Goal: Transaction & Acquisition: Purchase product/service

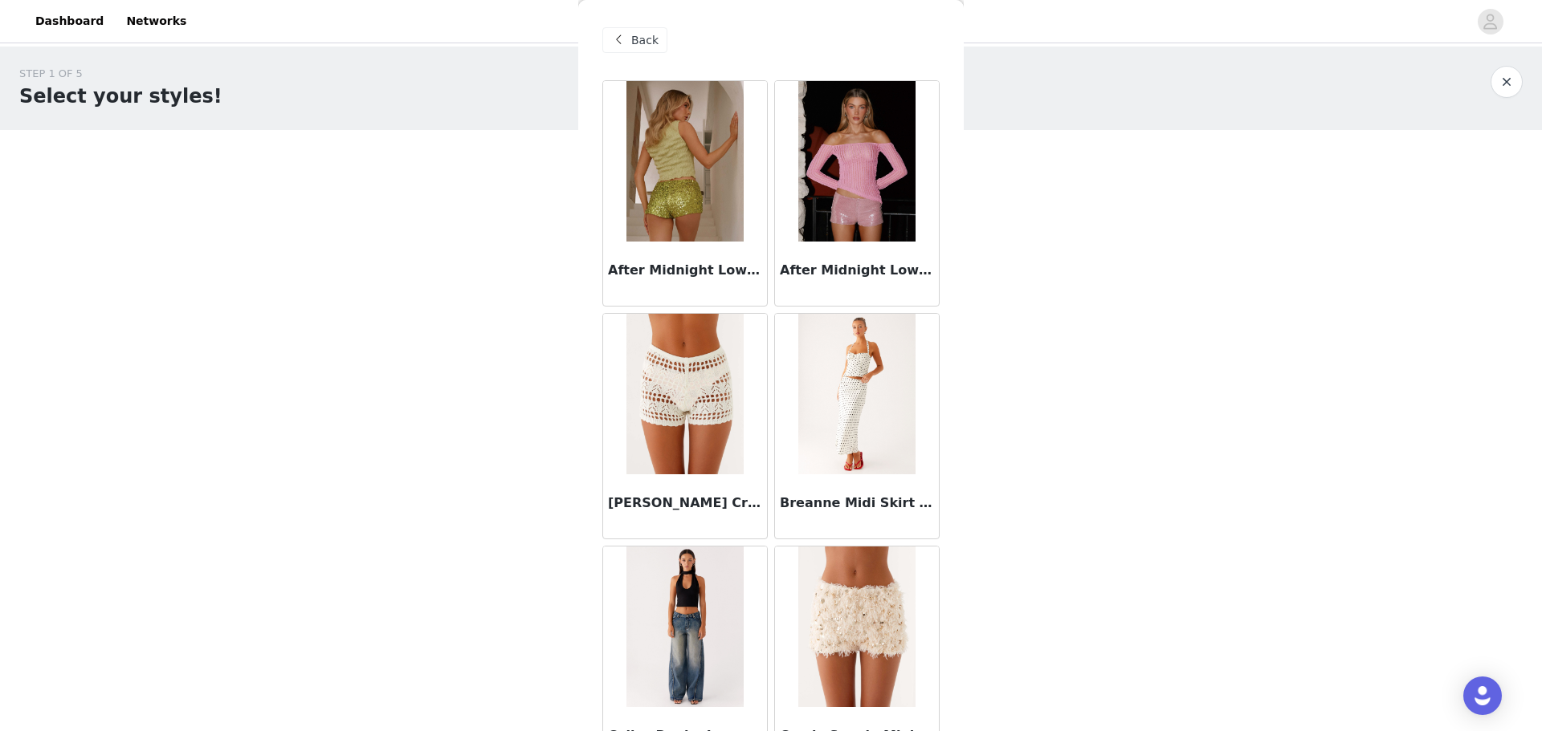
click at [641, 38] on span "Back" at bounding box center [644, 40] width 27 height 17
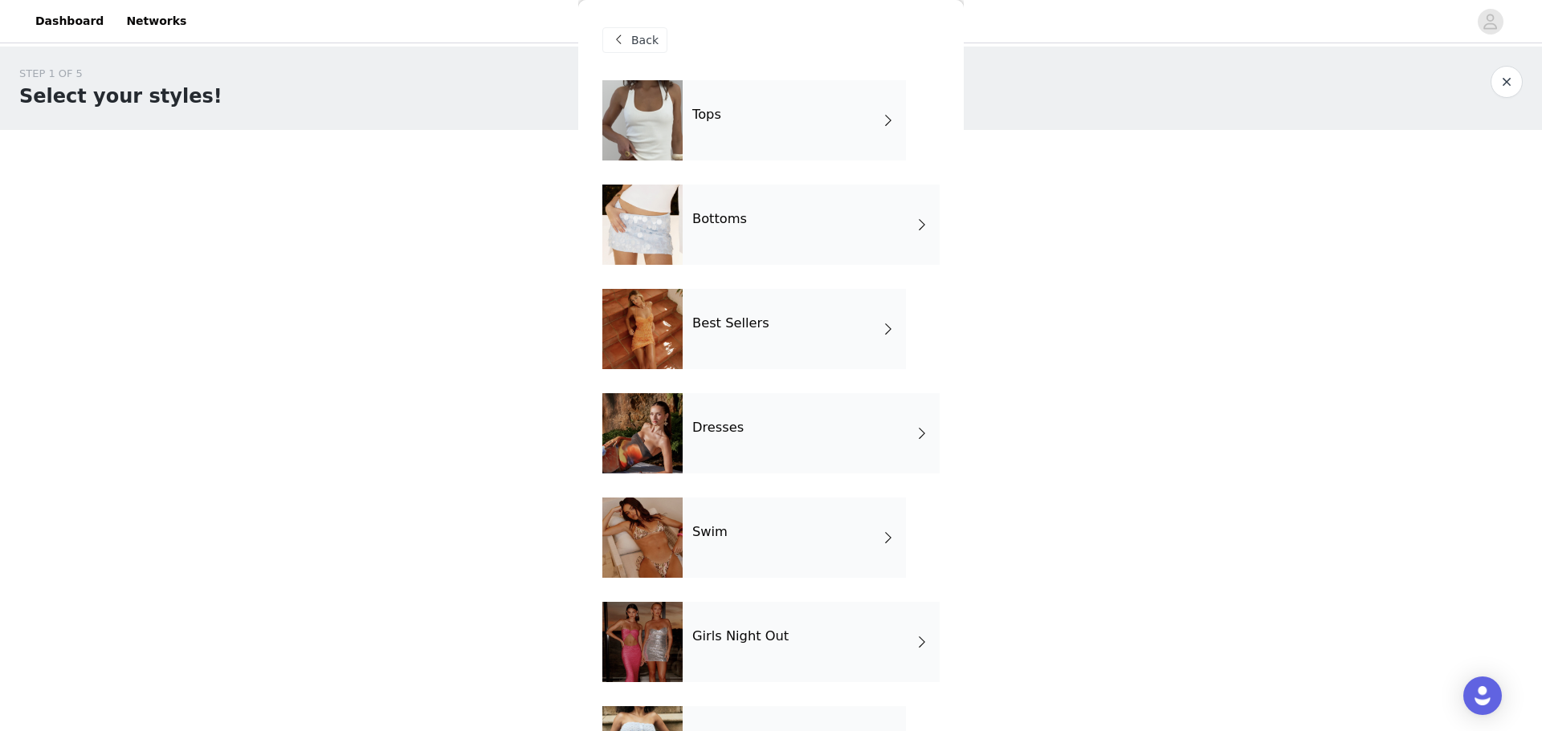
click at [804, 126] on div "Tops" at bounding box center [793, 120] width 223 height 80
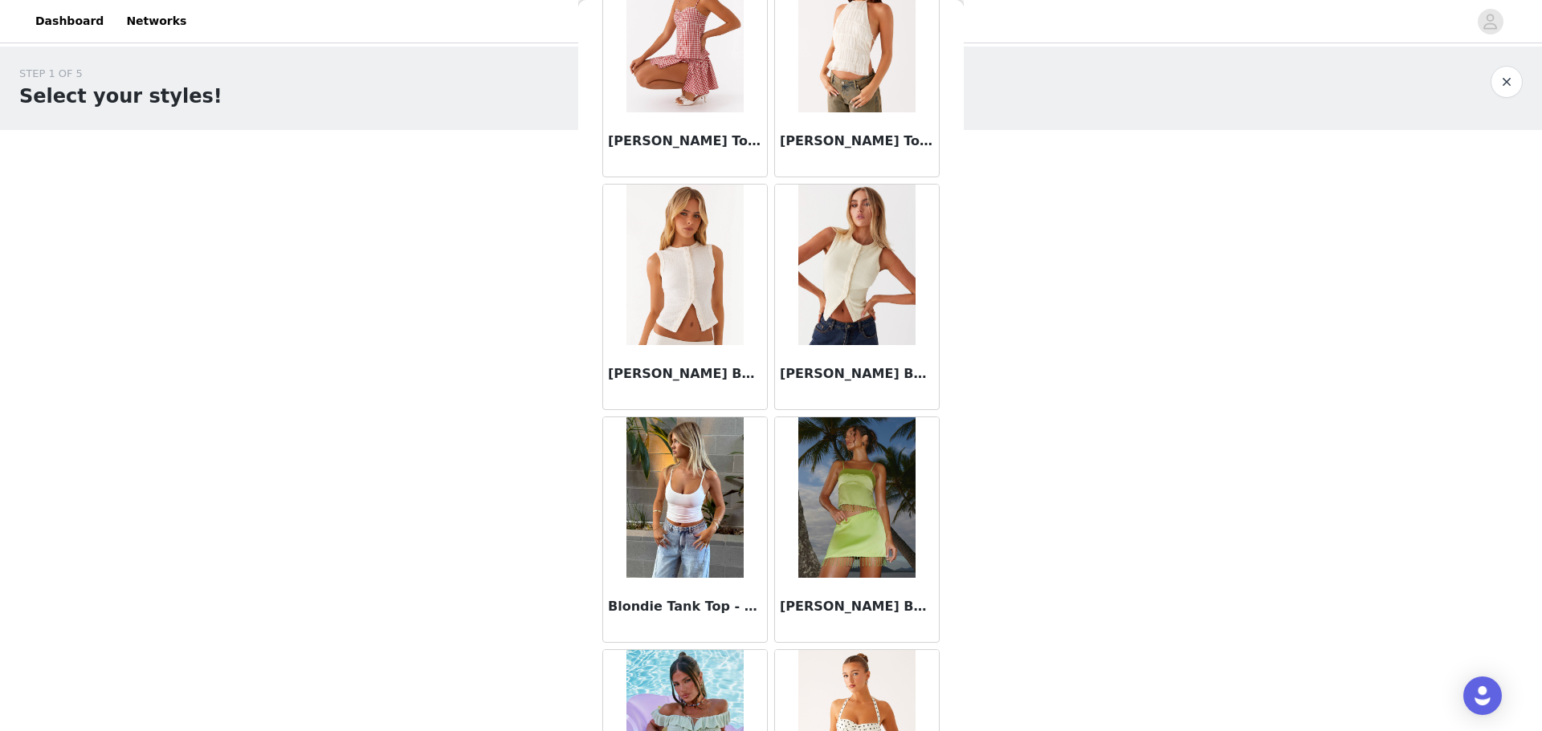
scroll to position [1725, 0]
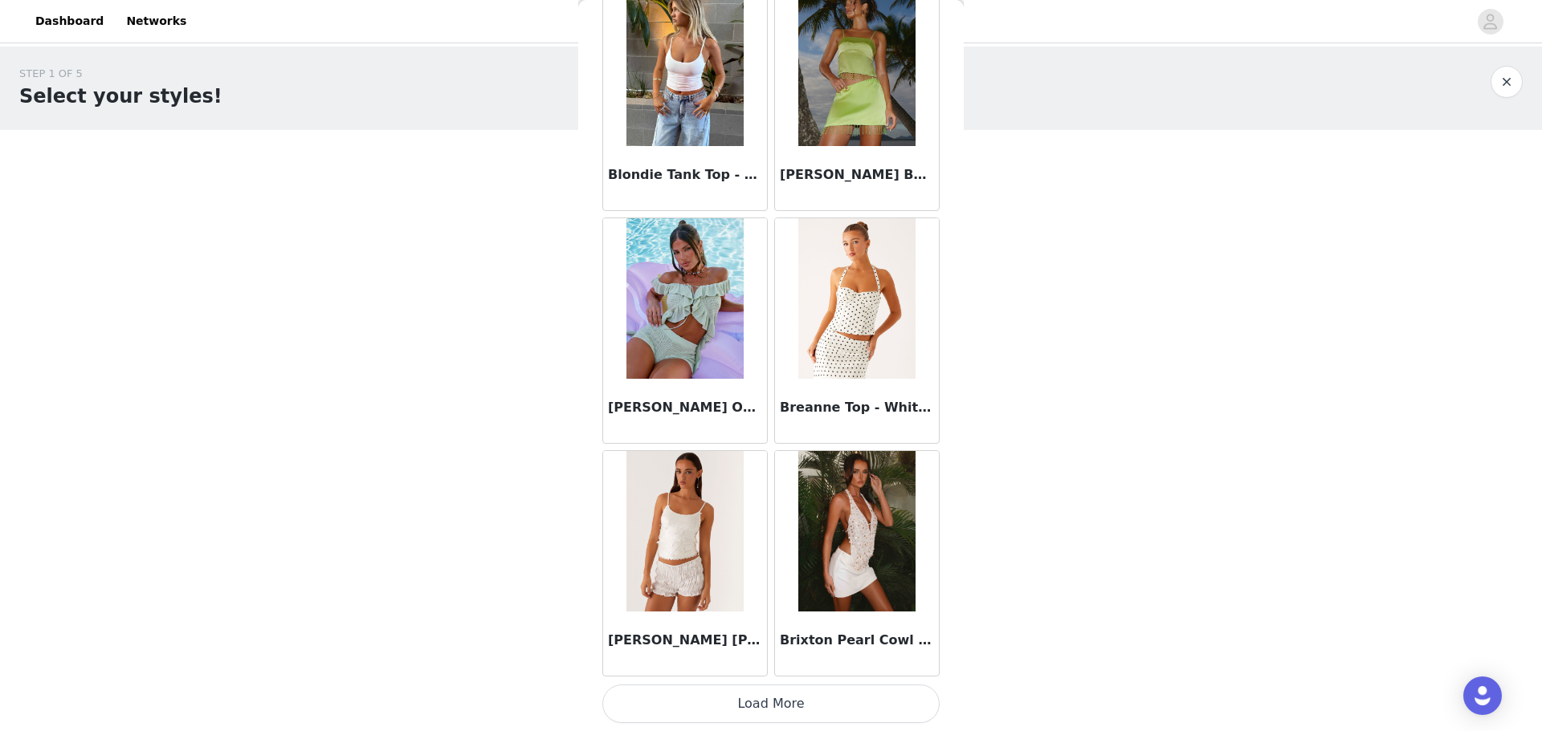
click at [869, 707] on button "Load More" at bounding box center [770, 704] width 337 height 39
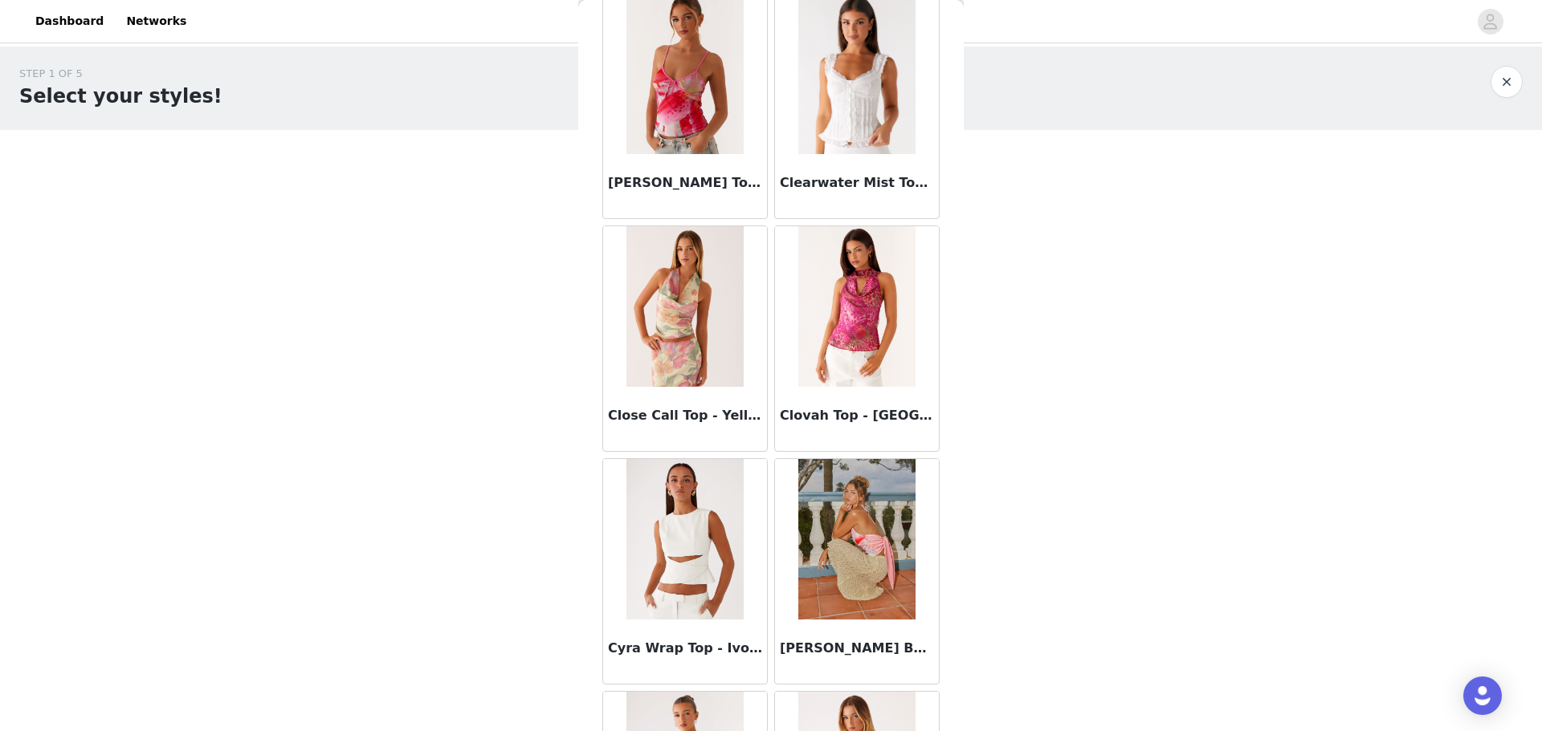
scroll to position [4054, 0]
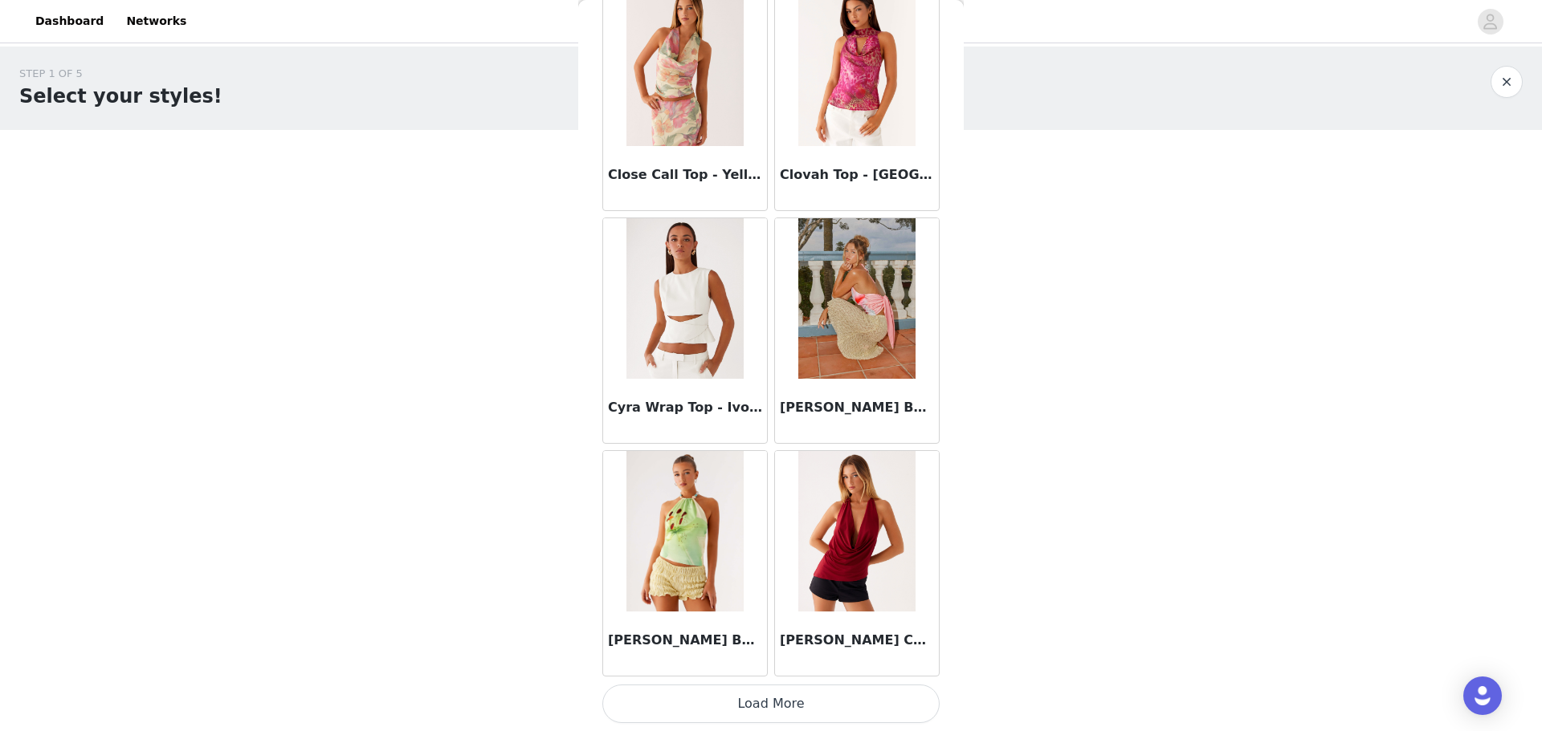
click at [858, 697] on button "Load More" at bounding box center [770, 704] width 337 height 39
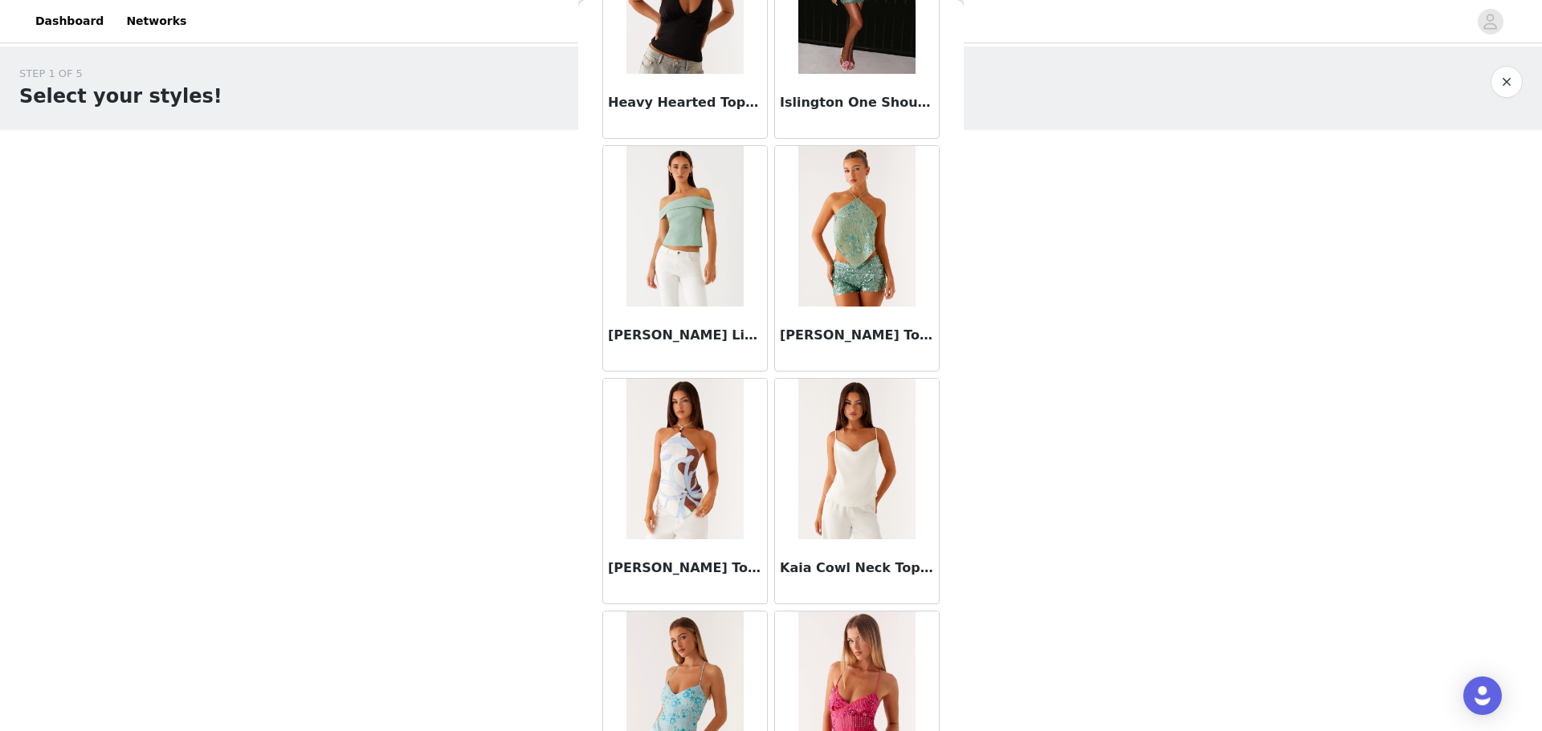
scroll to position [6382, 0]
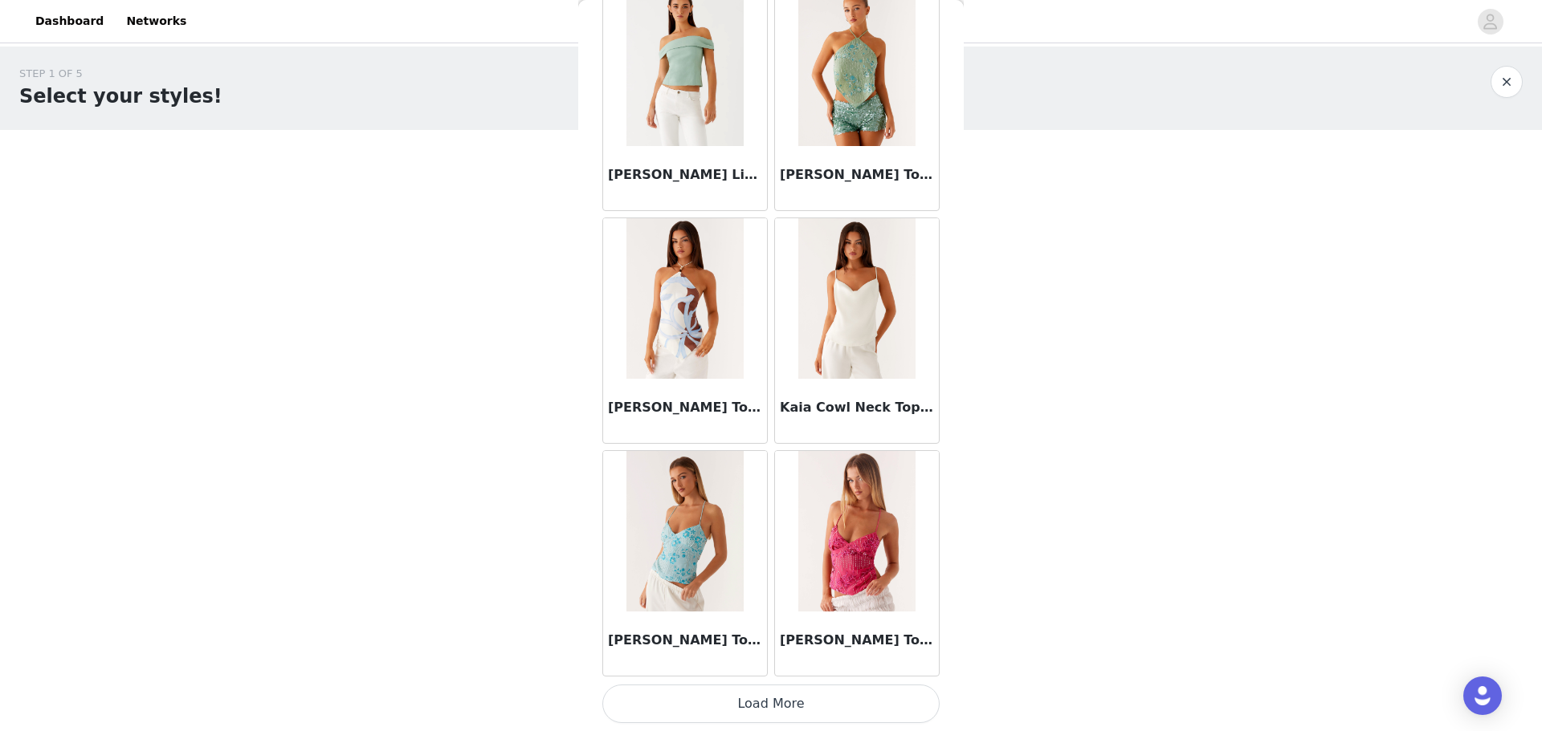
click at [853, 718] on button "Load More" at bounding box center [770, 704] width 337 height 39
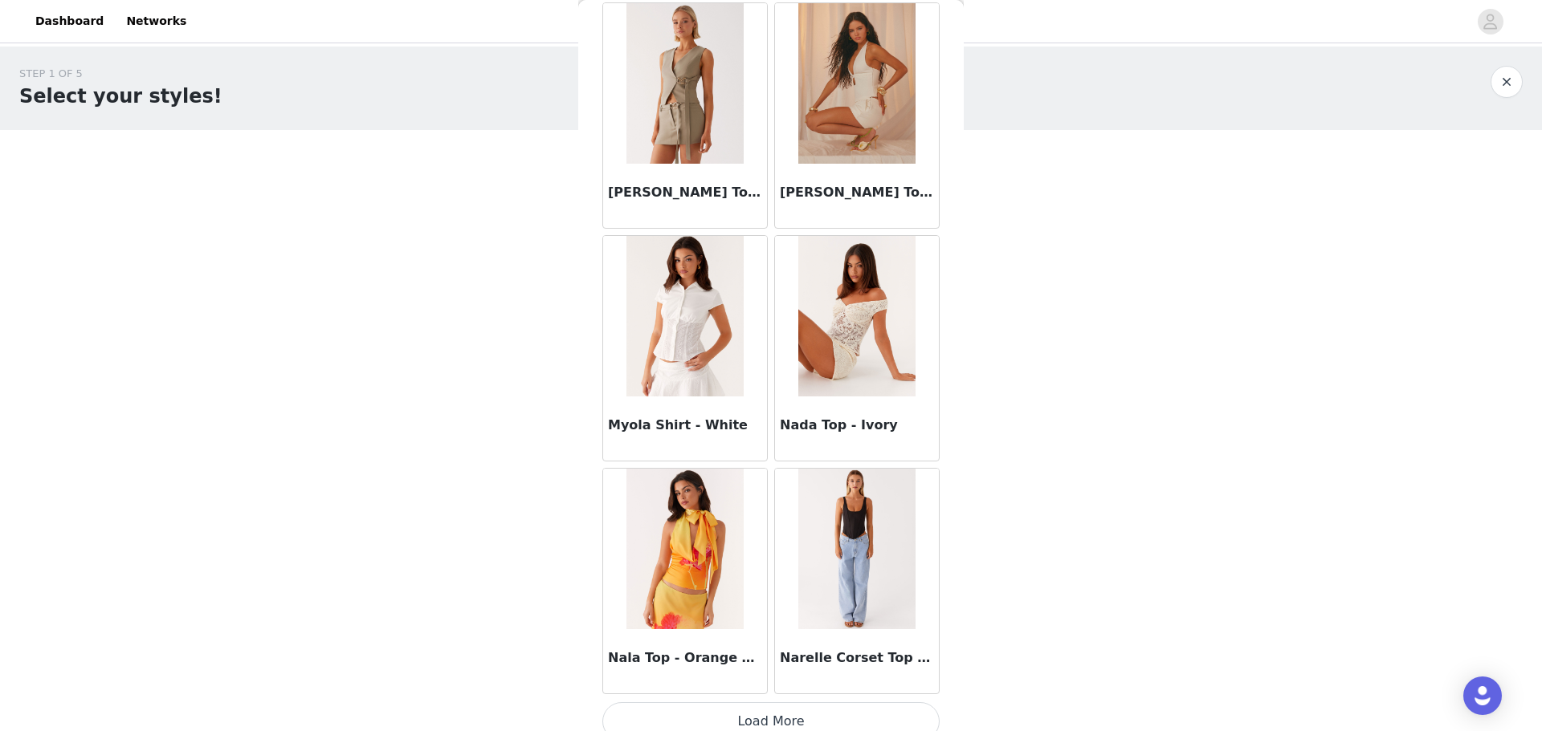
scroll to position [8710, 0]
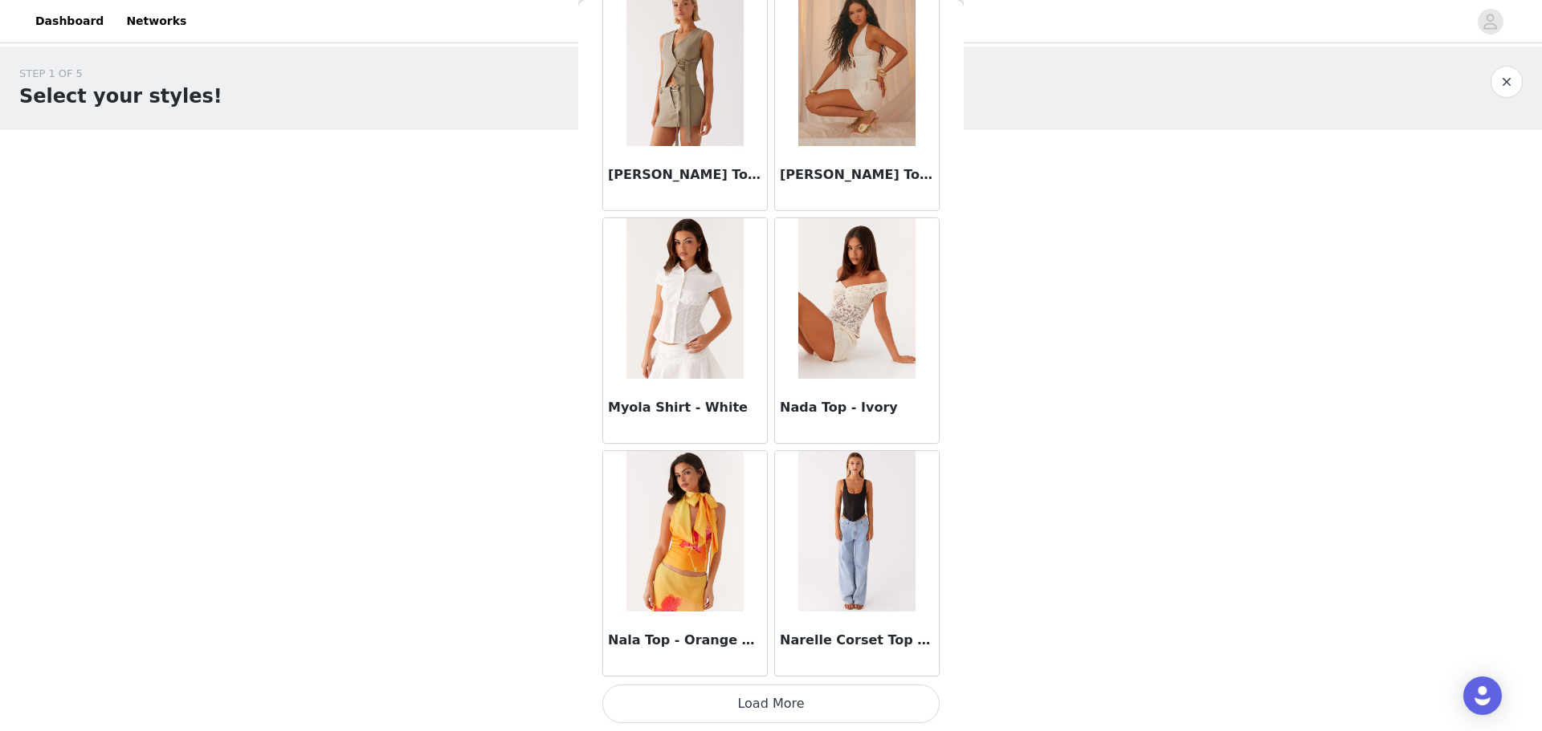
click at [858, 688] on button "Load More" at bounding box center [770, 704] width 337 height 39
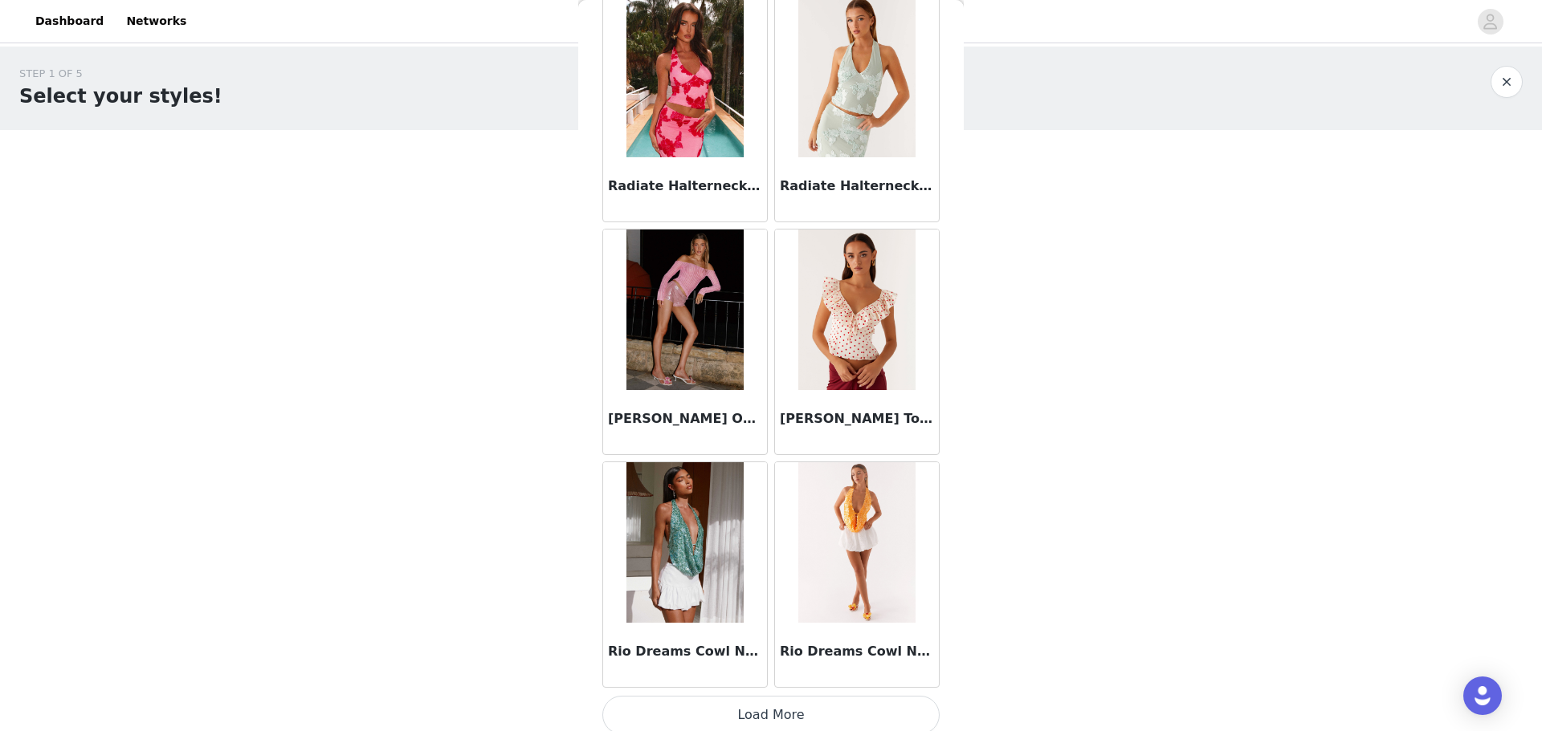
scroll to position [11039, 0]
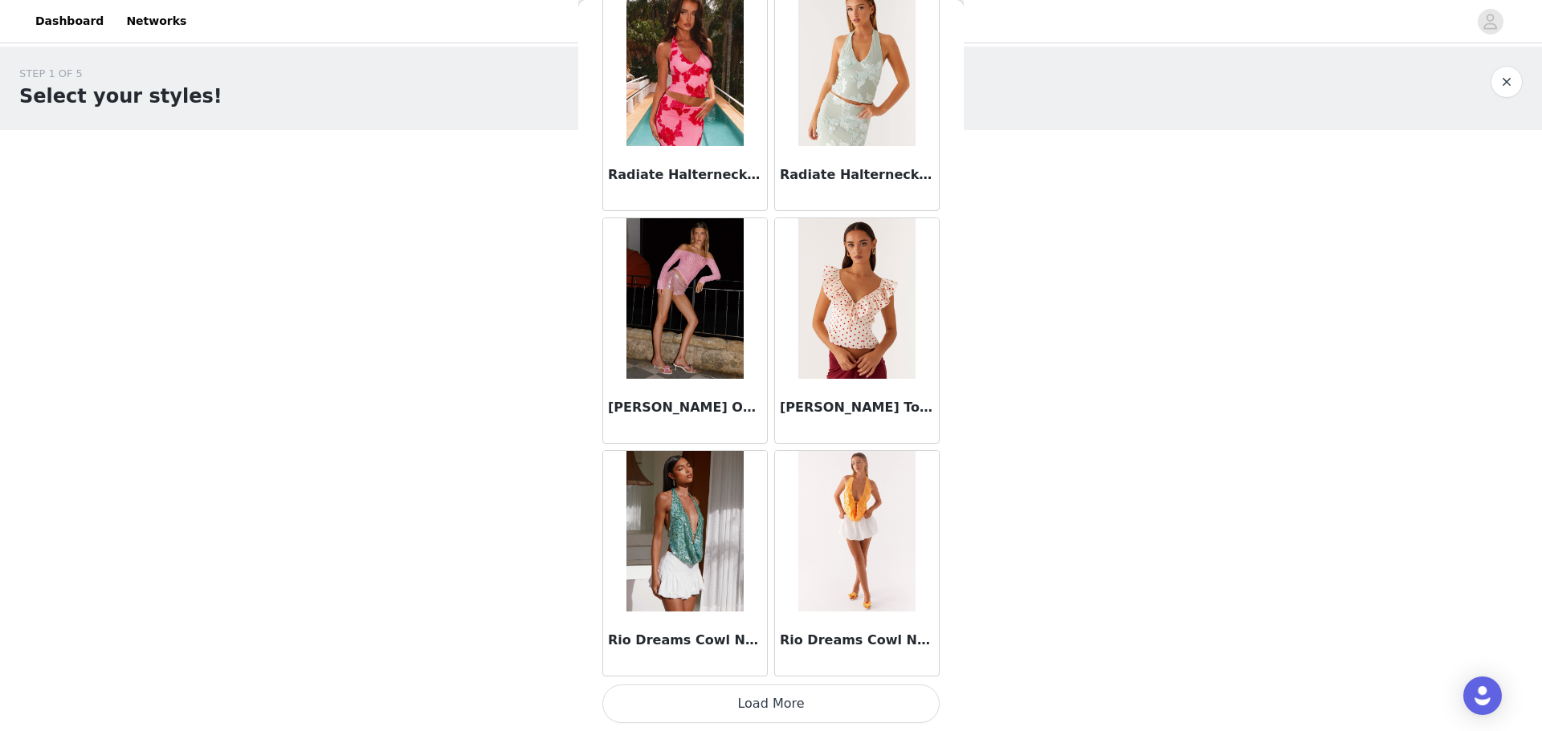
drag, startPoint x: 878, startPoint y: 703, endPoint x: 886, endPoint y: 677, distance: 26.7
click at [878, 703] on button "Load More" at bounding box center [770, 704] width 337 height 39
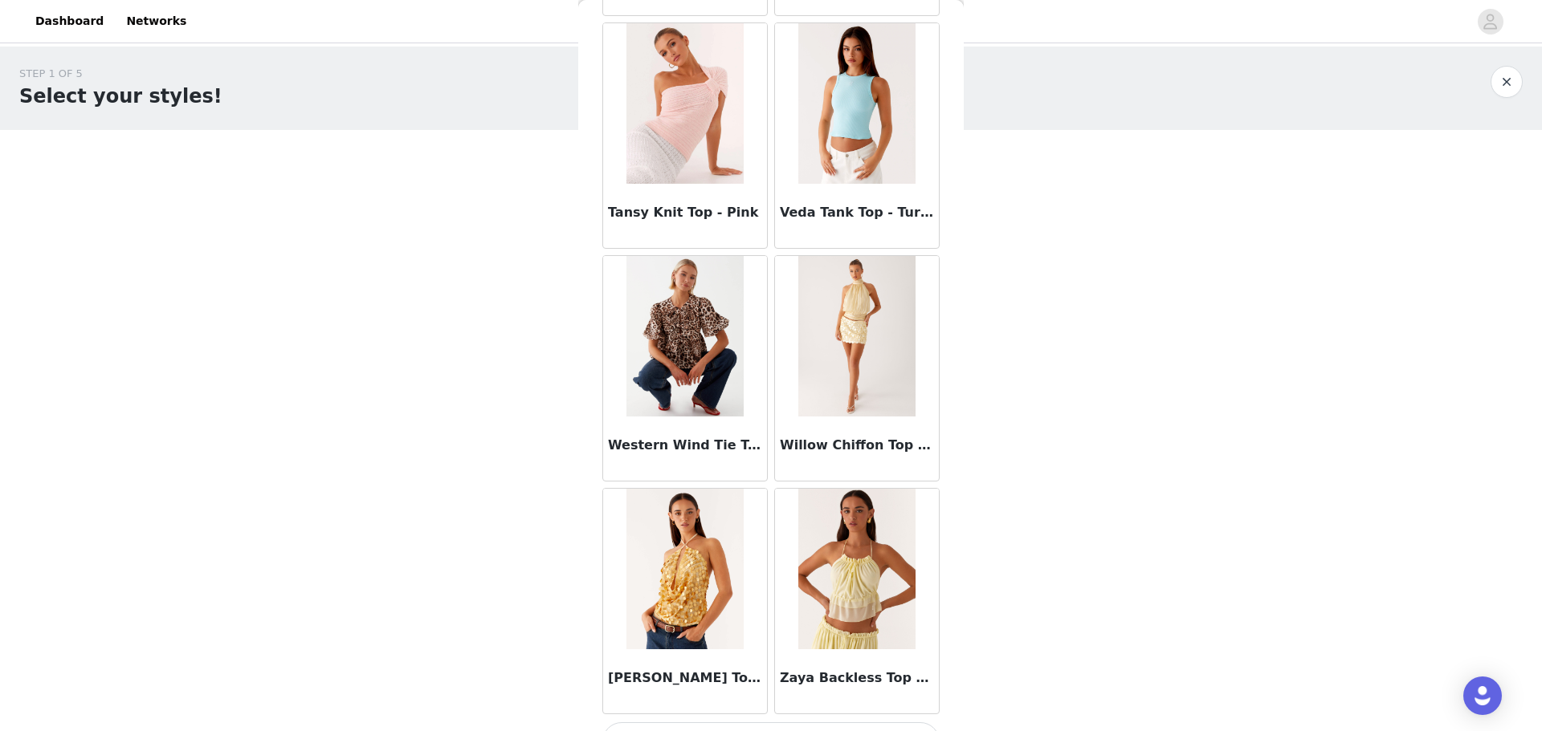
scroll to position [13367, 0]
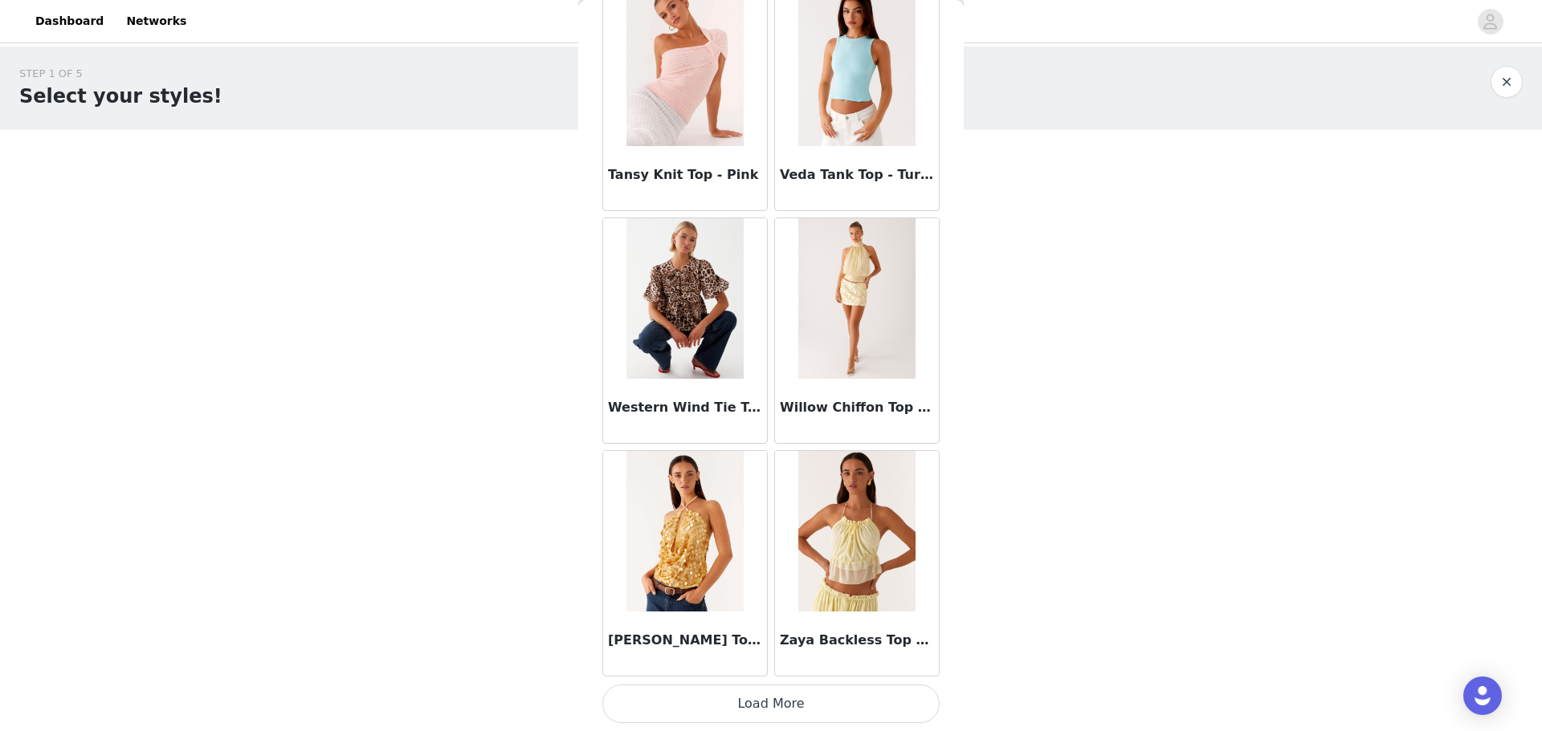
click at [850, 720] on button "Load More" at bounding box center [770, 704] width 337 height 39
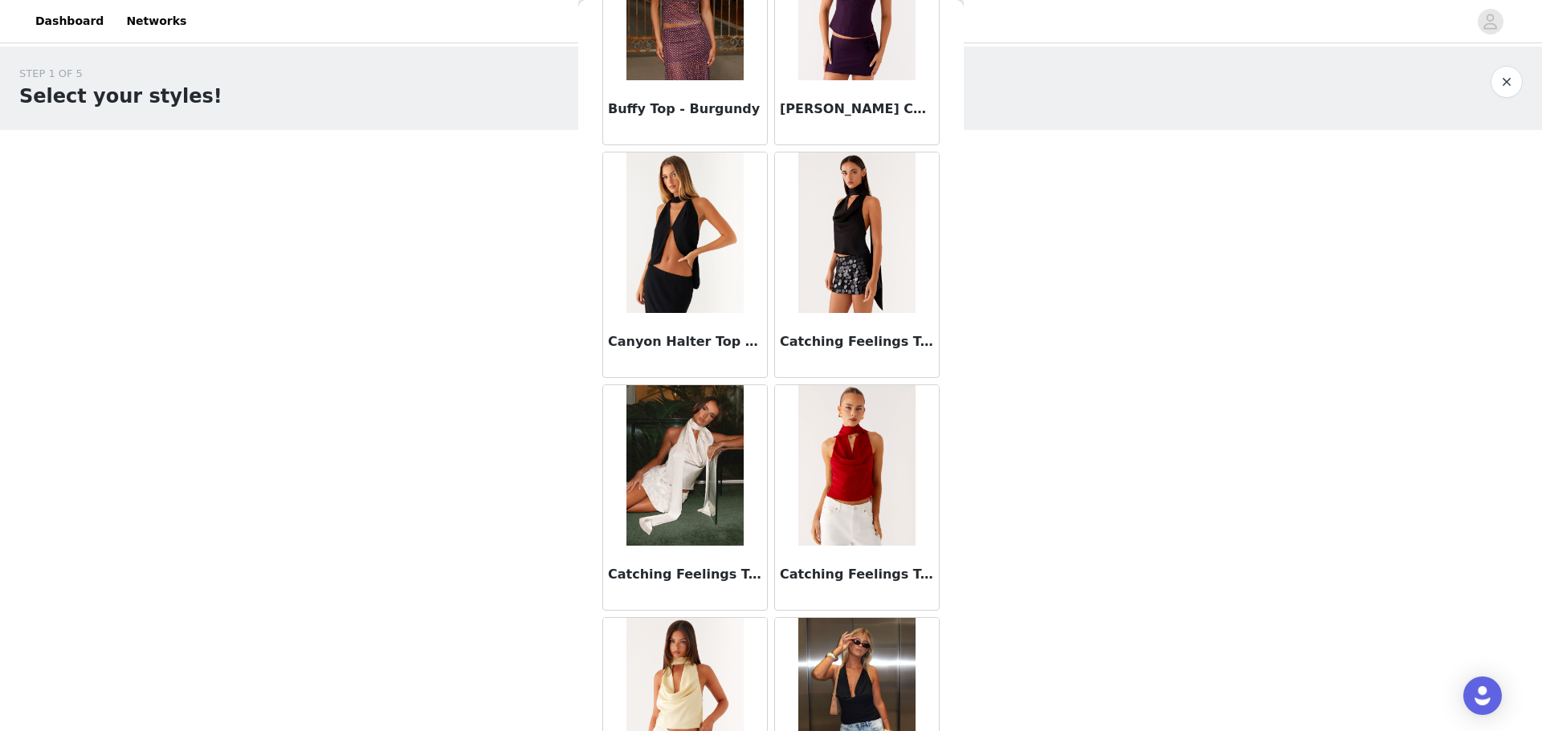
scroll to position [2409, 0]
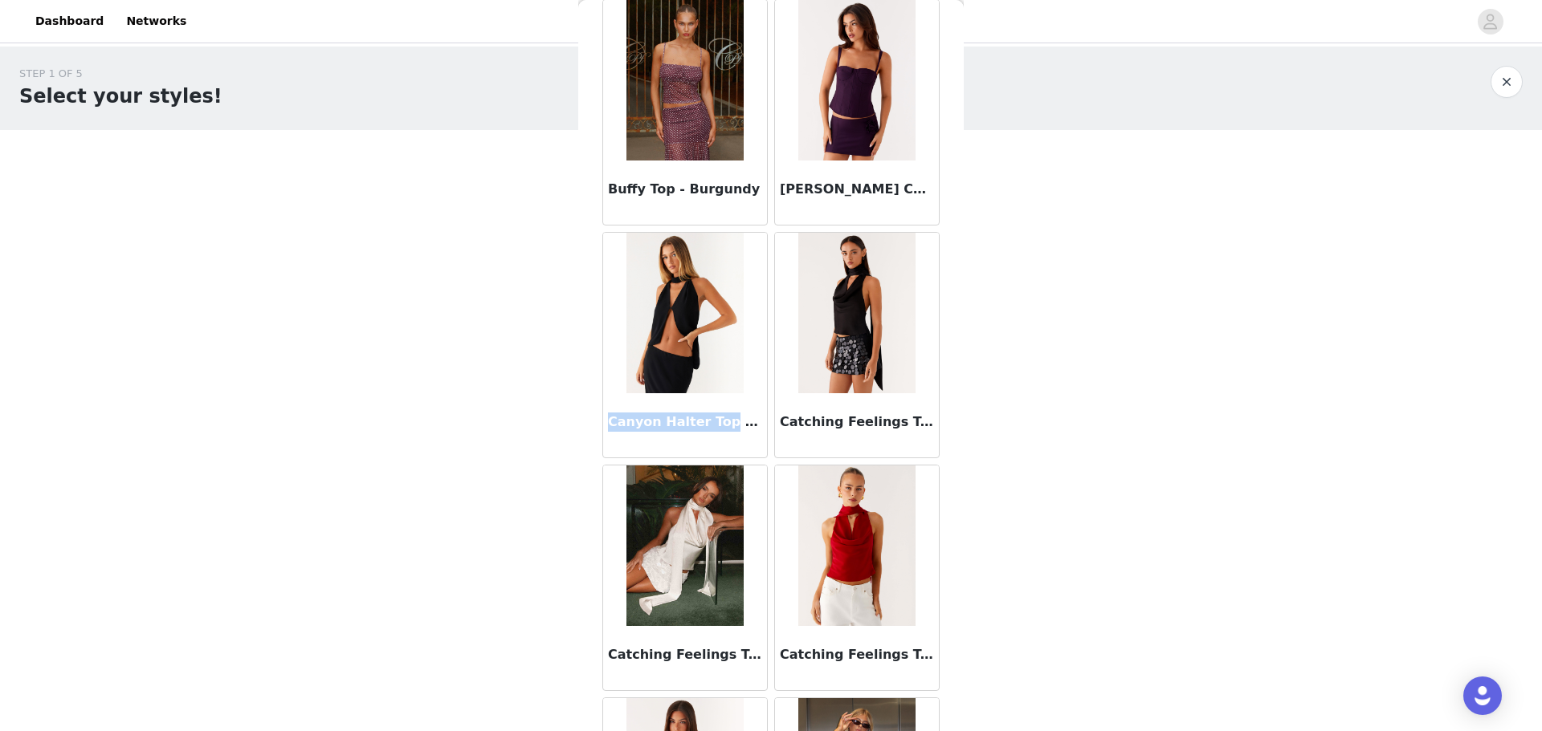
drag, startPoint x: 607, startPoint y: 422, endPoint x: 713, endPoint y: 433, distance: 106.6
click at [713, 433] on div "Canyon Halter Top - Black" at bounding box center [685, 425] width 164 height 64
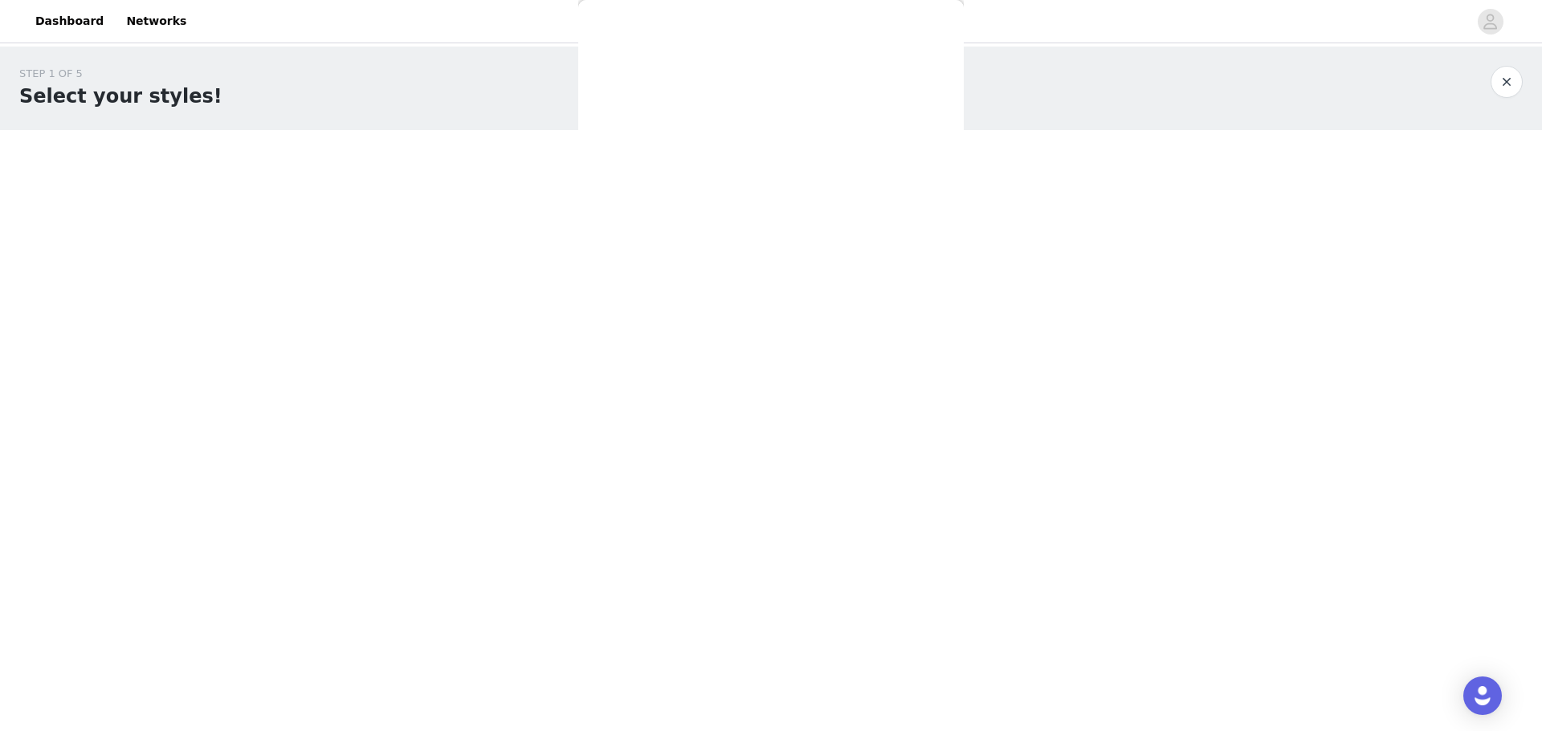
scroll to position [0, 0]
drag, startPoint x: 687, startPoint y: 418, endPoint x: 1017, endPoint y: 475, distance: 334.9
click at [1019, 475] on body "Dashboard Networks STEP 1 OF 5 Select your styles! Please note that the sizes a…" at bounding box center [771, 365] width 1542 height 731
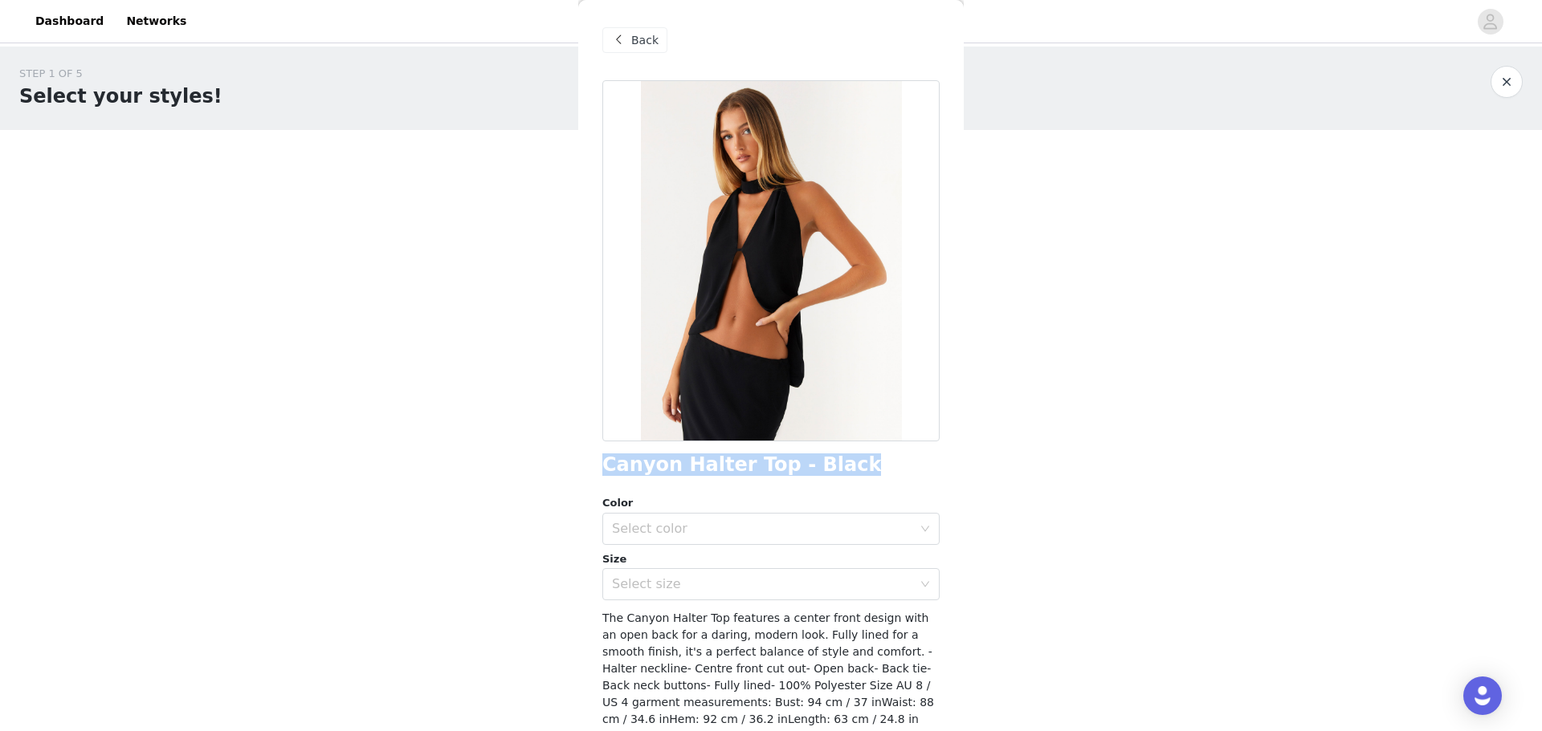
drag, startPoint x: 857, startPoint y: 466, endPoint x: 592, endPoint y: 464, distance: 265.8
click at [590, 464] on div "Back Canyon Halter Top - Black Color Select color Size Select size The Canyon H…" at bounding box center [770, 365] width 385 height 731
copy h1 "Canyon Halter Top - Black"
click at [640, 42] on span "Back" at bounding box center [644, 40] width 27 height 17
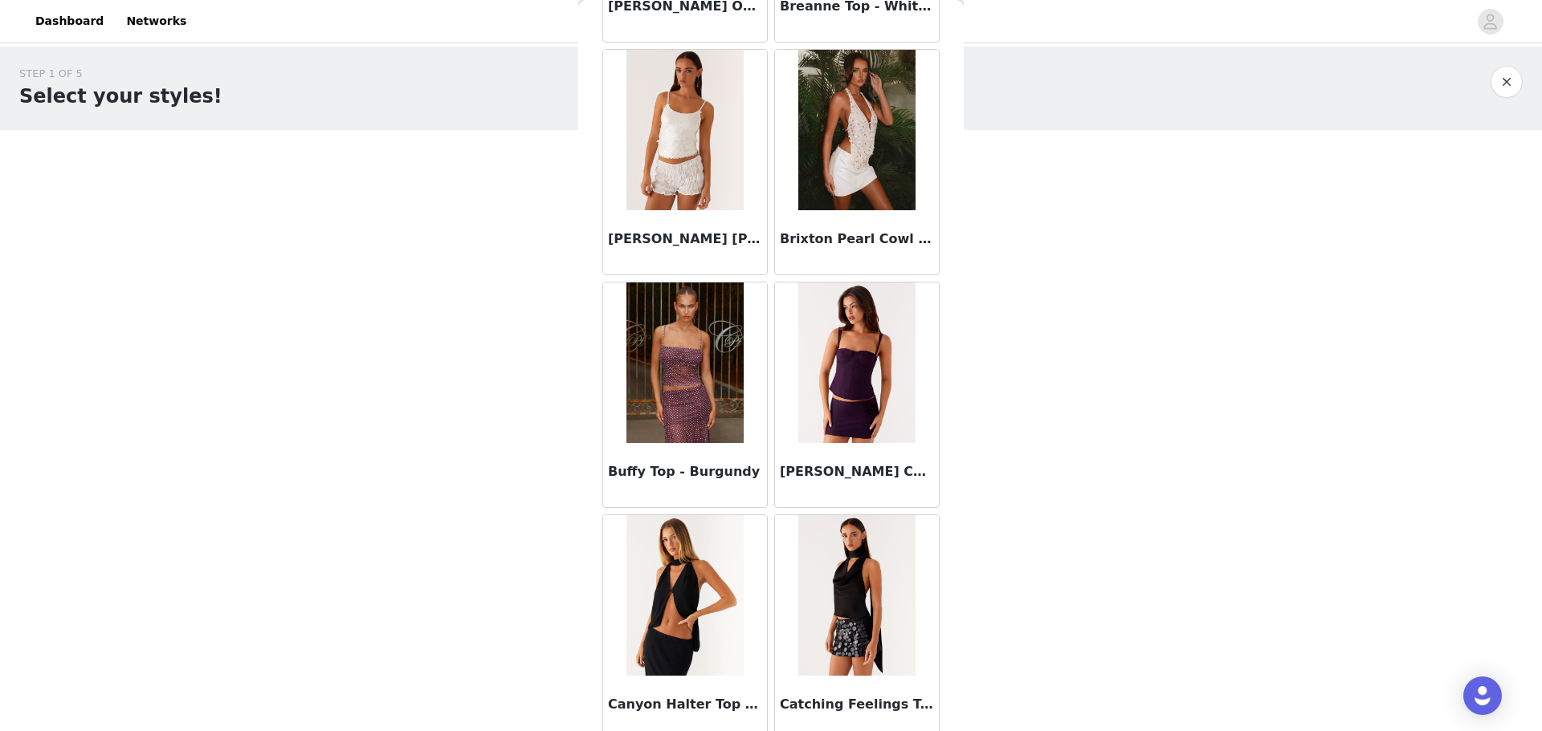
scroll to position [2409, 0]
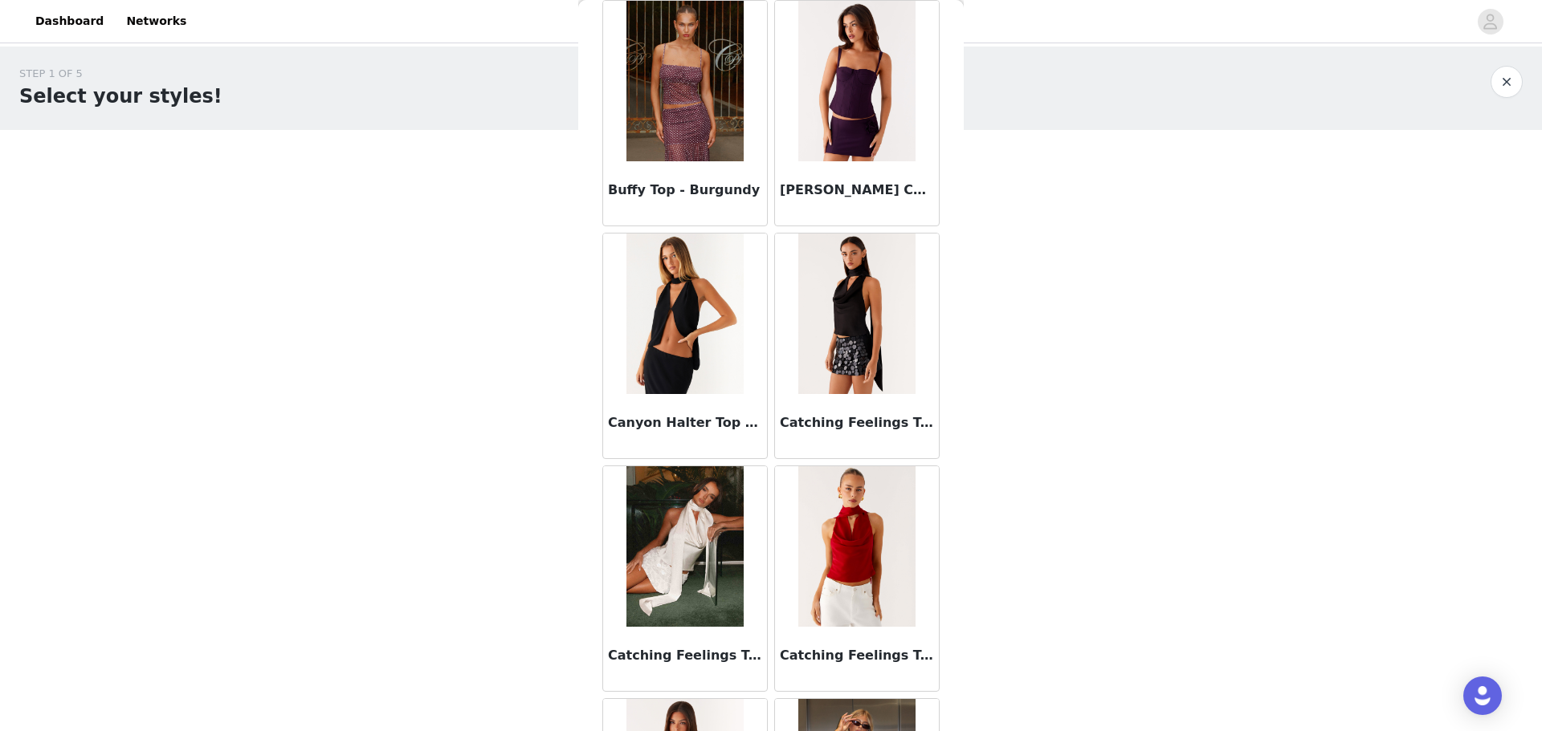
click at [832, 422] on h3 "Catching Feelings Top - Black" at bounding box center [857, 422] width 154 height 19
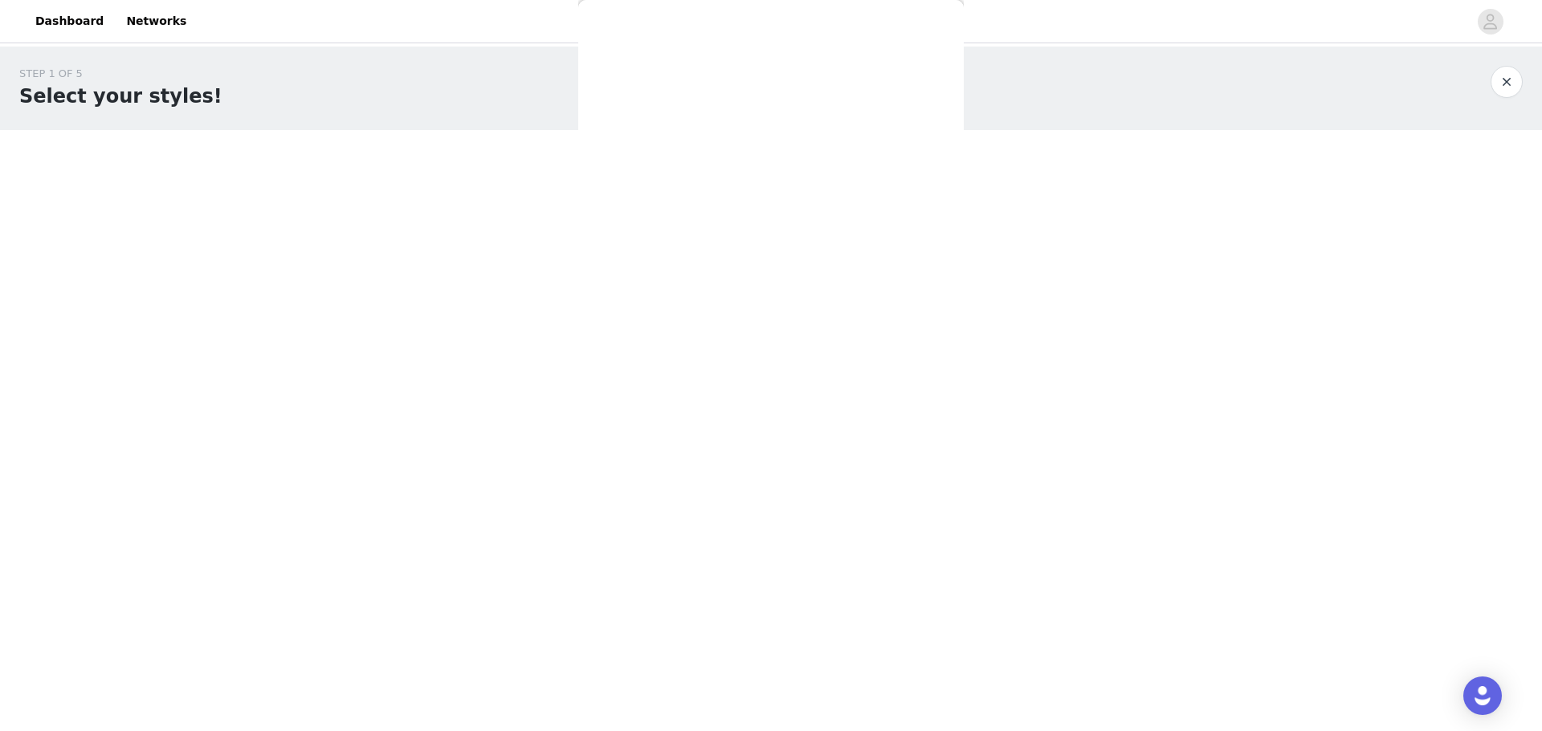
scroll to position [0, 0]
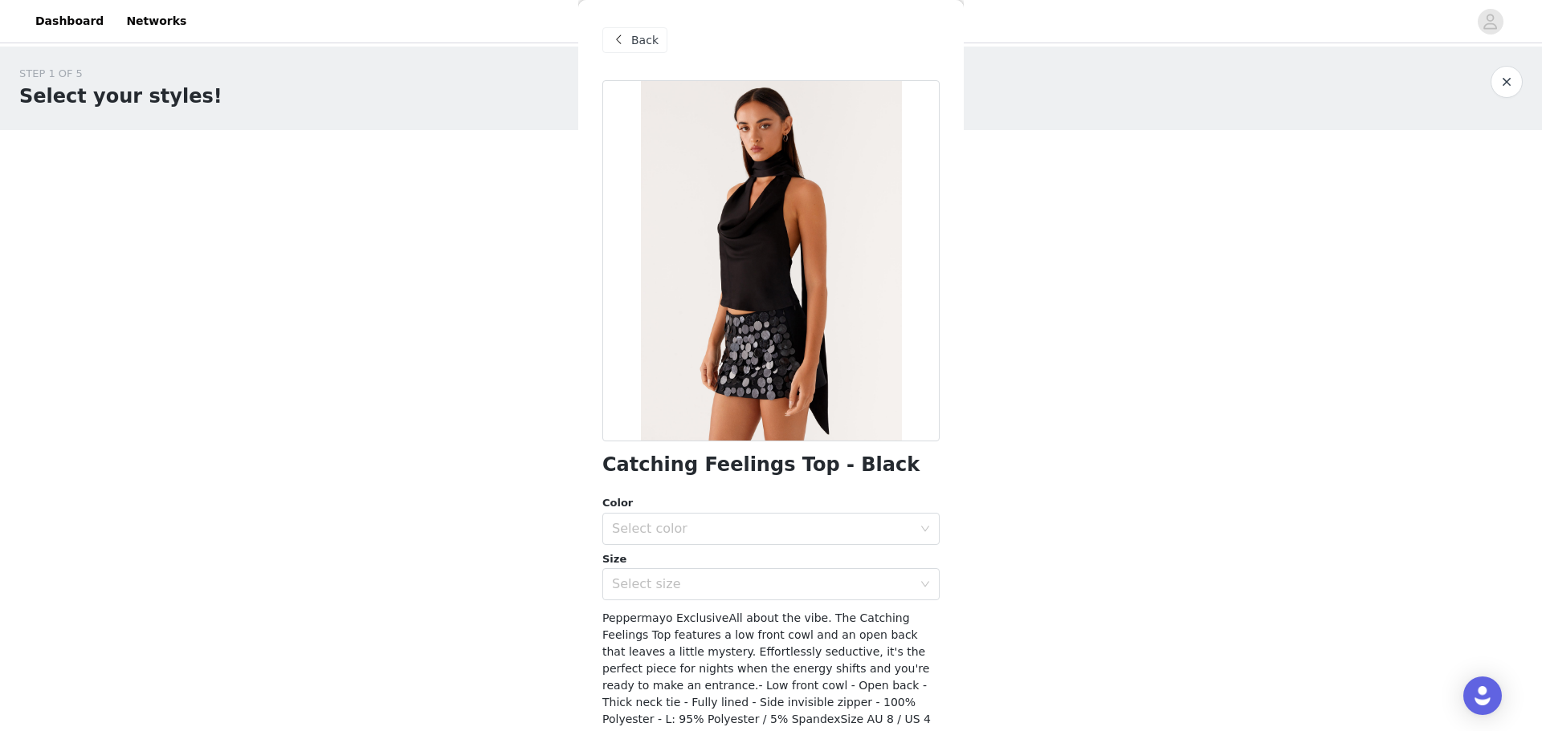
click at [636, 49] on div "Back" at bounding box center [634, 40] width 65 height 26
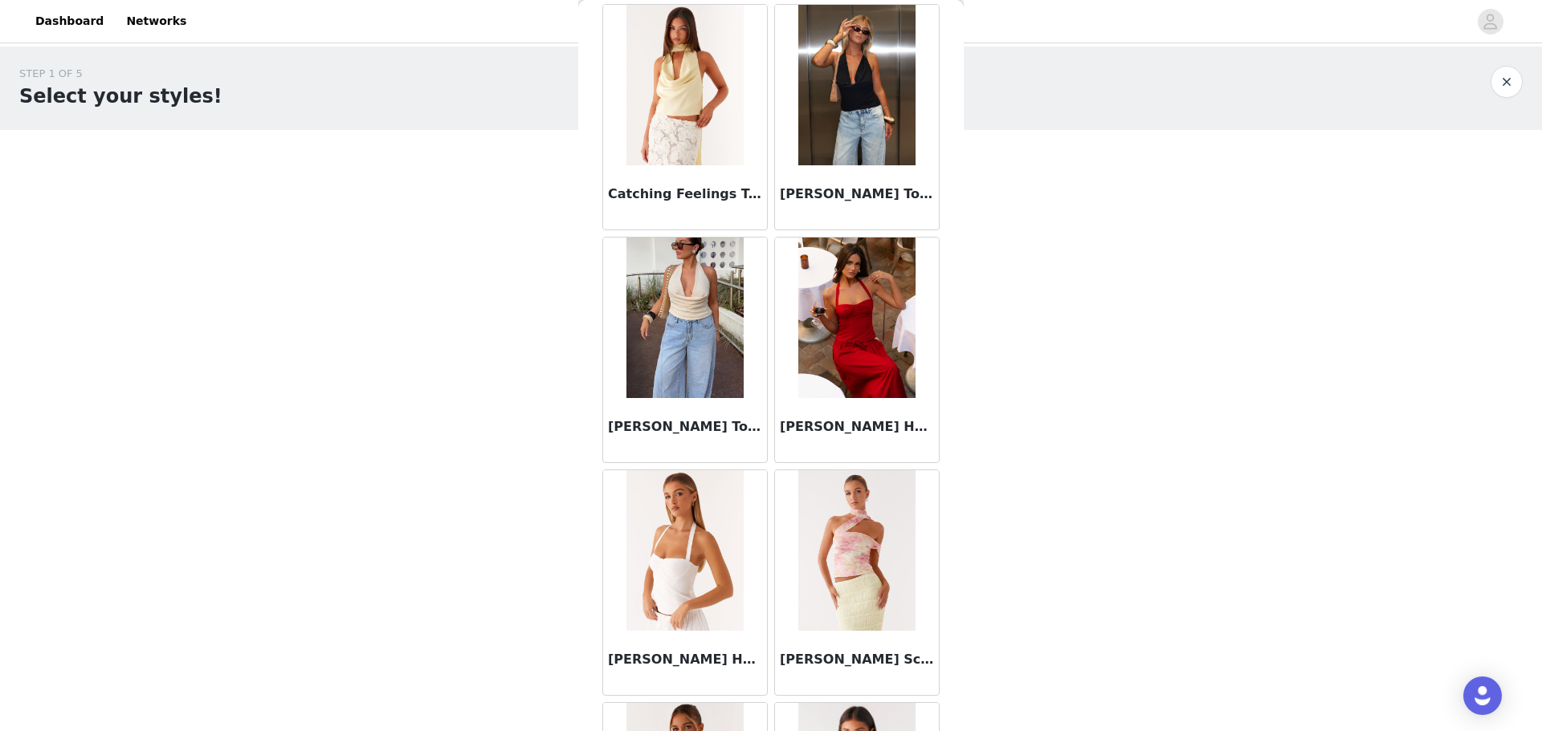
scroll to position [3131, 0]
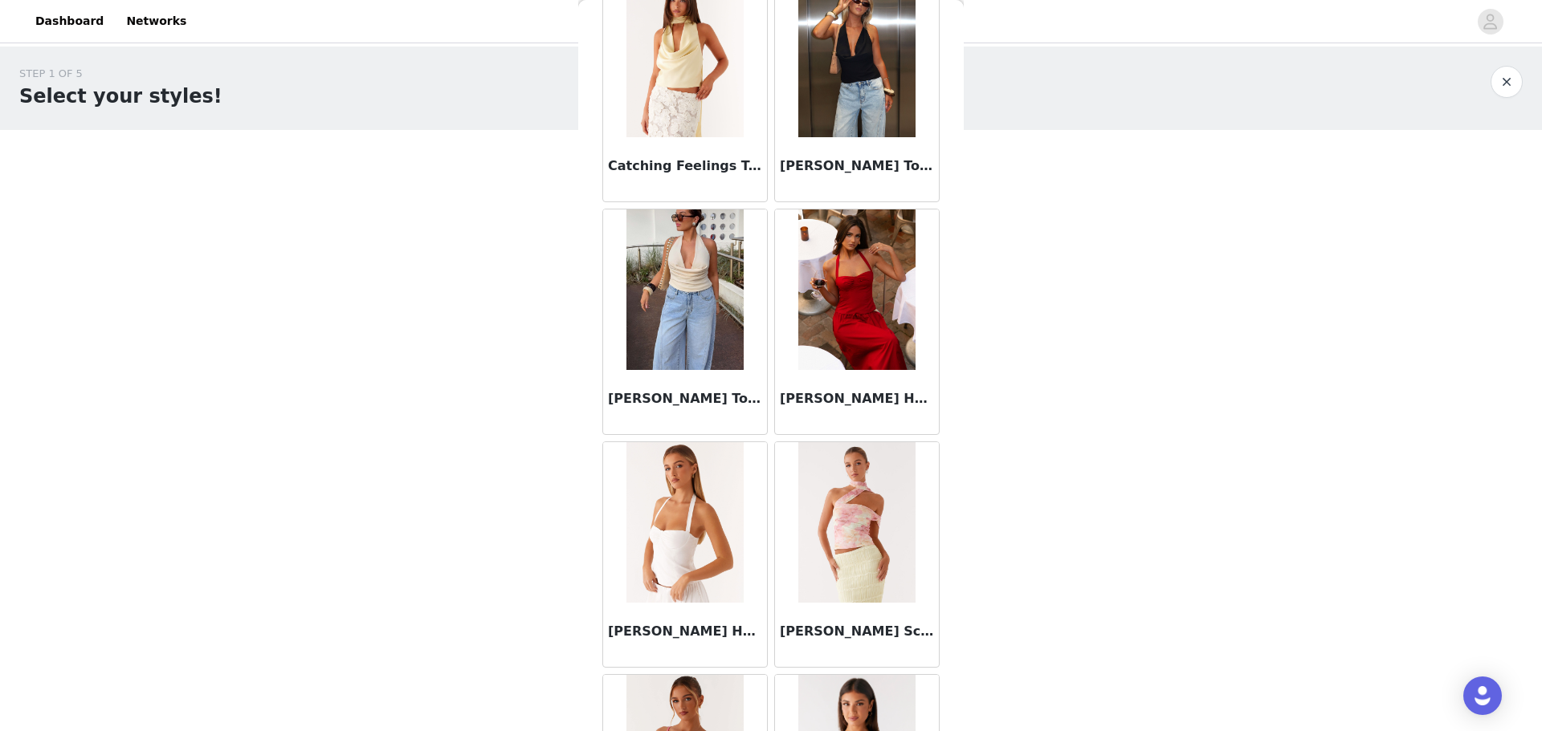
click at [986, 297] on div "STEP 1 OF 5 Select your styles! Please note that the sizes are in EU Sizes 0/3 …" at bounding box center [771, 174] width 1542 height 255
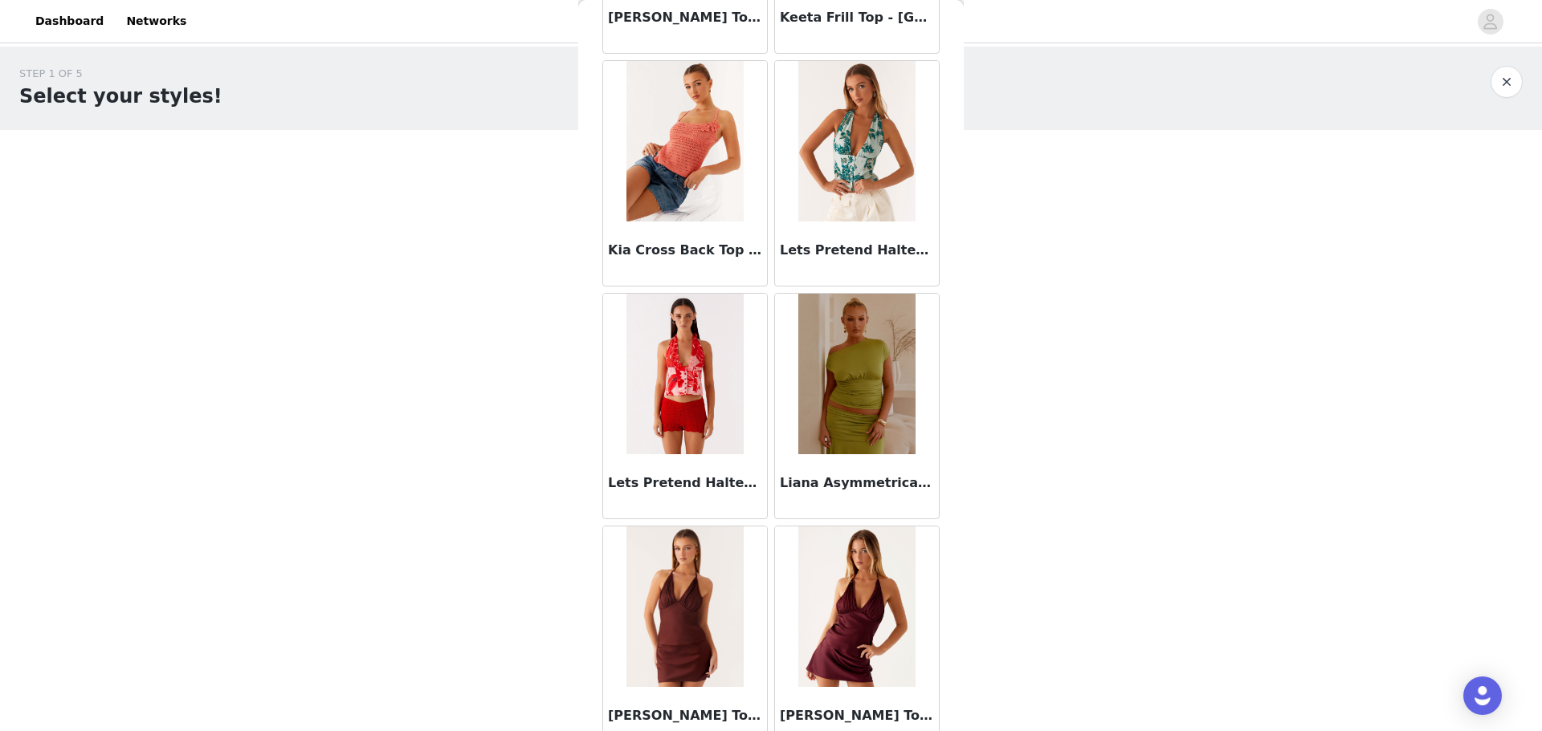
scroll to position [7467, 0]
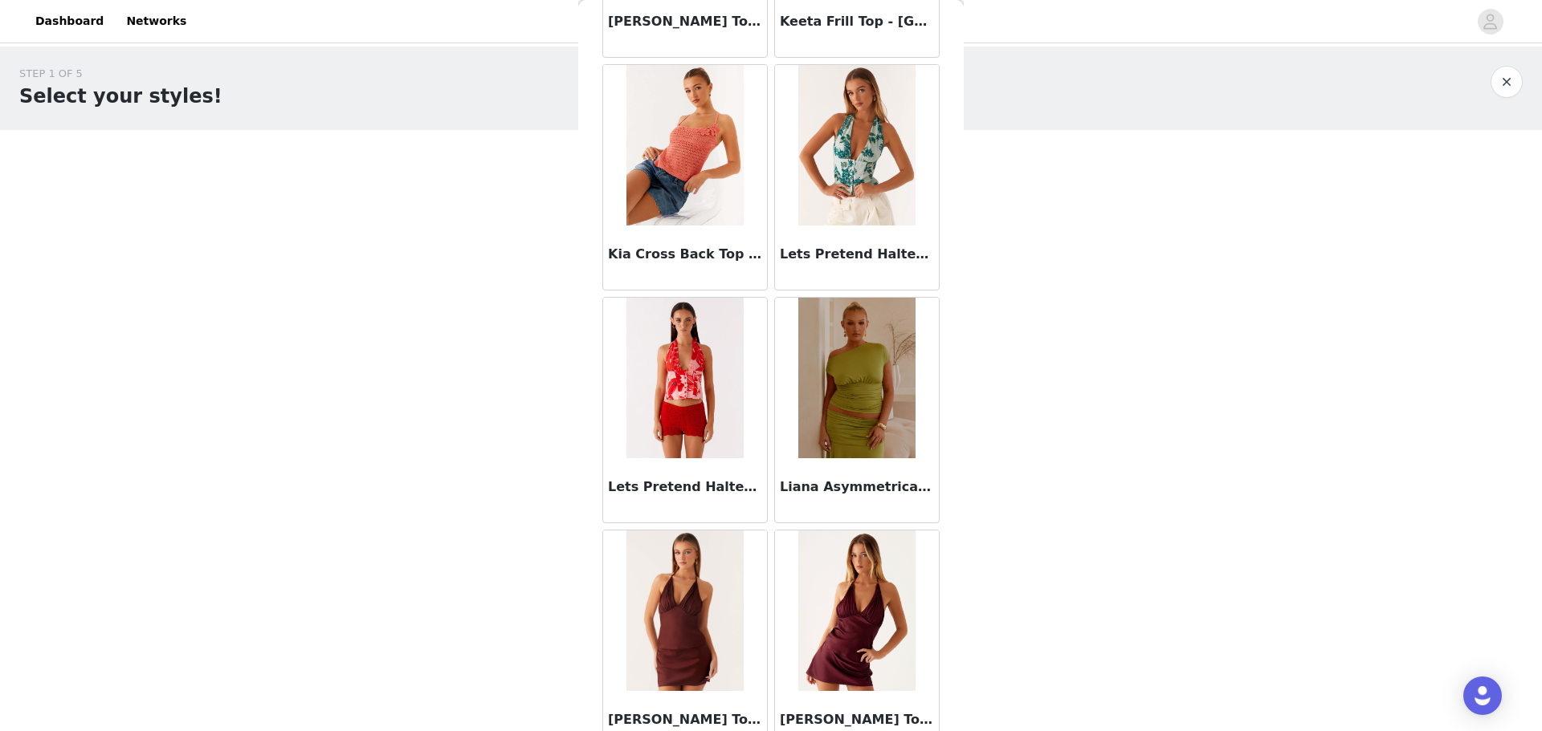
click at [969, 388] on div "STEP 1 OF 5 Select your styles! Please note that the sizes are in EU Sizes 0/3 …" at bounding box center [771, 232] width 1542 height 370
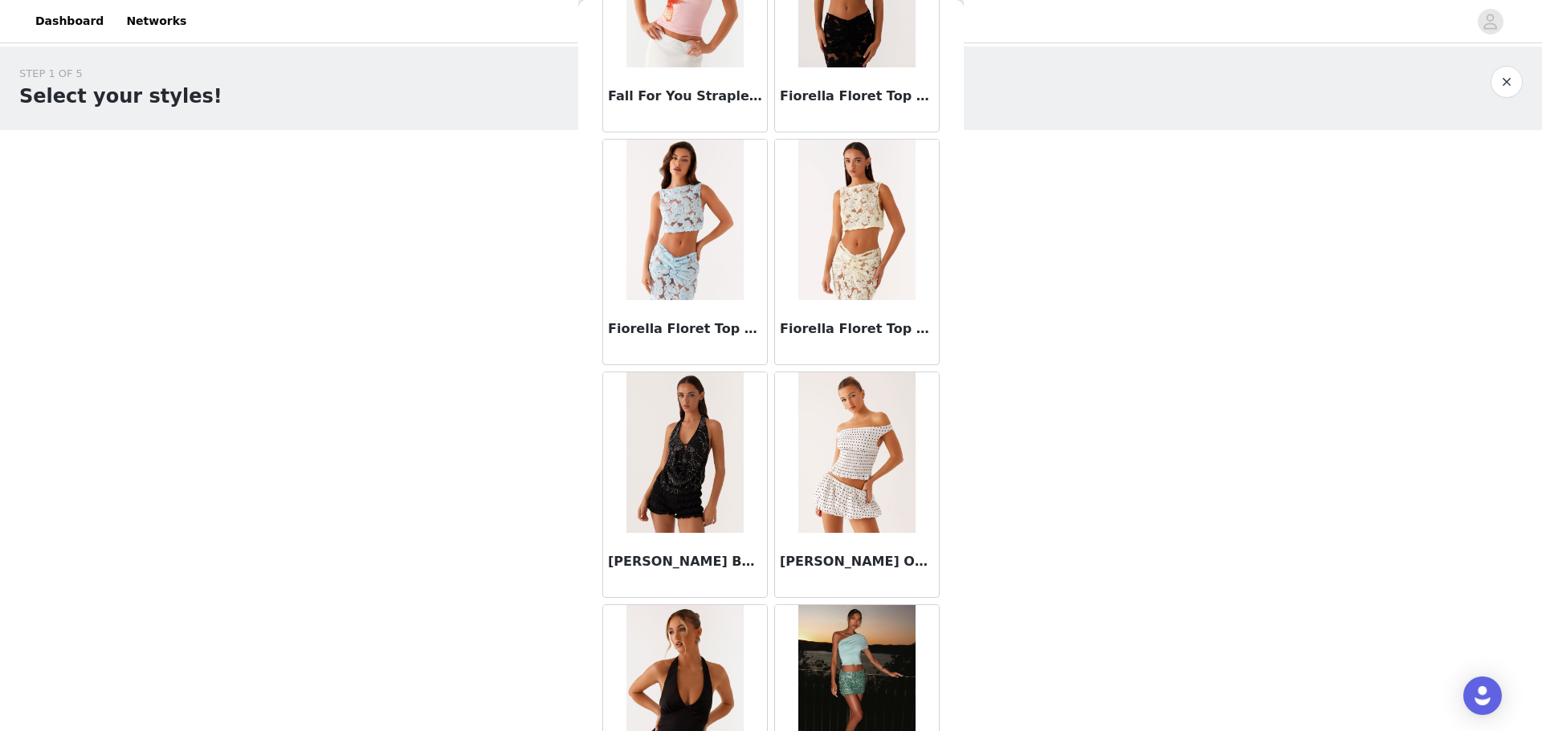
scroll to position [0, 0]
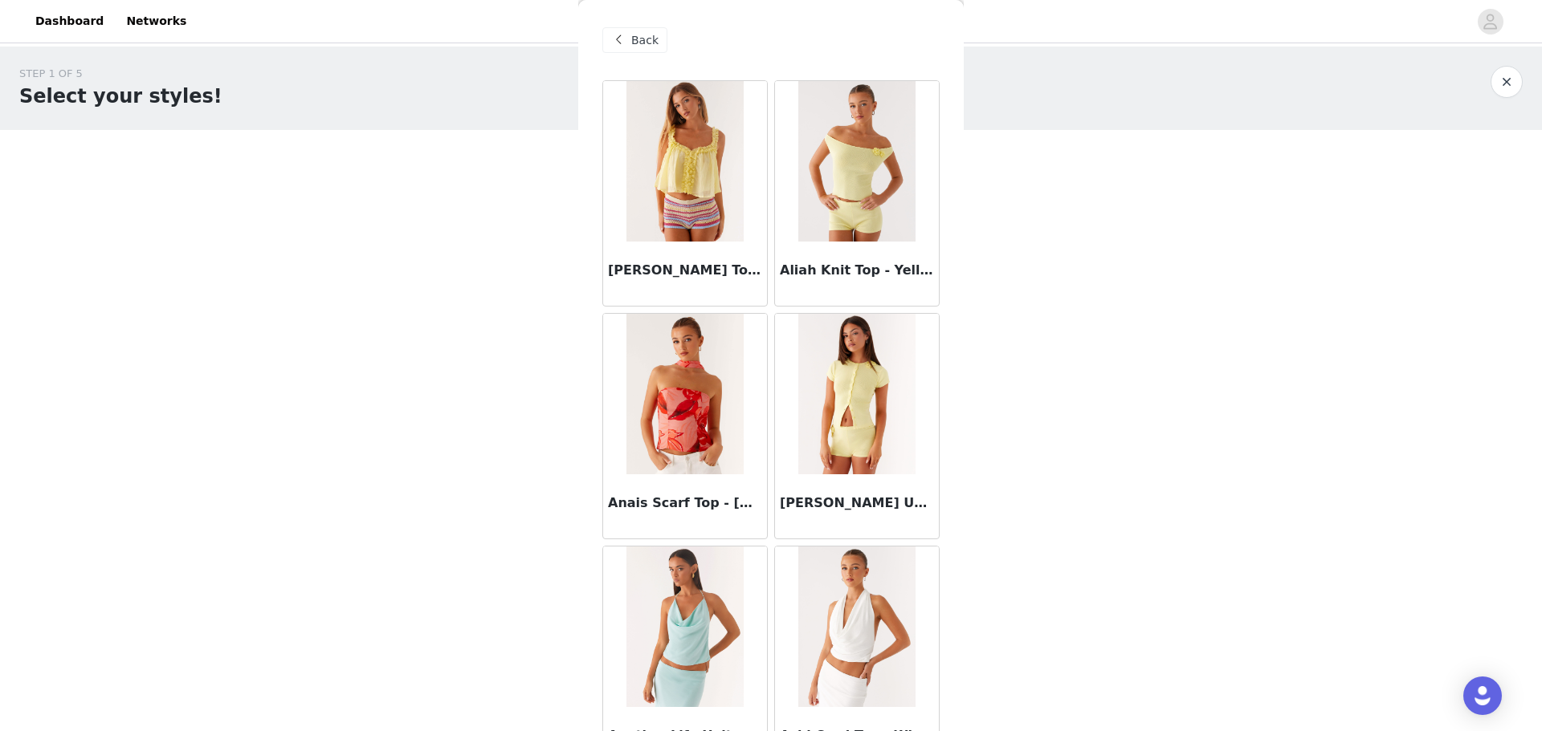
click at [638, 48] on span "Back" at bounding box center [644, 40] width 27 height 17
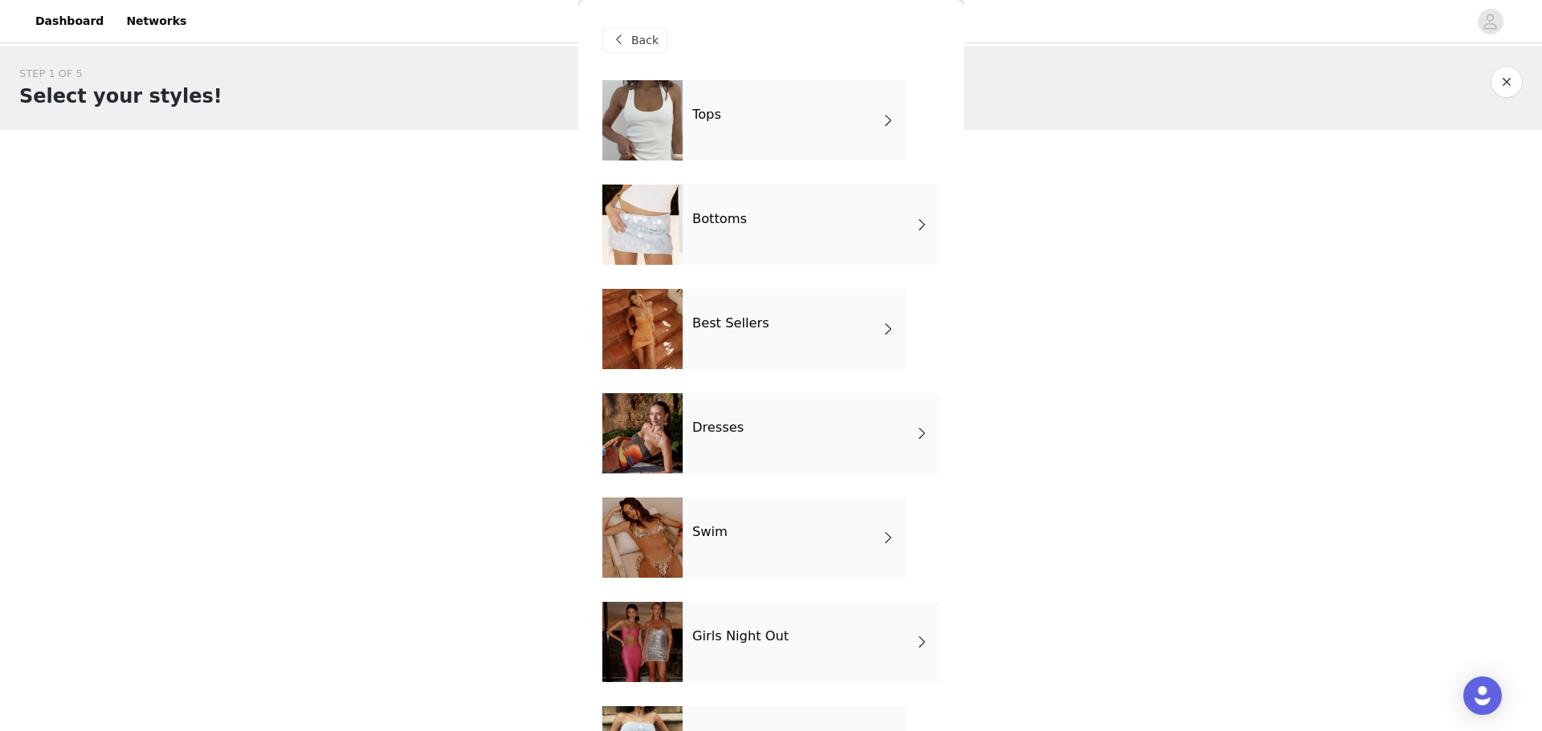
click at [804, 348] on div "Best Sellers" at bounding box center [793, 329] width 223 height 80
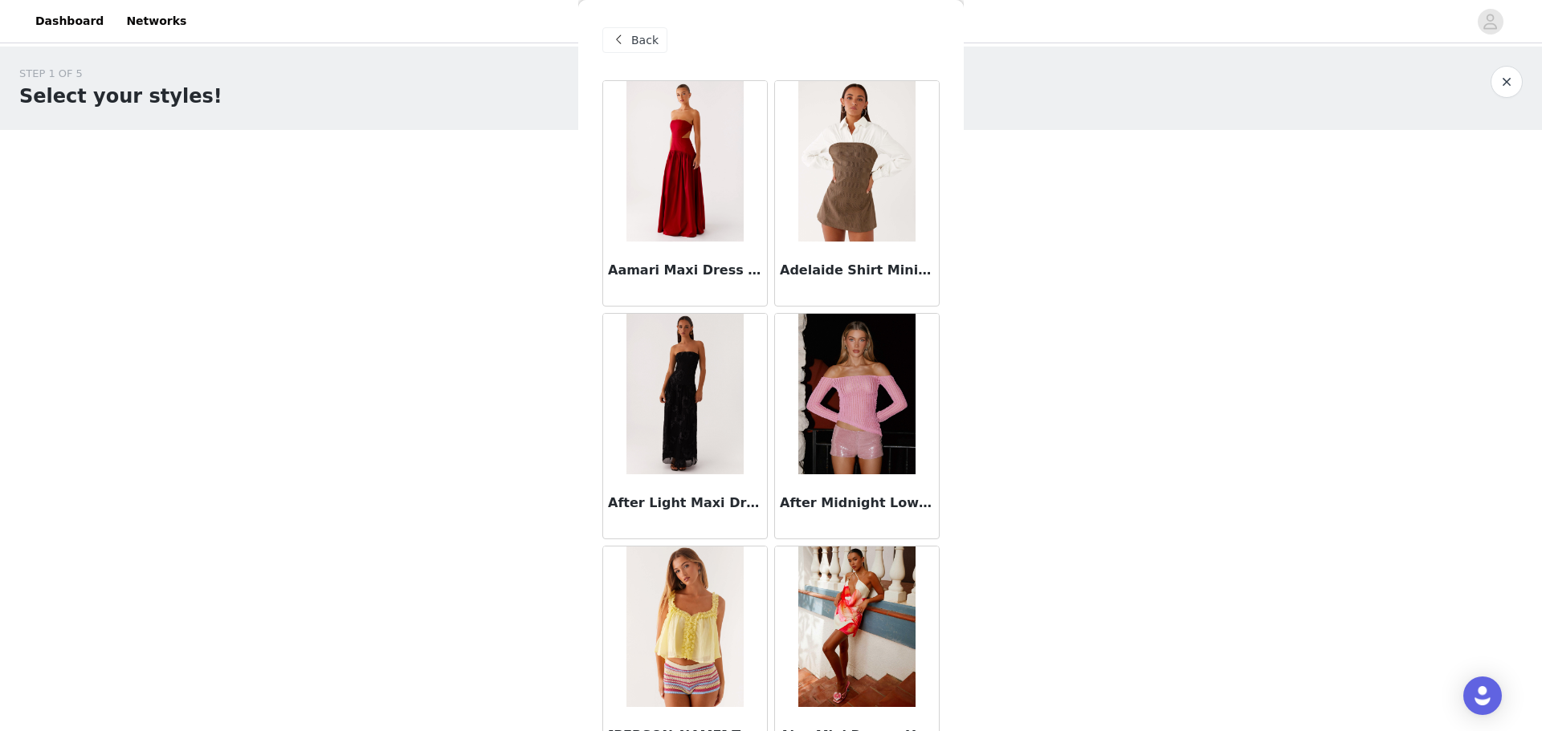
click at [858, 145] on img at bounding box center [856, 161] width 116 height 161
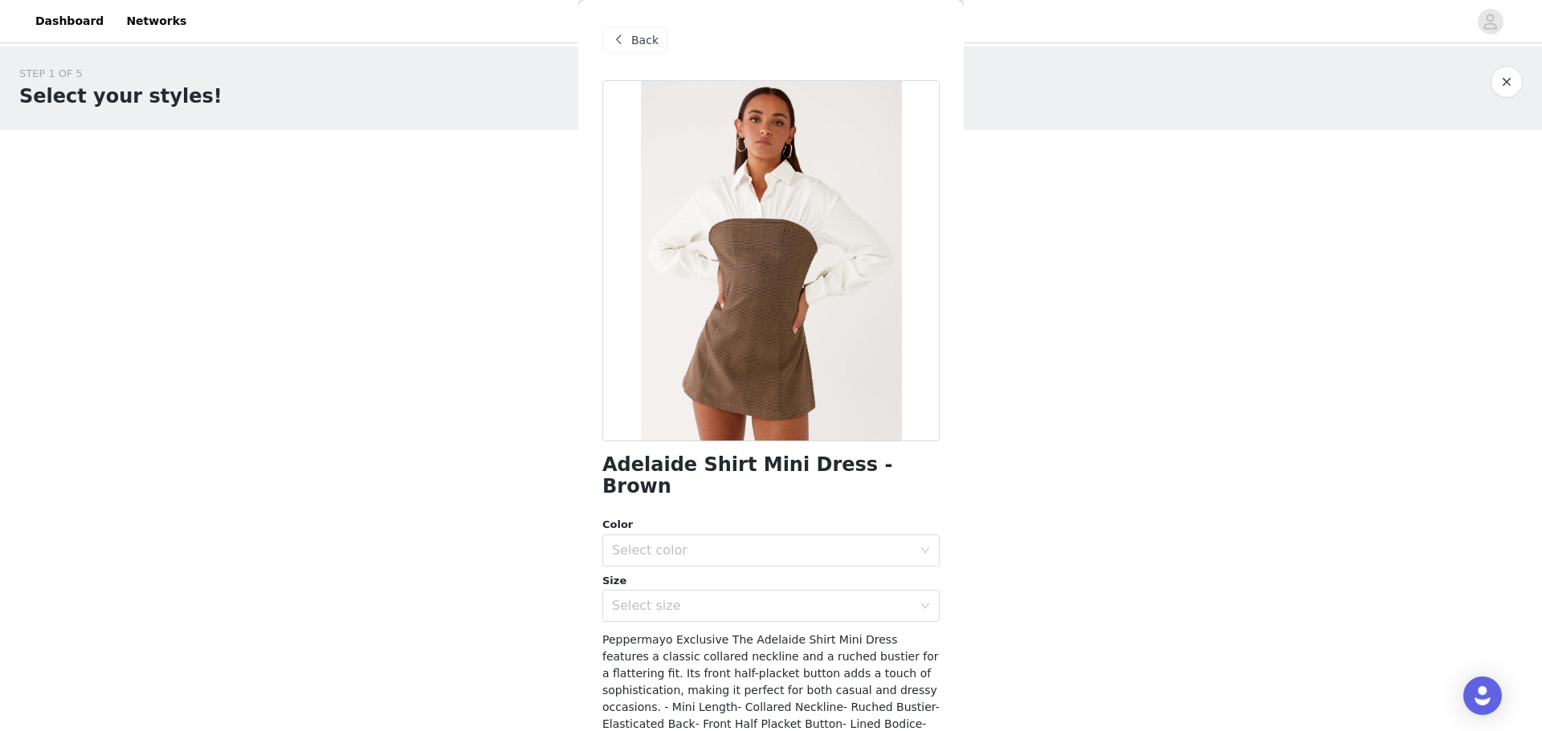
click at [625, 37] on span at bounding box center [618, 40] width 19 height 19
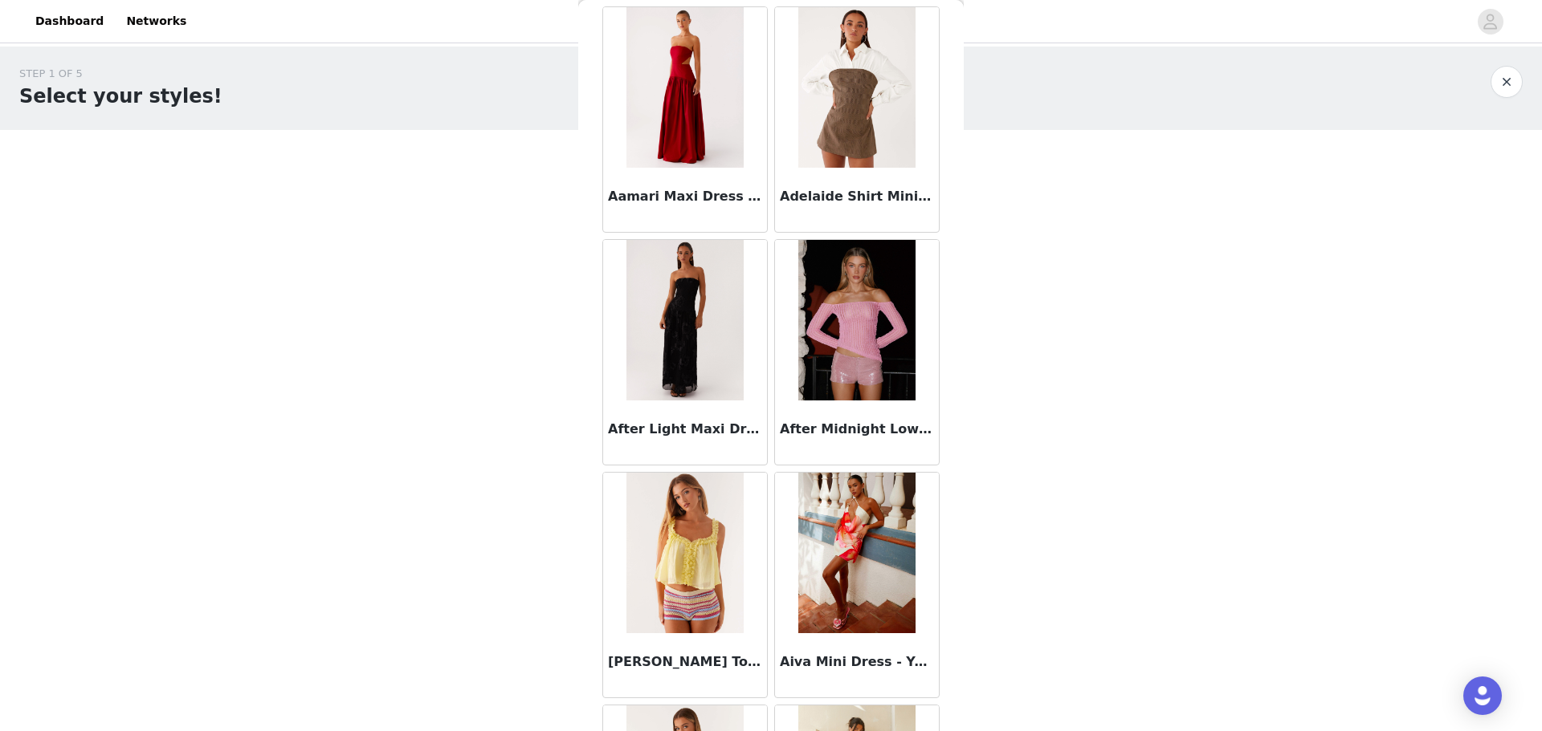
scroll to position [241, 0]
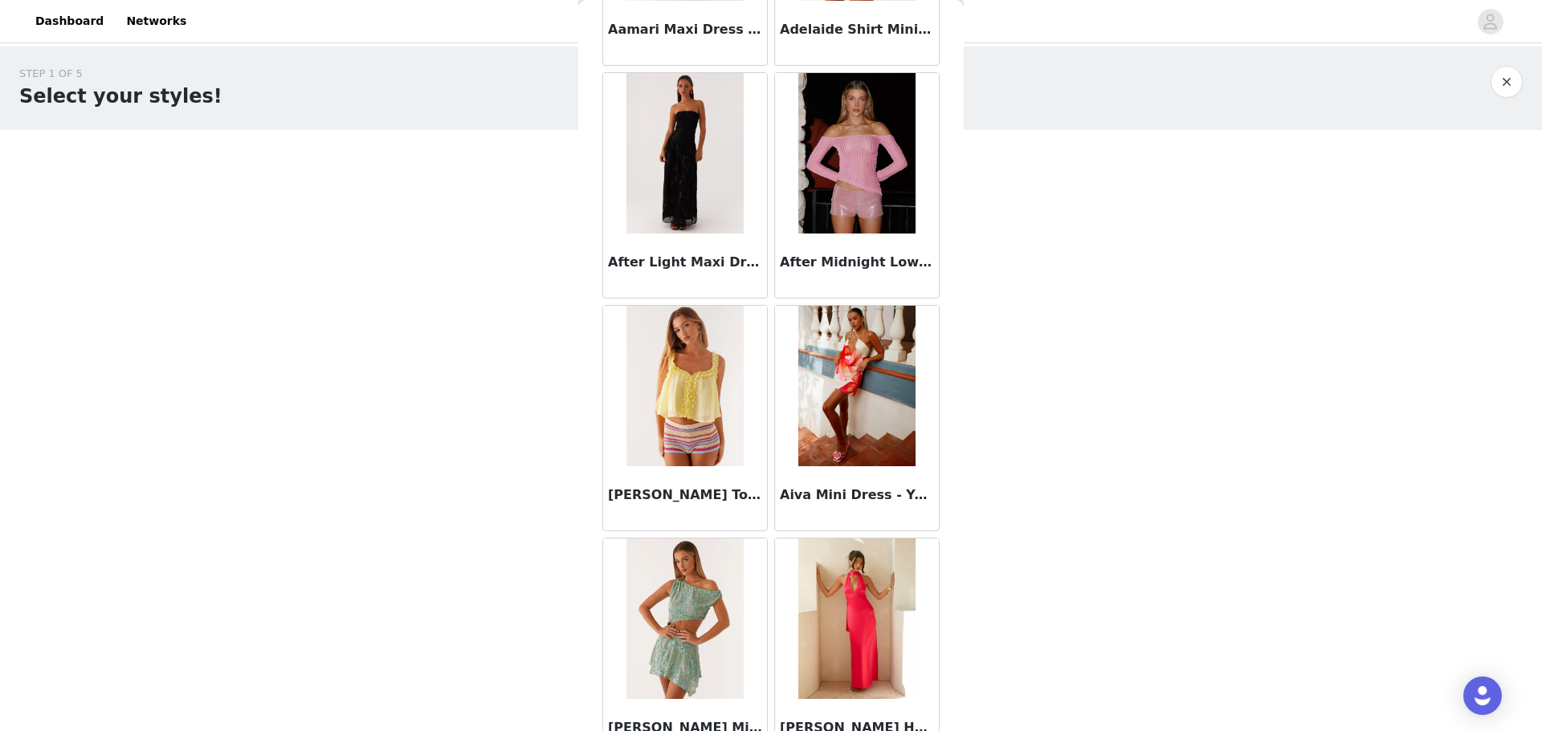
click at [731, 144] on img at bounding box center [684, 153] width 116 height 161
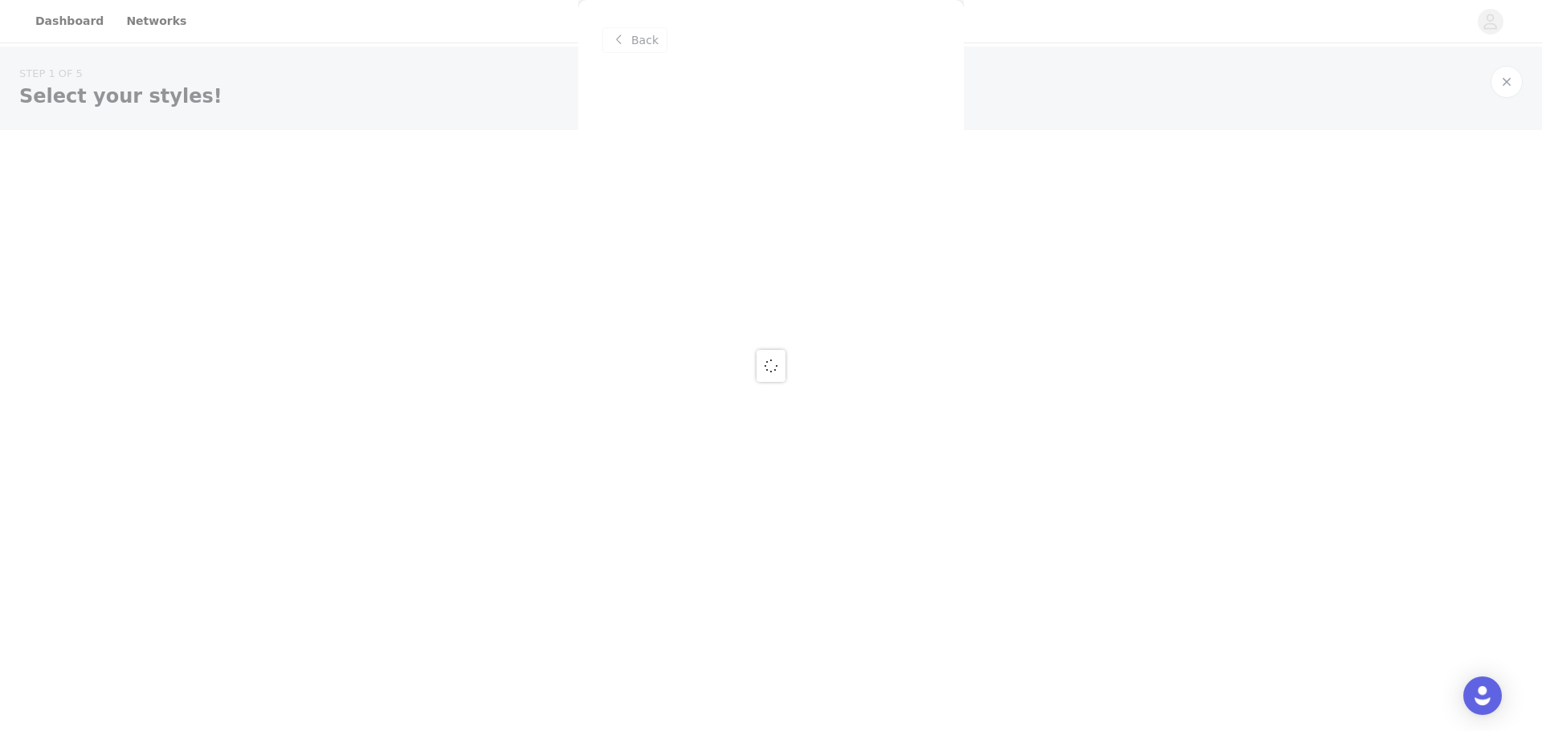
scroll to position [0, 0]
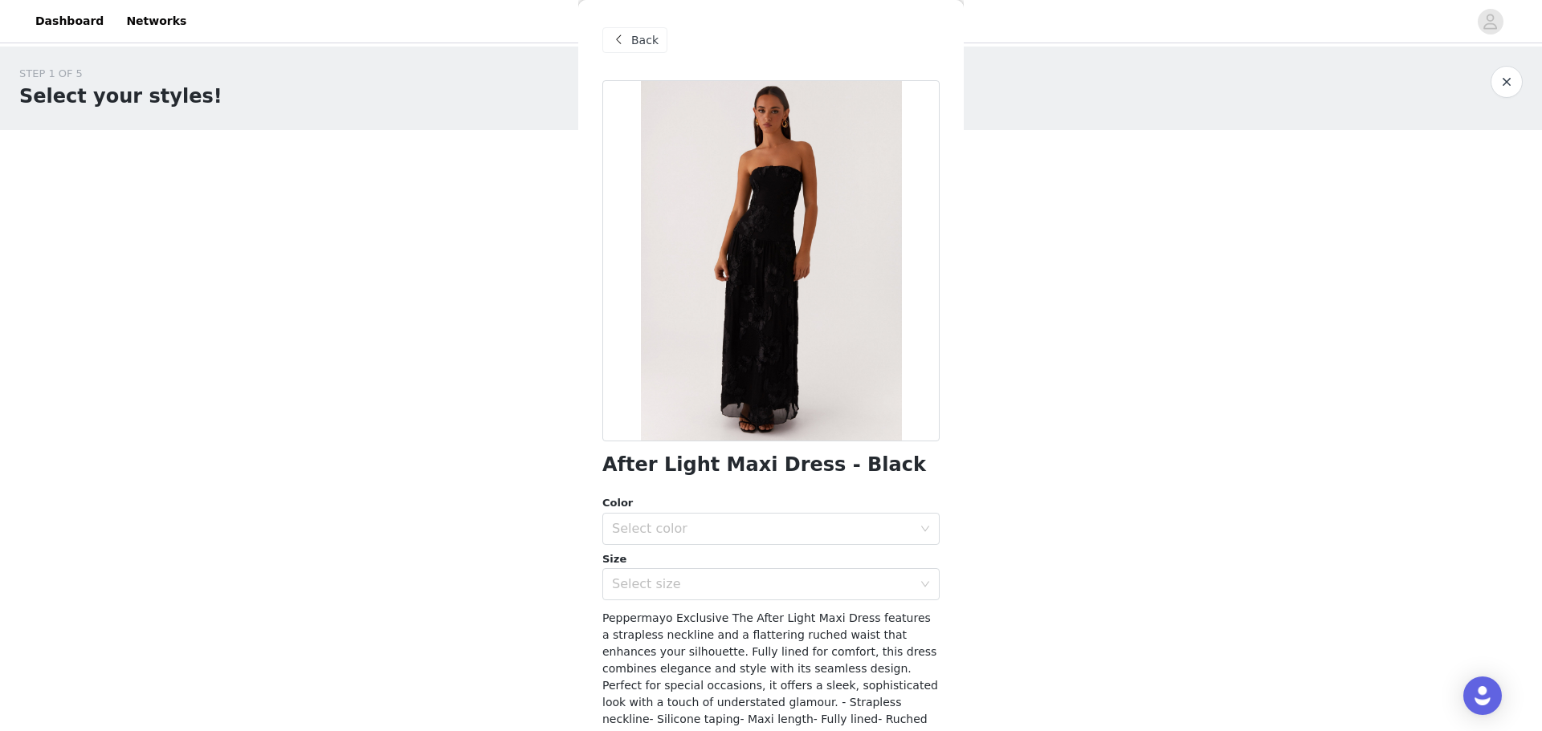
click at [635, 43] on span "Back" at bounding box center [644, 40] width 27 height 17
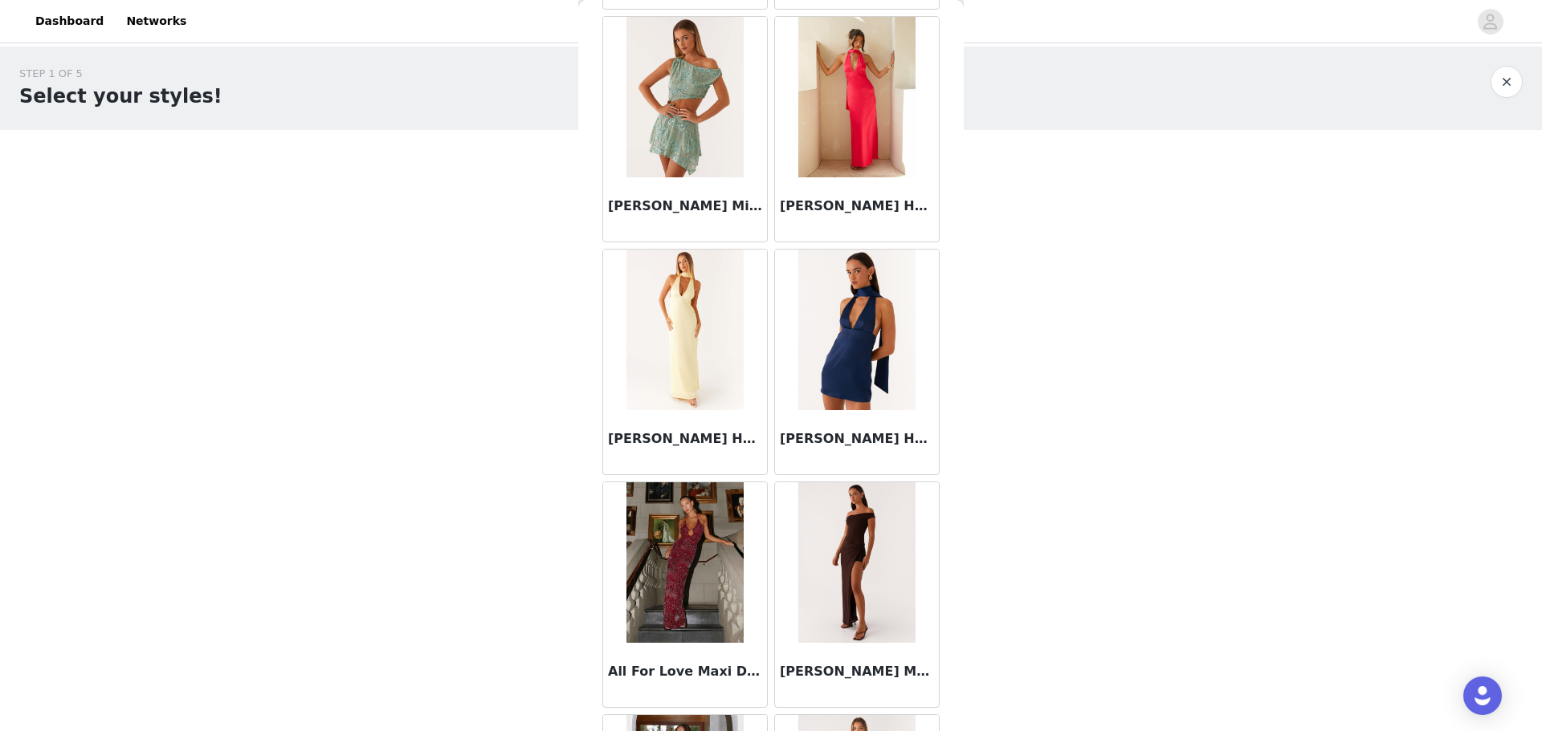
scroll to position [883, 0]
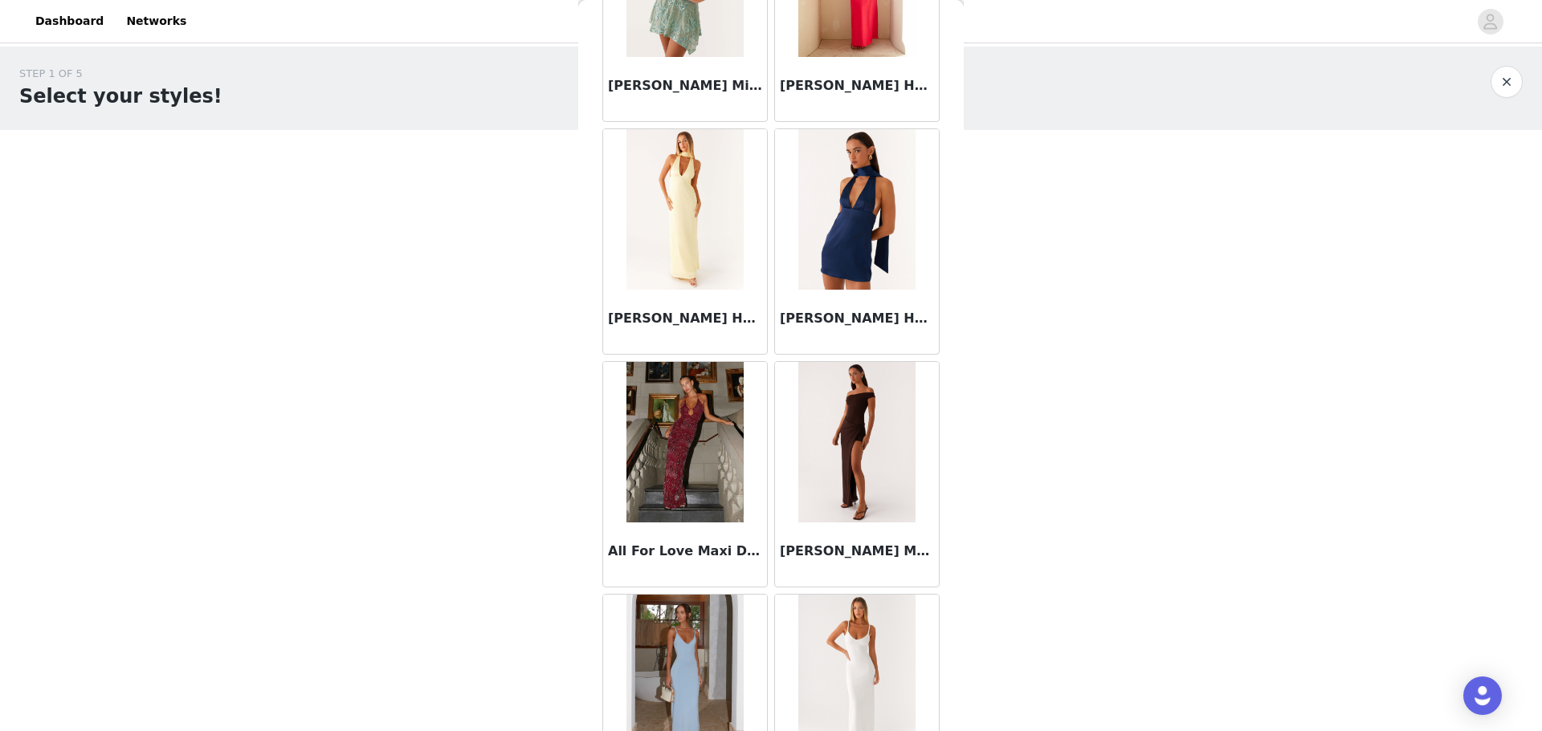
click at [694, 506] on img at bounding box center [684, 442] width 116 height 161
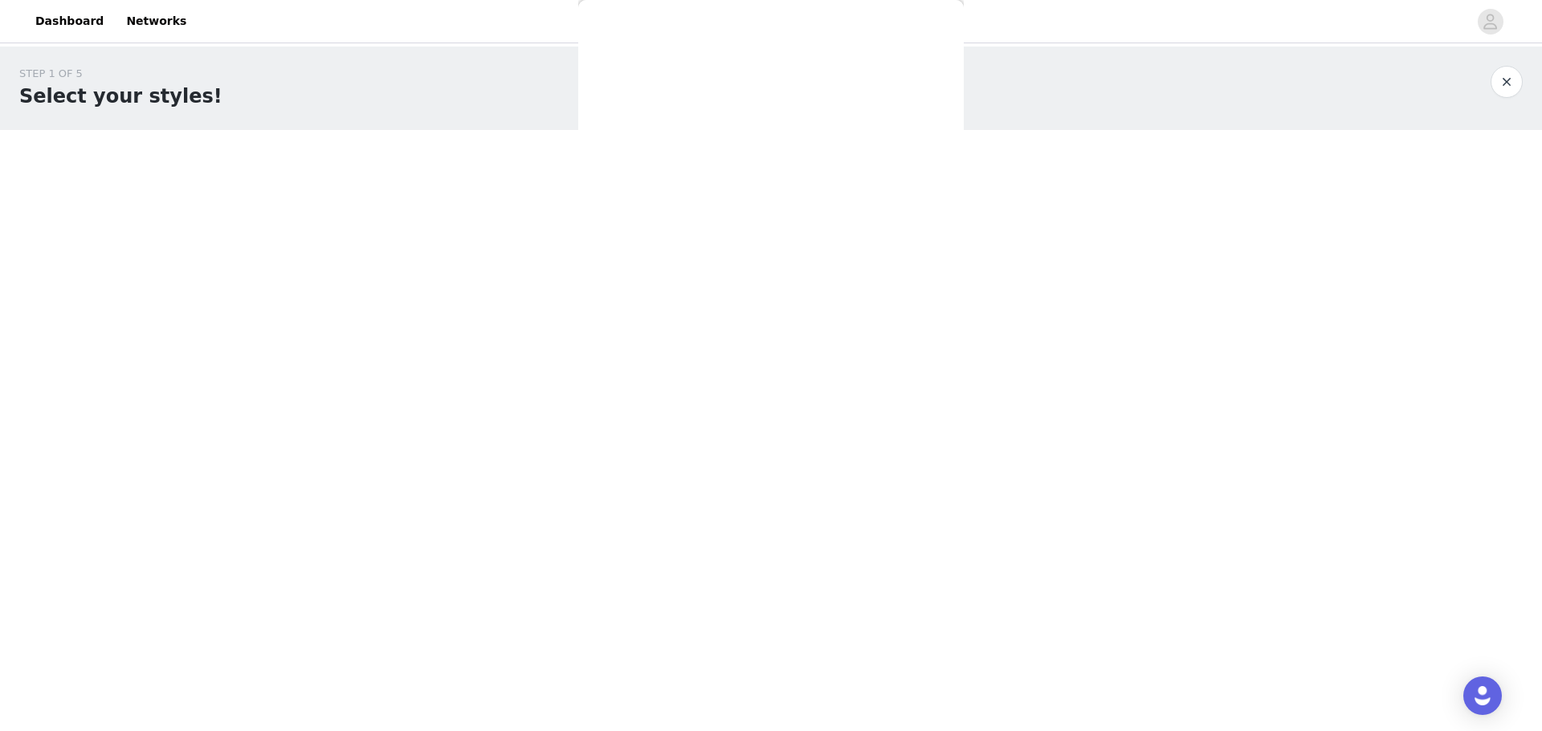
scroll to position [0, 0]
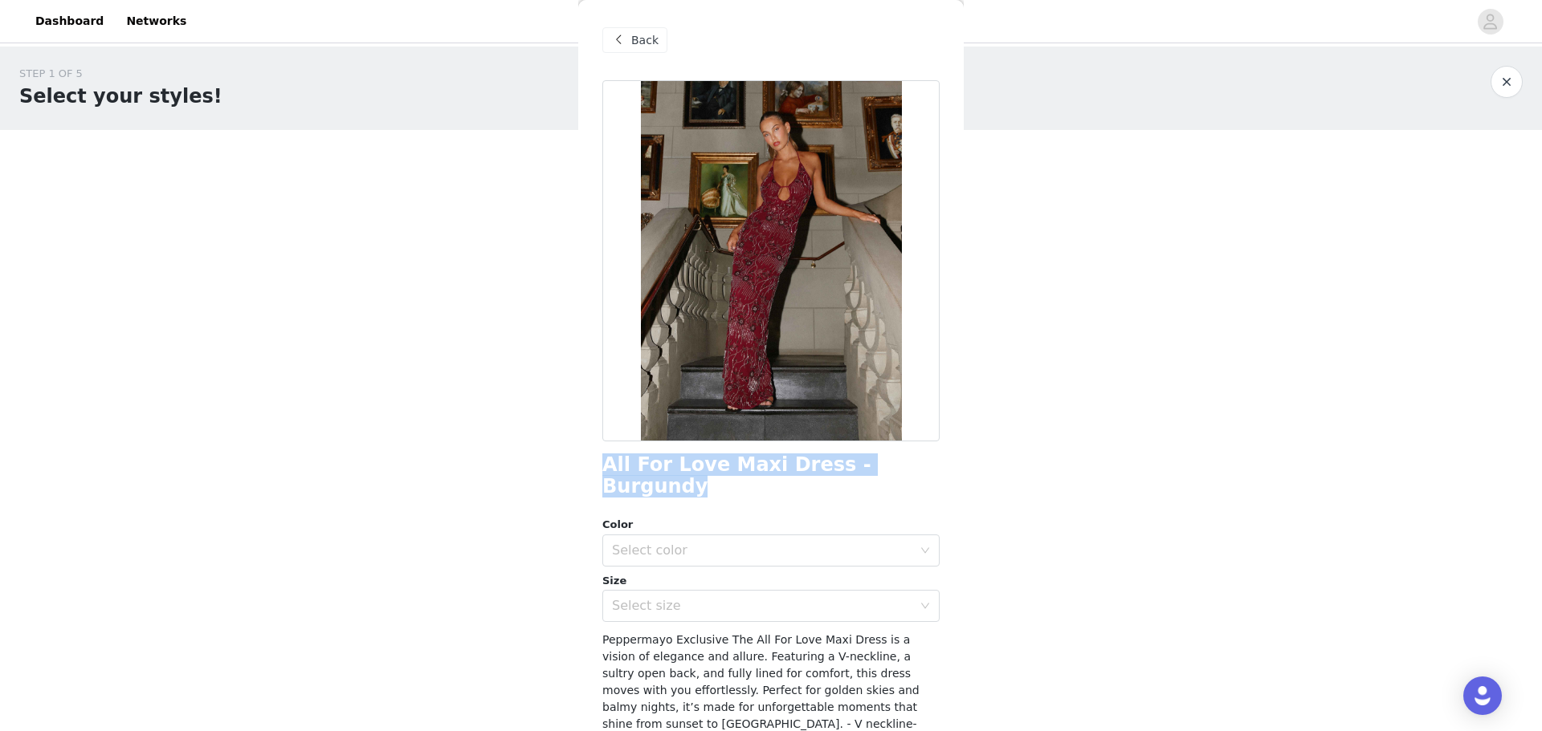
drag, startPoint x: 916, startPoint y: 475, endPoint x: 650, endPoint y: 470, distance: 265.8
click at [605, 470] on div "All For Love Maxi Dress - Burgundy" at bounding box center [770, 475] width 337 height 43
copy h1 "All For Love Maxi Dress - Burgundy"
click at [637, 39] on span "Back" at bounding box center [644, 40] width 27 height 17
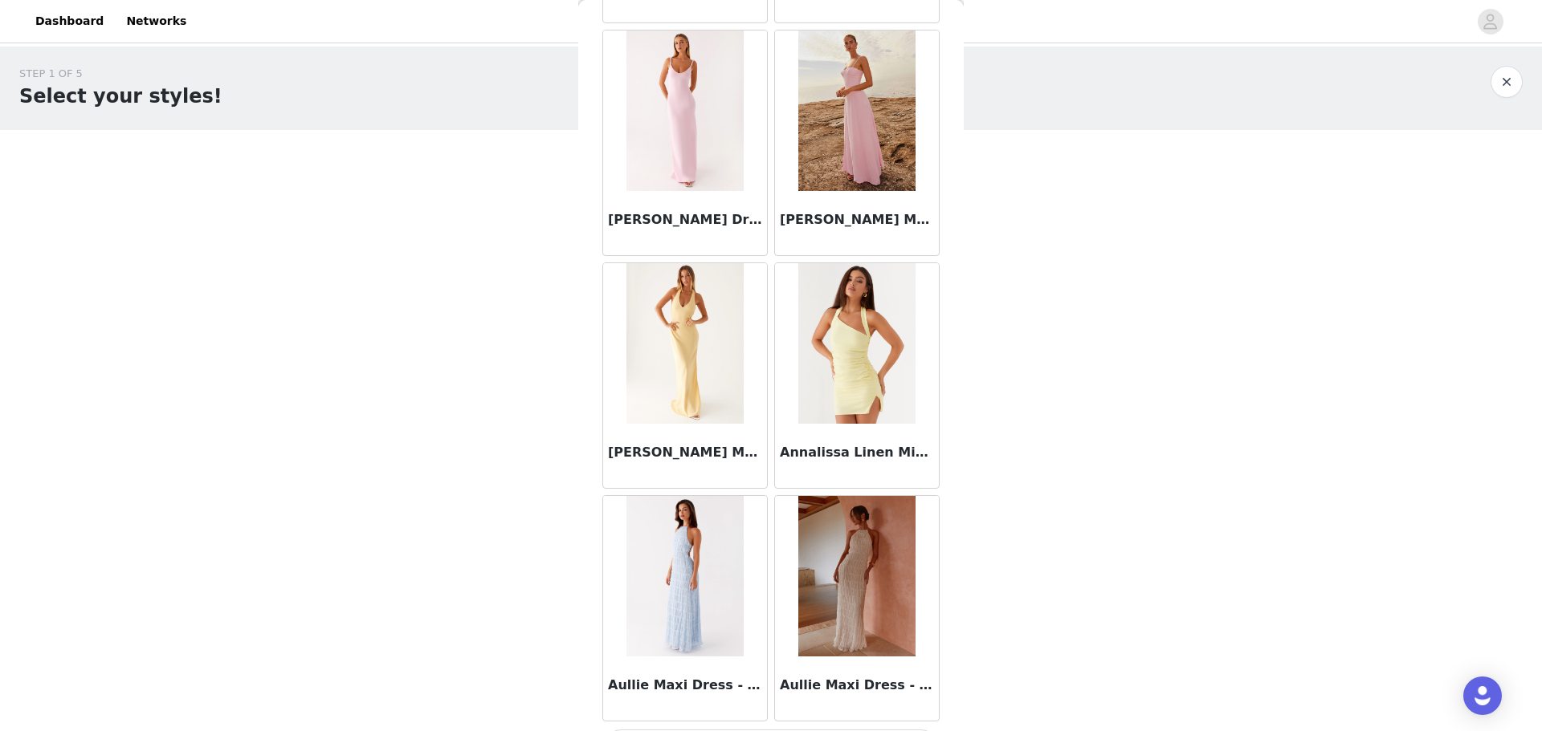
scroll to position [1686, 0]
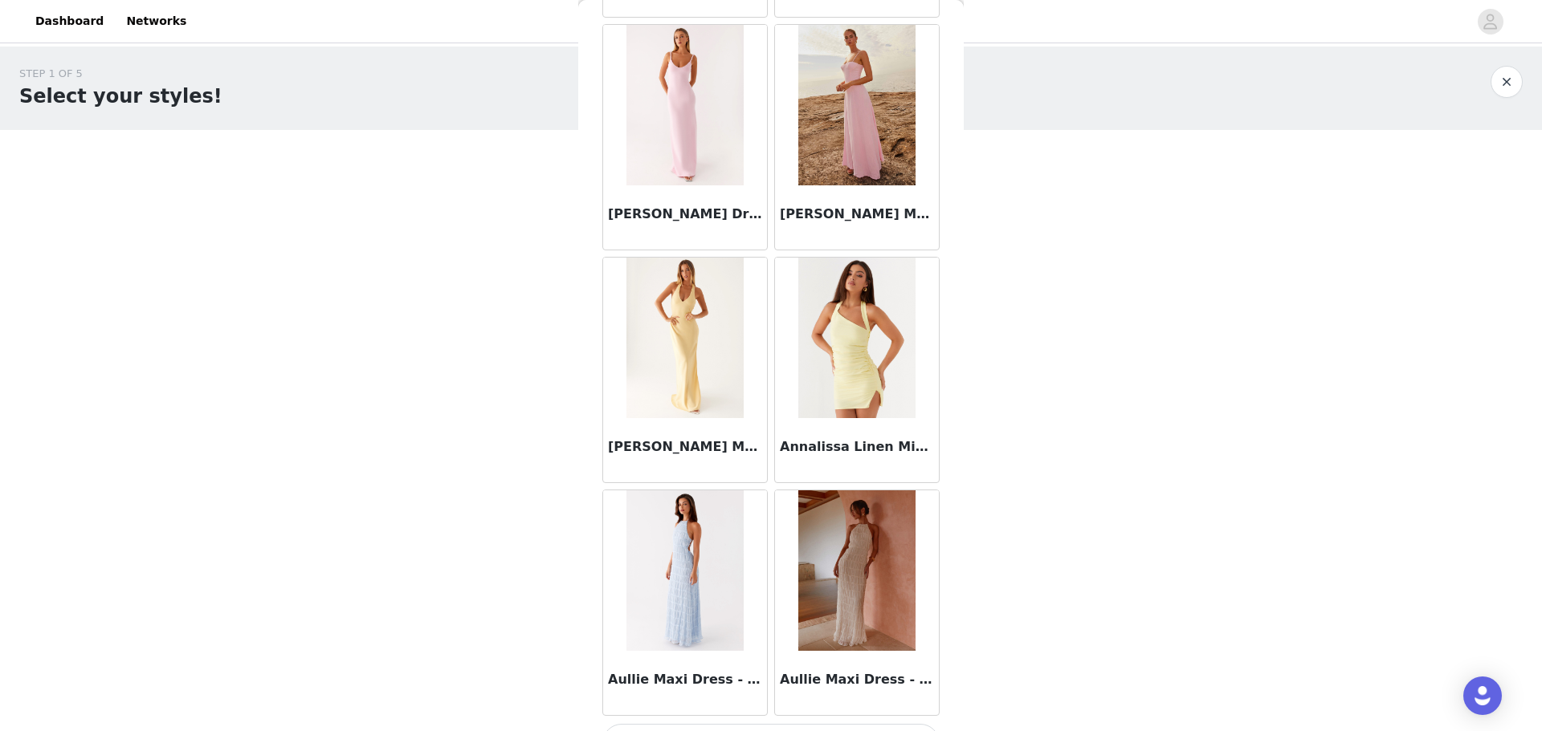
click at [849, 220] on h3 "[PERSON_NAME] Maxi Dress - Pink Petal" at bounding box center [857, 214] width 154 height 19
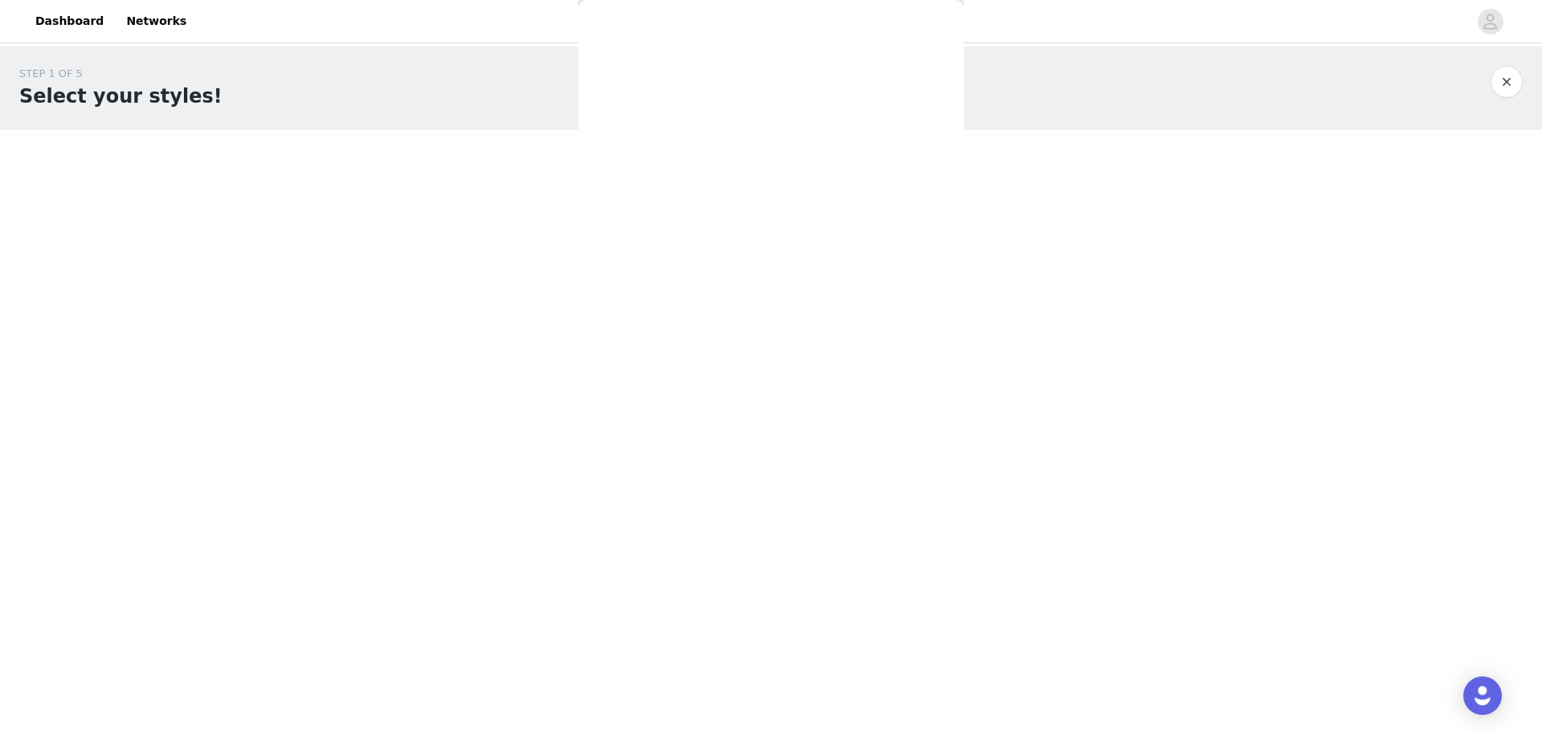
scroll to position [0, 0]
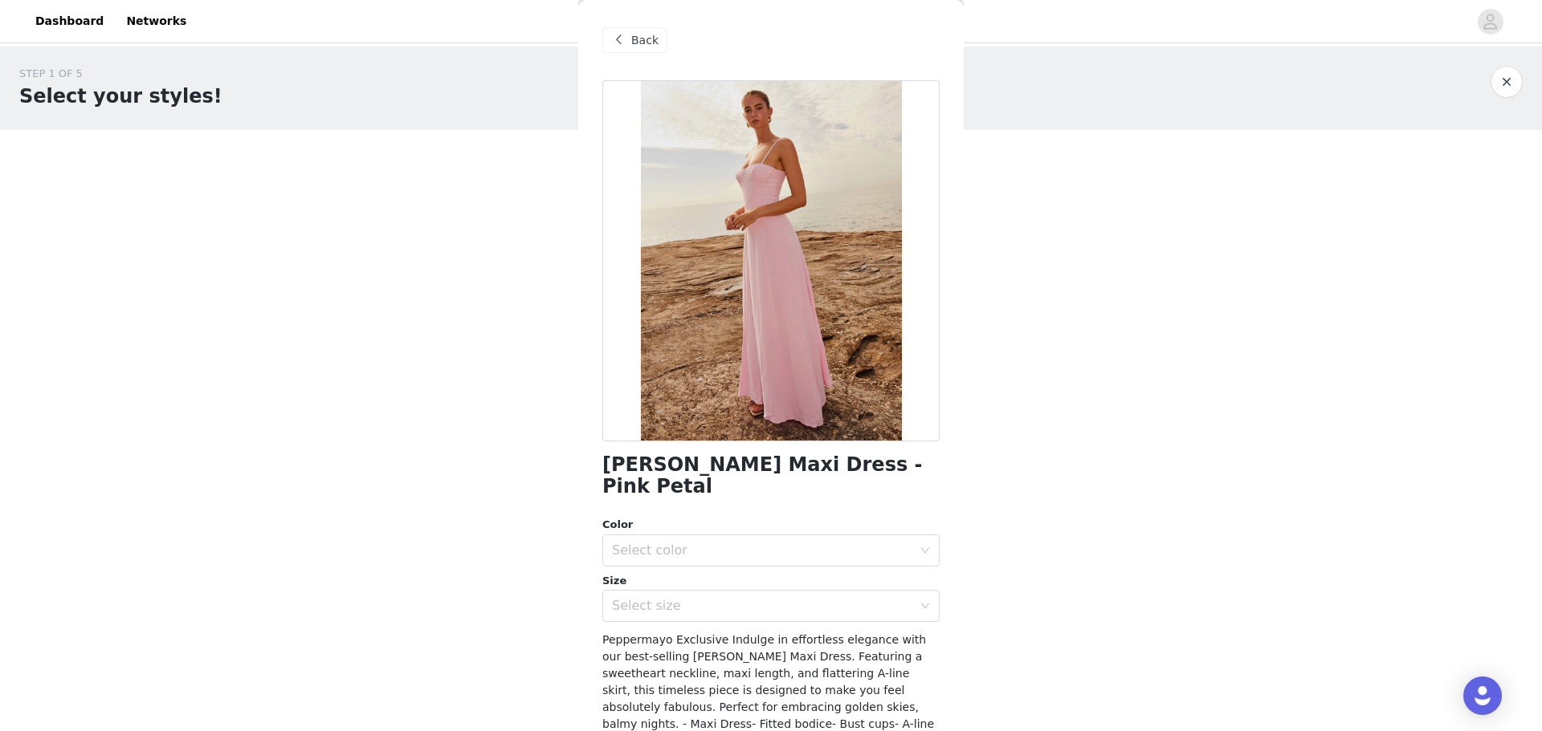
drag, startPoint x: 648, startPoint y: 494, endPoint x: 601, endPoint y: 474, distance: 51.4
click at [601, 474] on div "Back Angelina Linen Maxi Dress - Pink Petal Color Select color Size Select size…" at bounding box center [770, 365] width 385 height 731
copy h1 "[PERSON_NAME] Maxi Dress - Pink Petal"
click at [628, 40] on div "Back" at bounding box center [634, 40] width 65 height 26
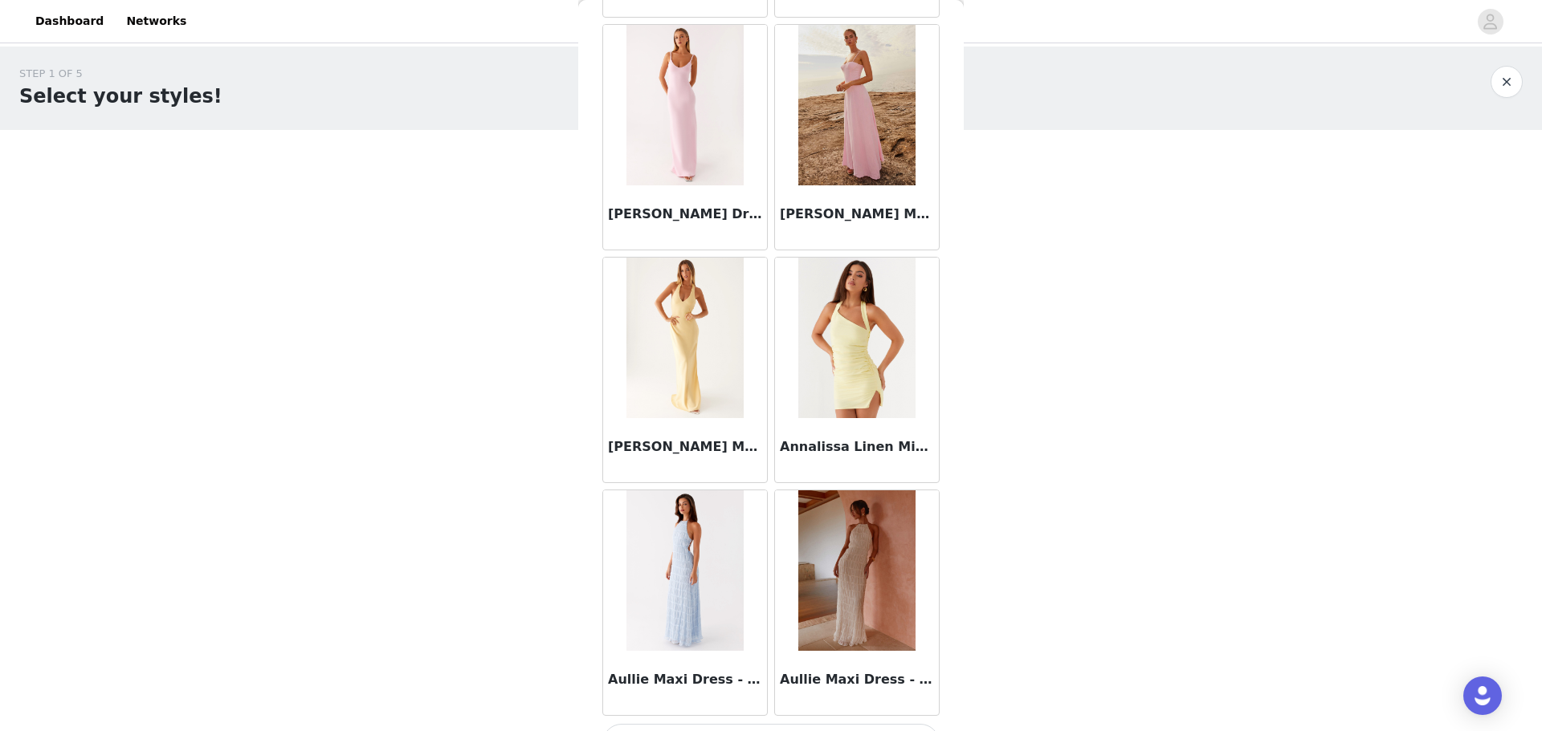
scroll to position [1725, 0]
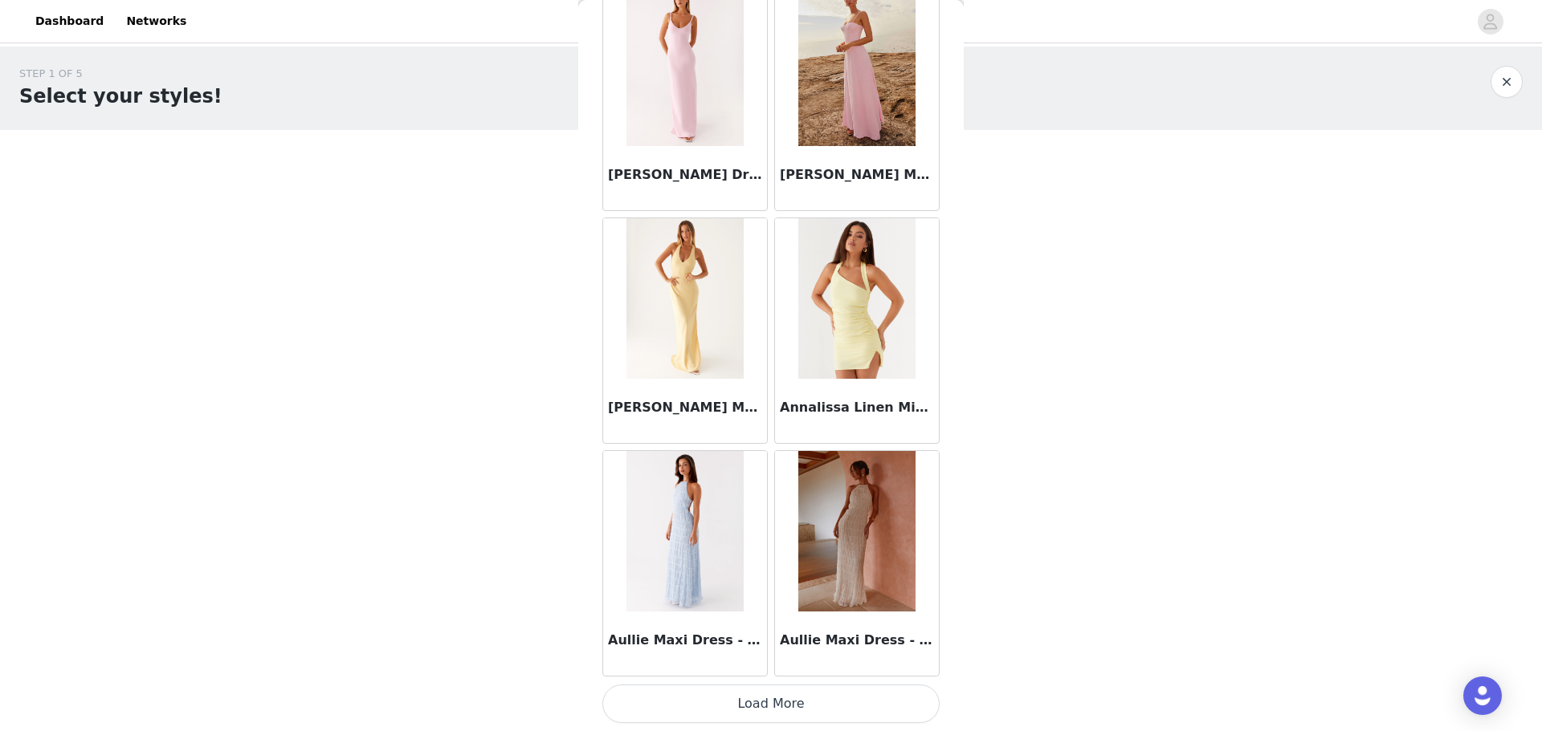
click at [845, 707] on button "Load More" at bounding box center [770, 704] width 337 height 39
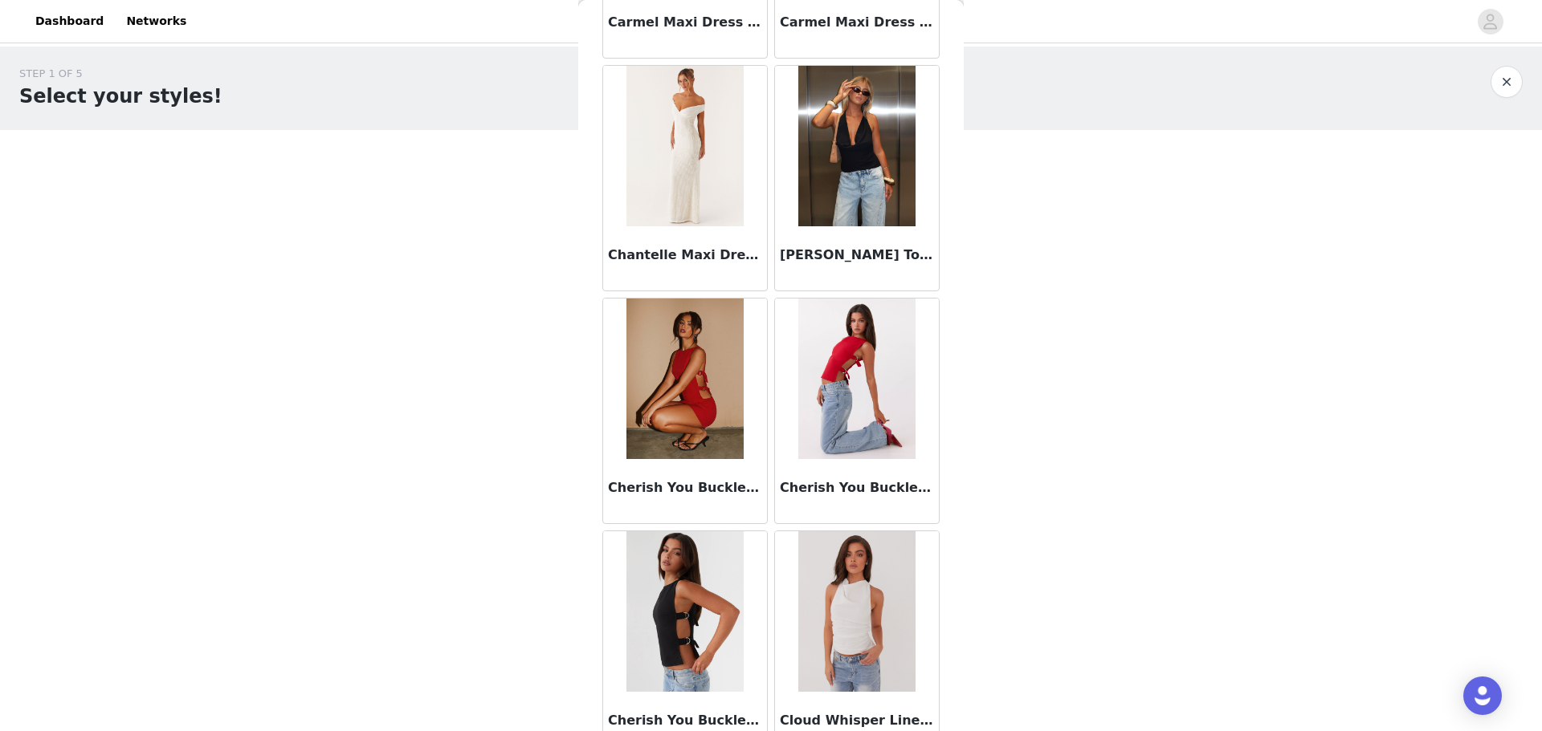
scroll to position [4054, 0]
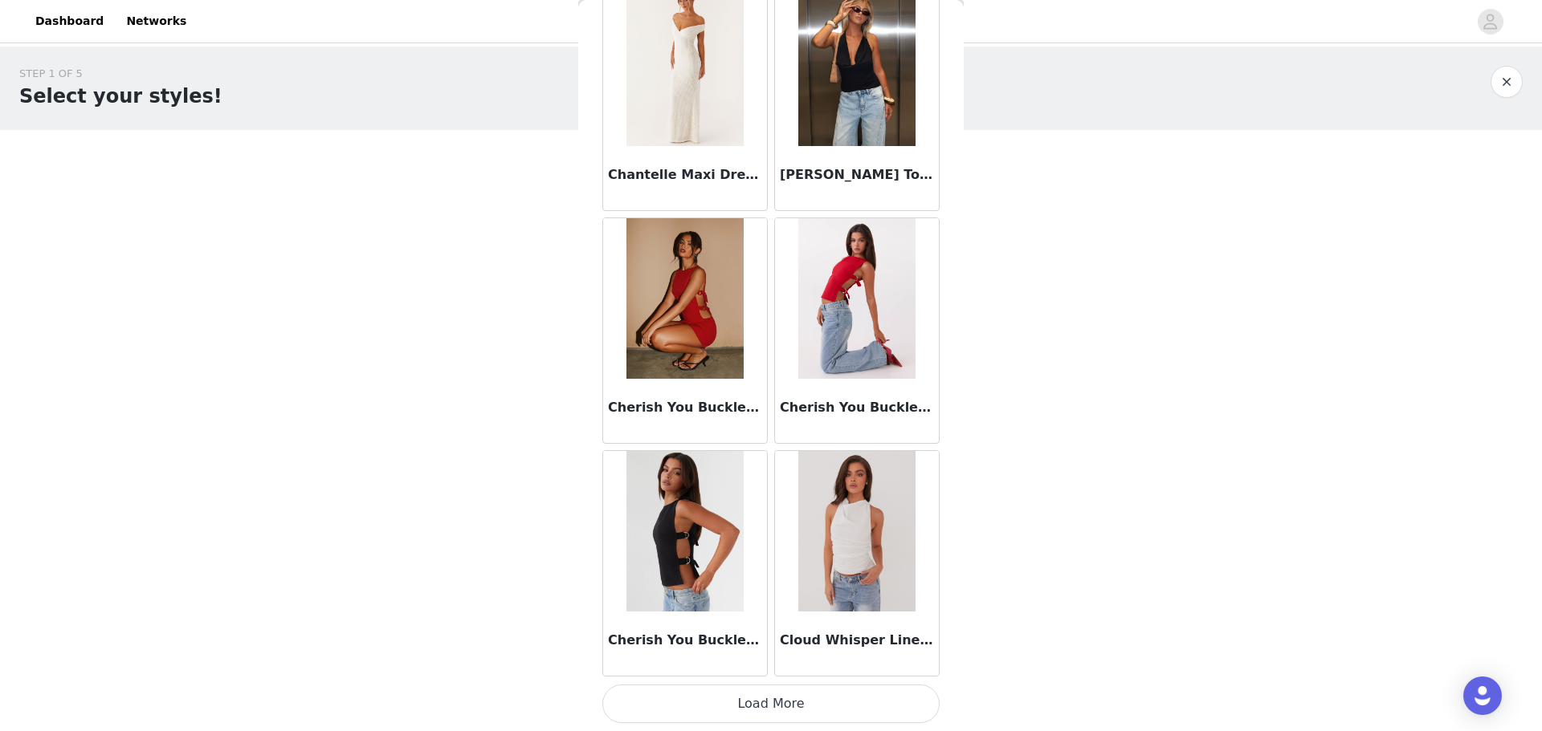
click at [835, 703] on button "Load More" at bounding box center [770, 704] width 337 height 39
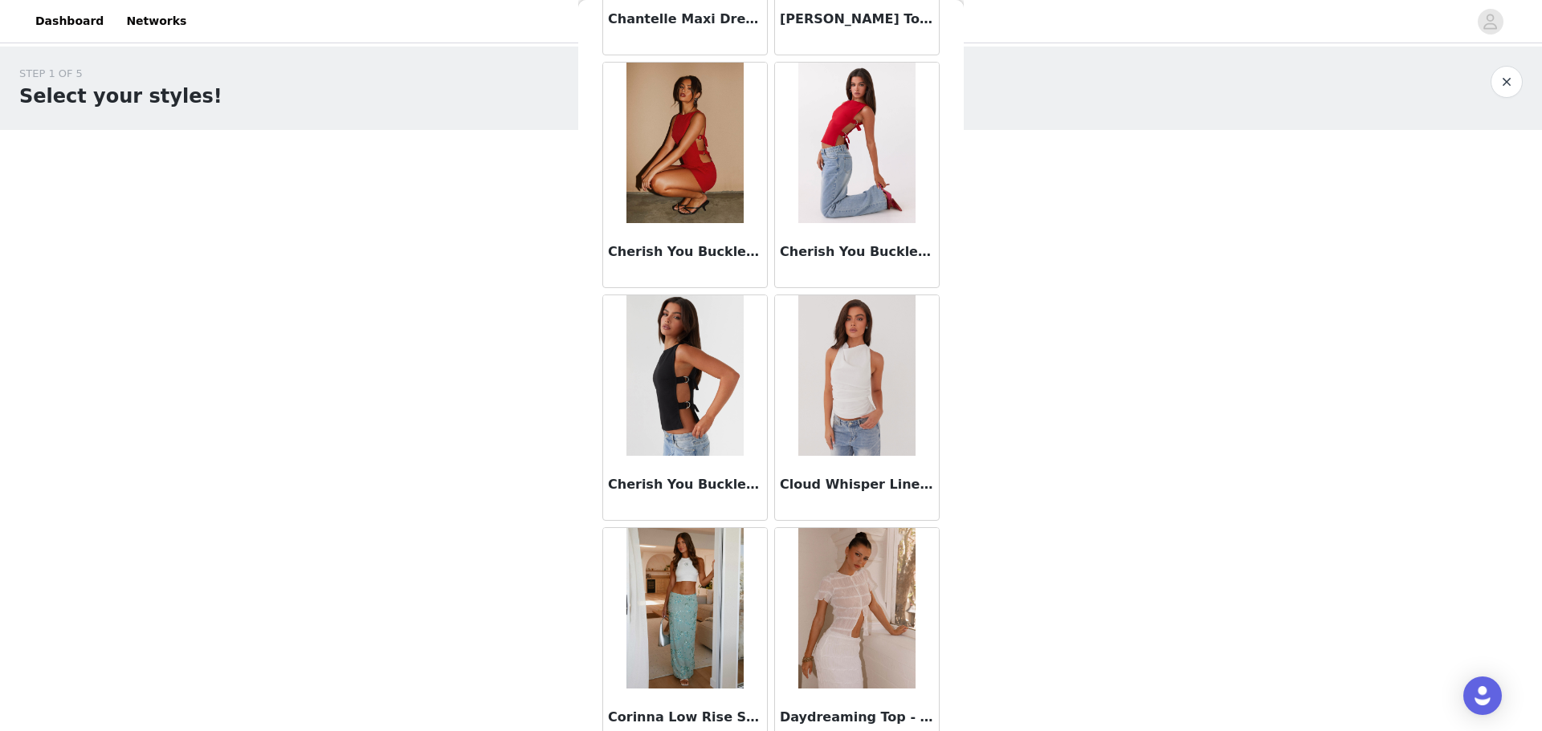
scroll to position [4535, 0]
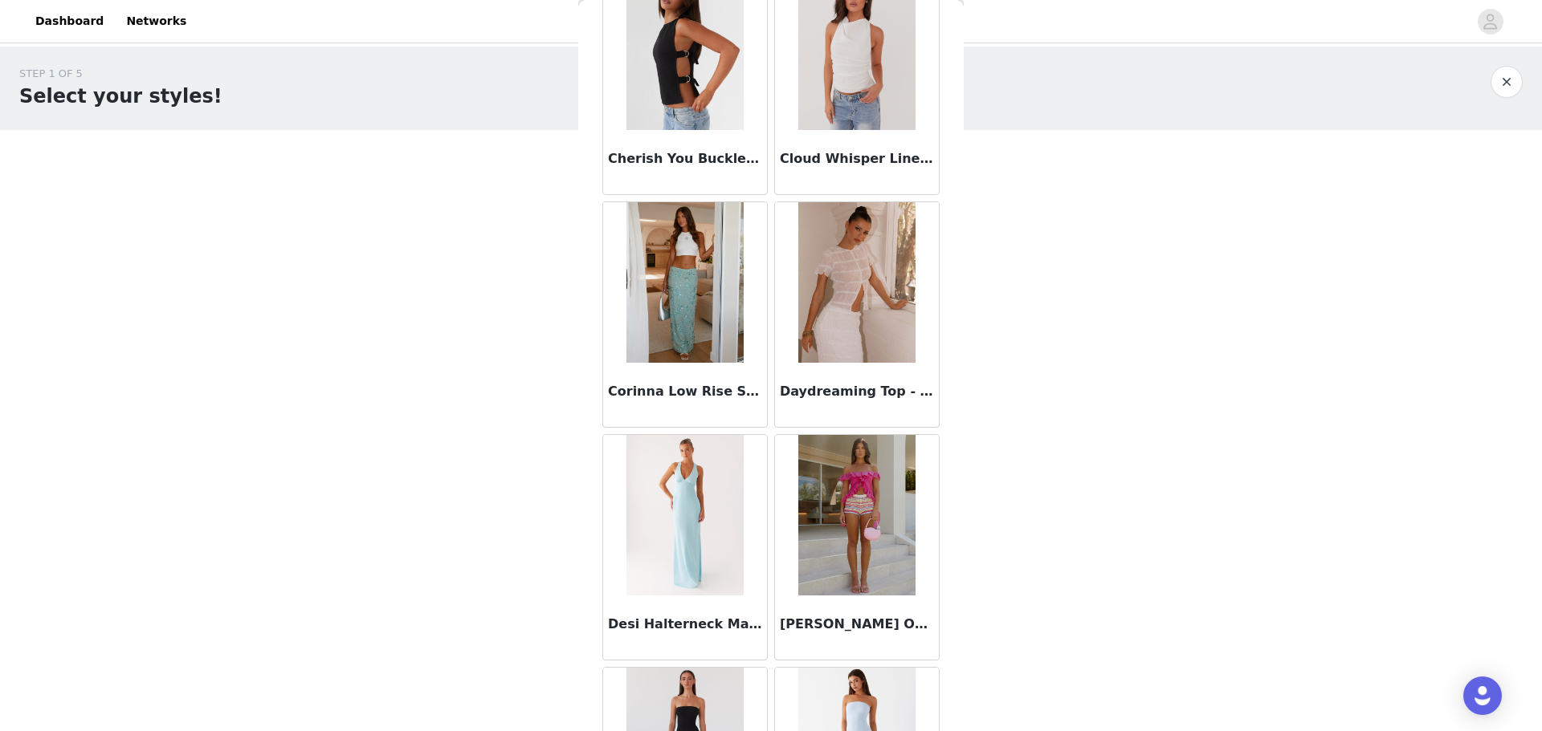
click at [682, 153] on h3 "Cherish You Buckle Top - Shadow" at bounding box center [685, 158] width 154 height 19
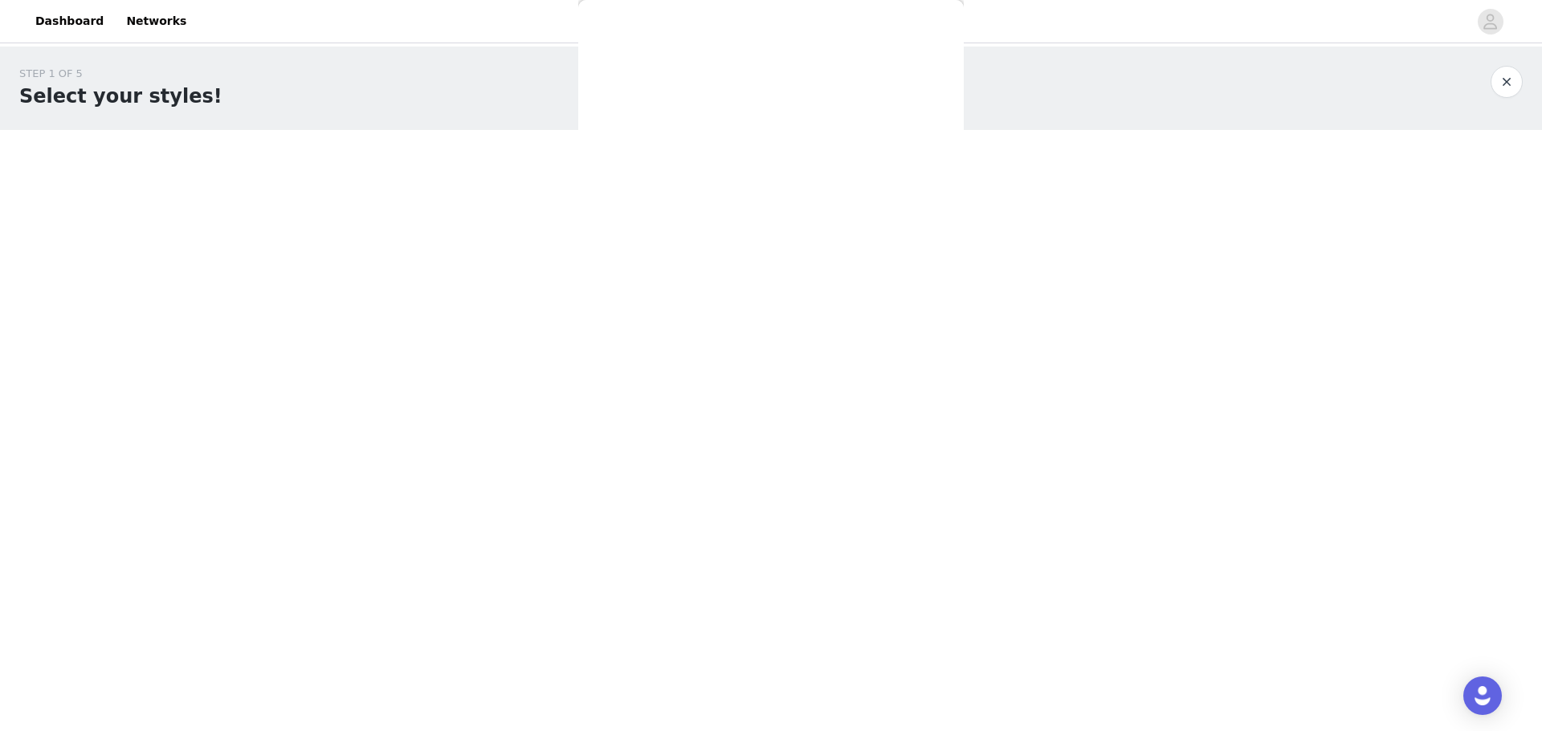
scroll to position [0, 0]
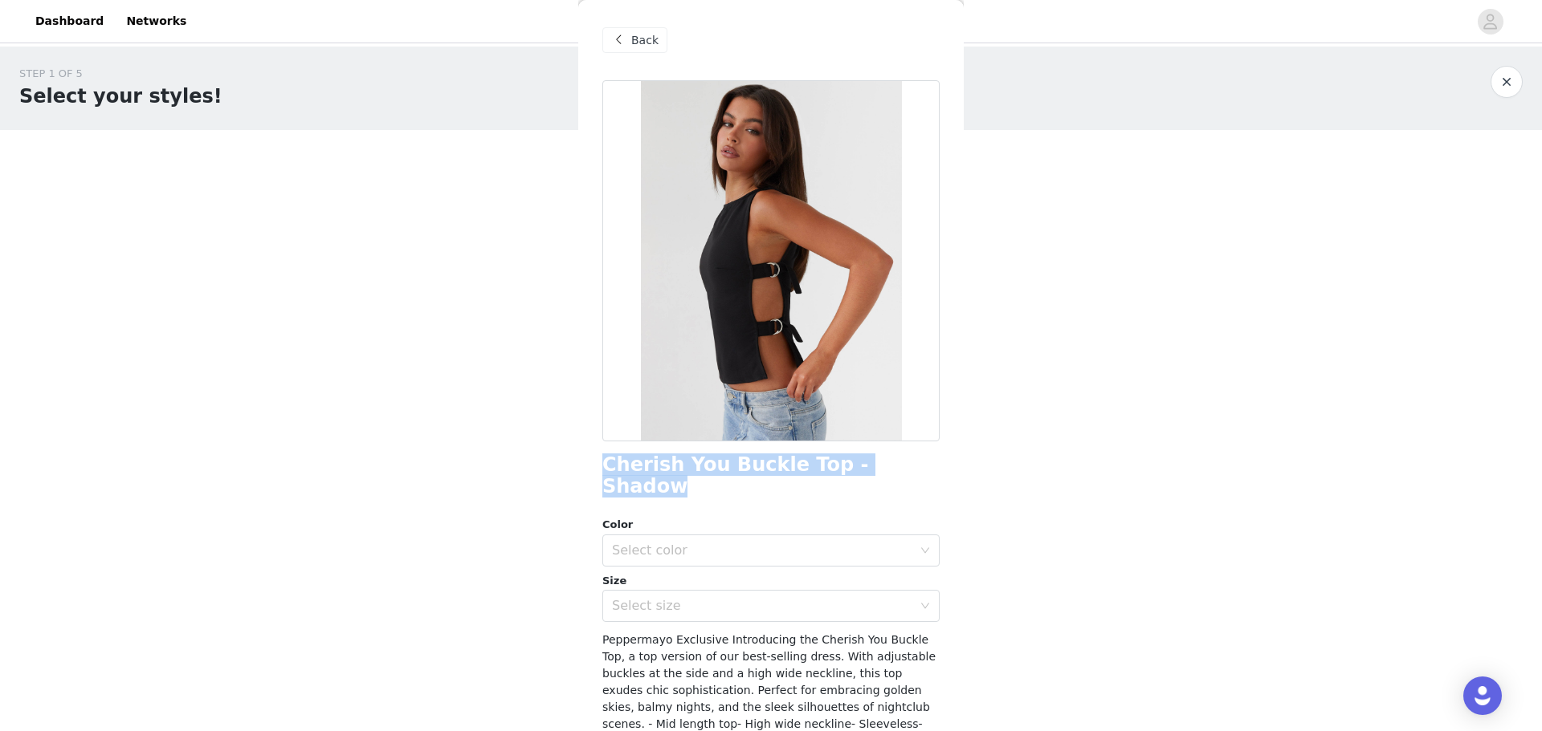
drag, startPoint x: 898, startPoint y: 466, endPoint x: 617, endPoint y: 452, distance: 281.3
click at [594, 454] on div "Back Cherish You Buckle Top - Shadow Color Select color Size Select size Pepper…" at bounding box center [770, 365] width 385 height 731
copy h1 "Cherish You Buckle Top - Shadow"
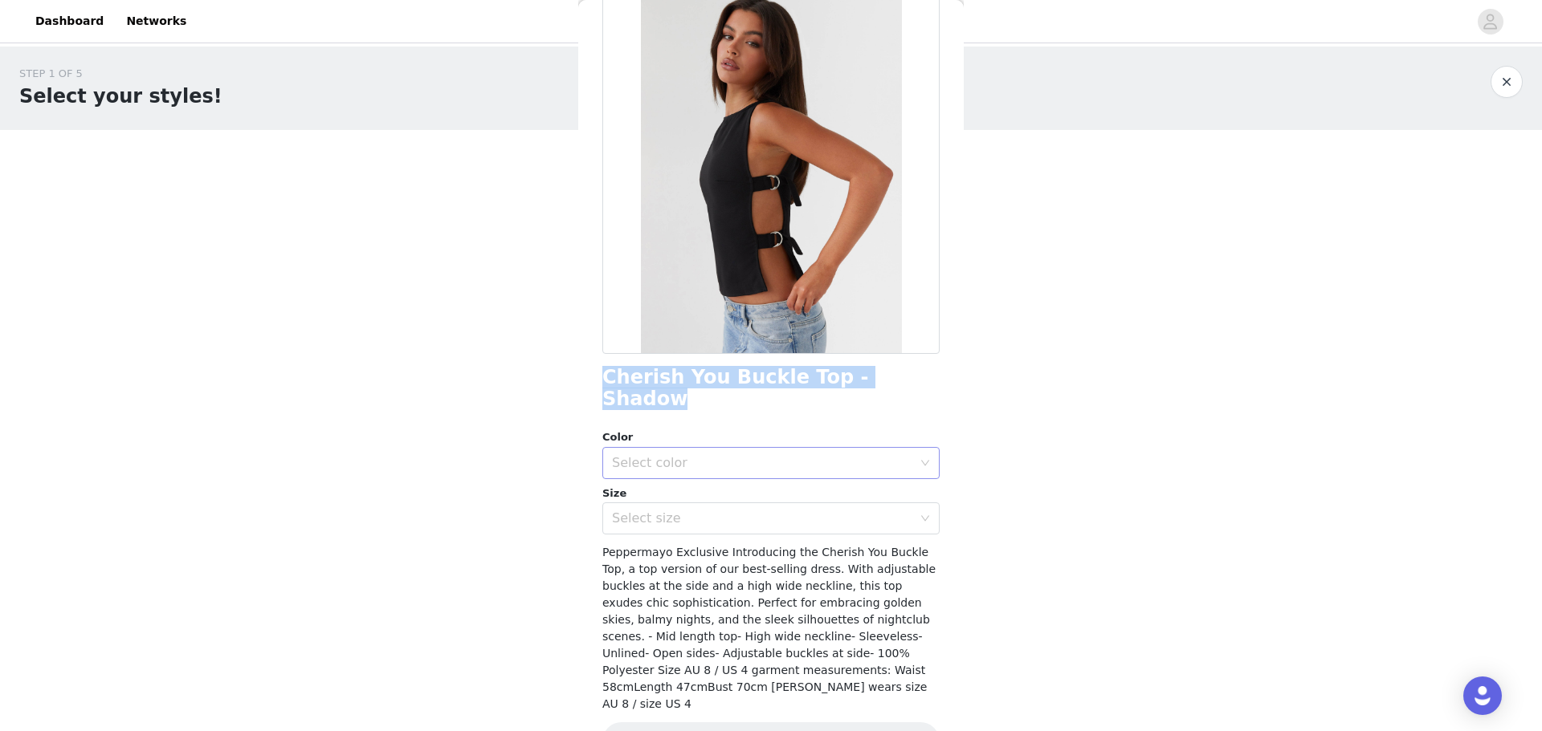
scroll to position [98, 0]
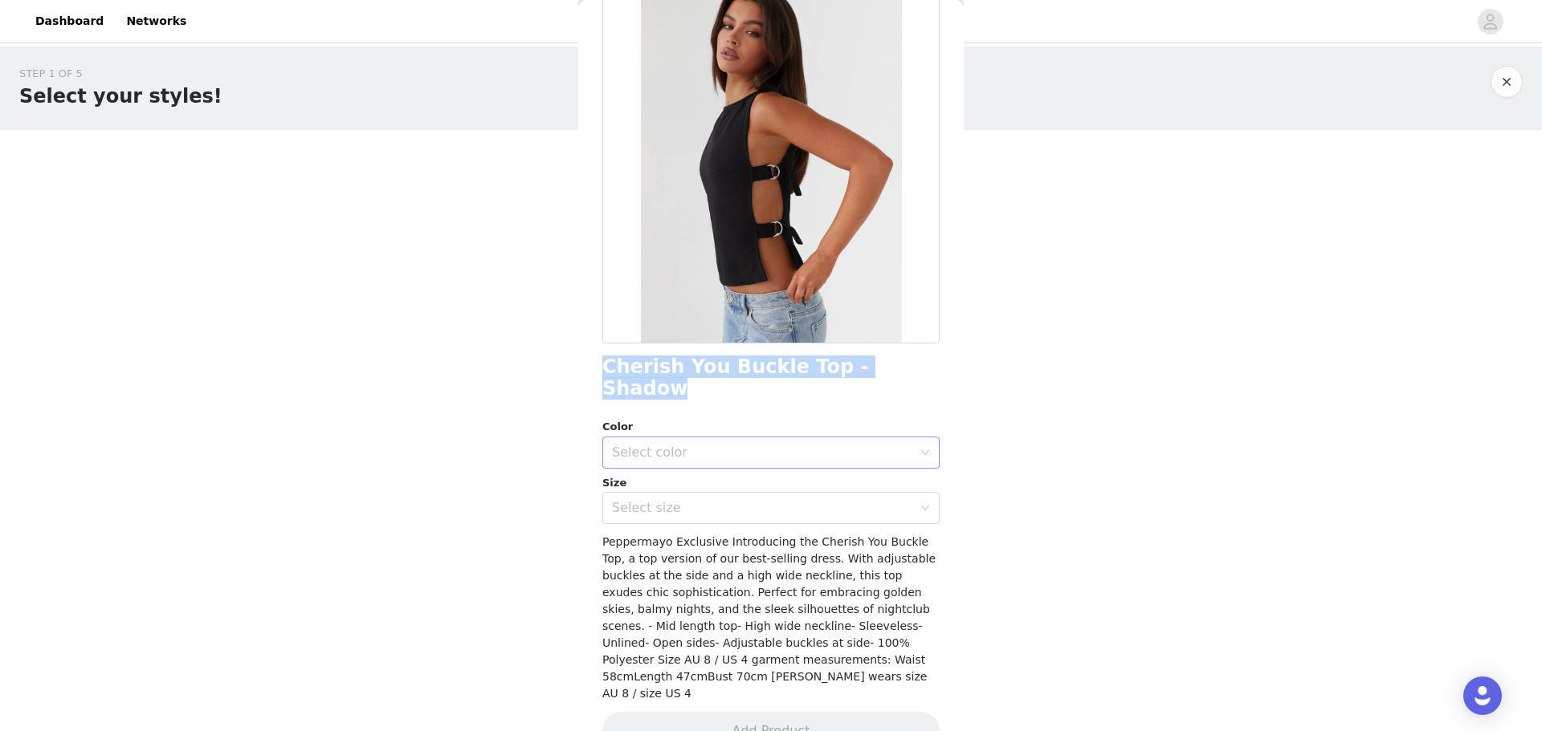
click at [808, 445] on div "Select color" at bounding box center [762, 453] width 300 height 16
click at [813, 445] on div "Select color" at bounding box center [762, 453] width 300 height 16
click at [898, 445] on div "Select color" at bounding box center [762, 453] width 300 height 16
click at [920, 448] on icon "icon: down" at bounding box center [925, 453] width 10 height 10
click at [883, 445] on div "Select color" at bounding box center [762, 453] width 300 height 16
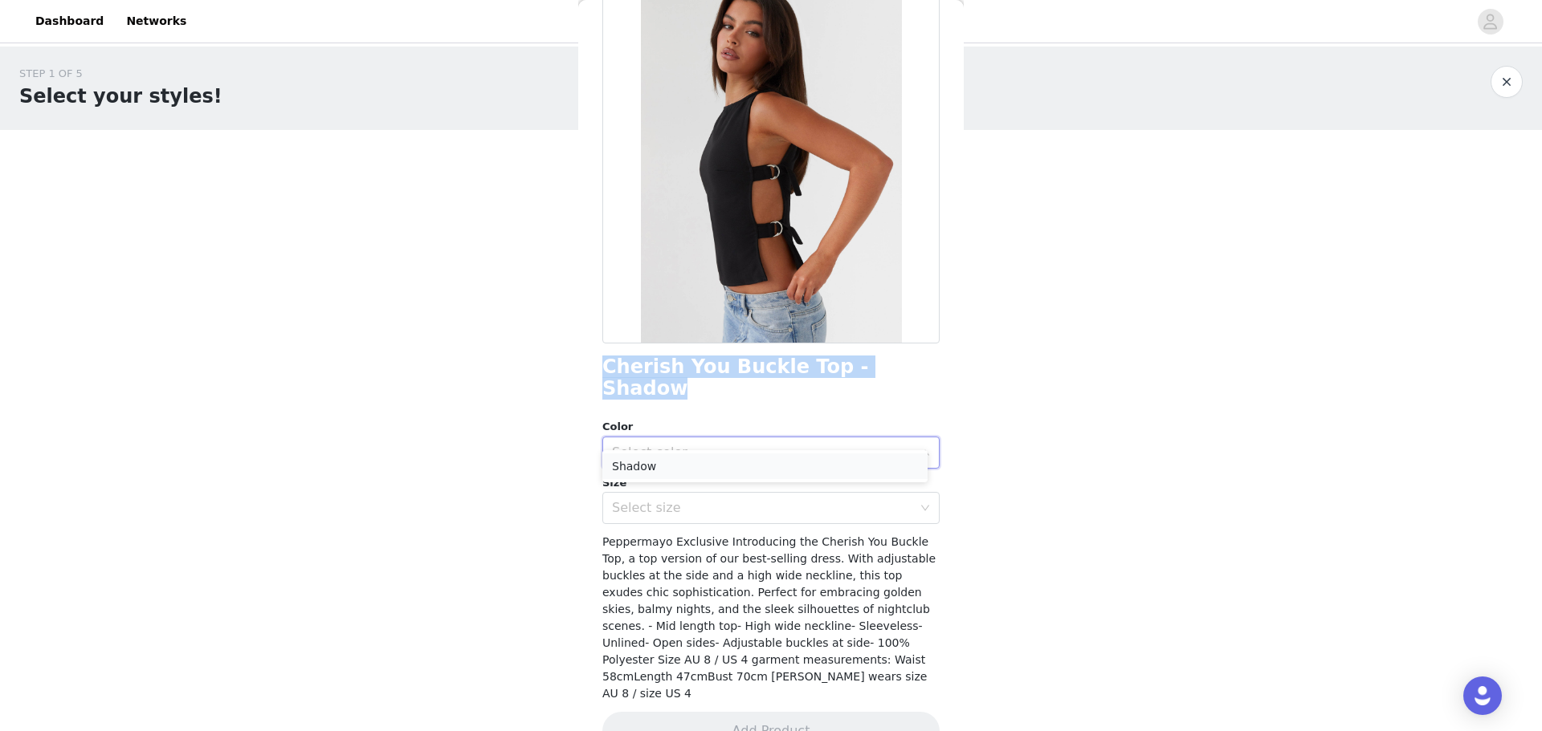
click at [804, 471] on li "Shadow" at bounding box center [764, 467] width 325 height 26
click at [829, 500] on div "Select size" at bounding box center [762, 508] width 300 height 16
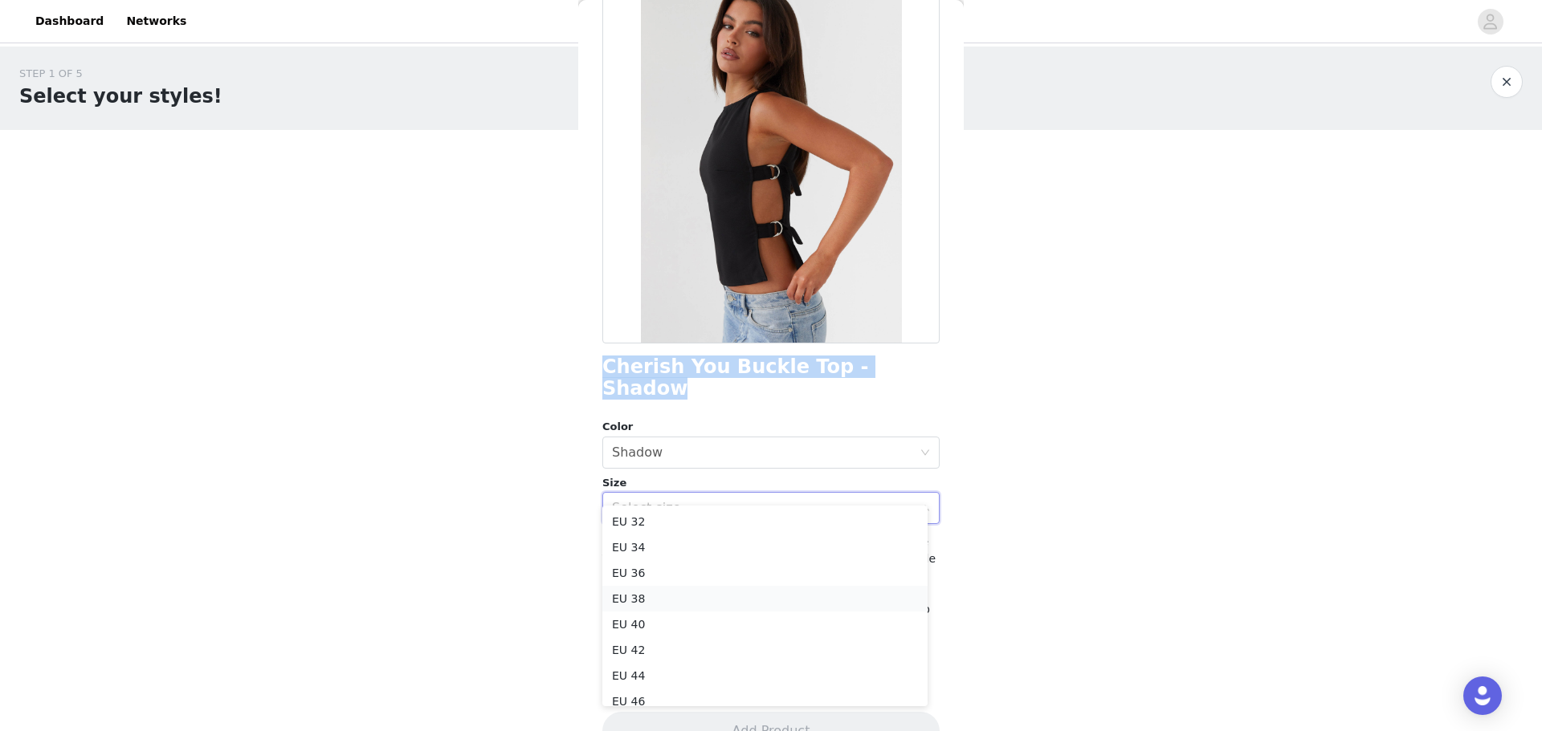
click at [697, 596] on li "EU 38" at bounding box center [764, 599] width 325 height 26
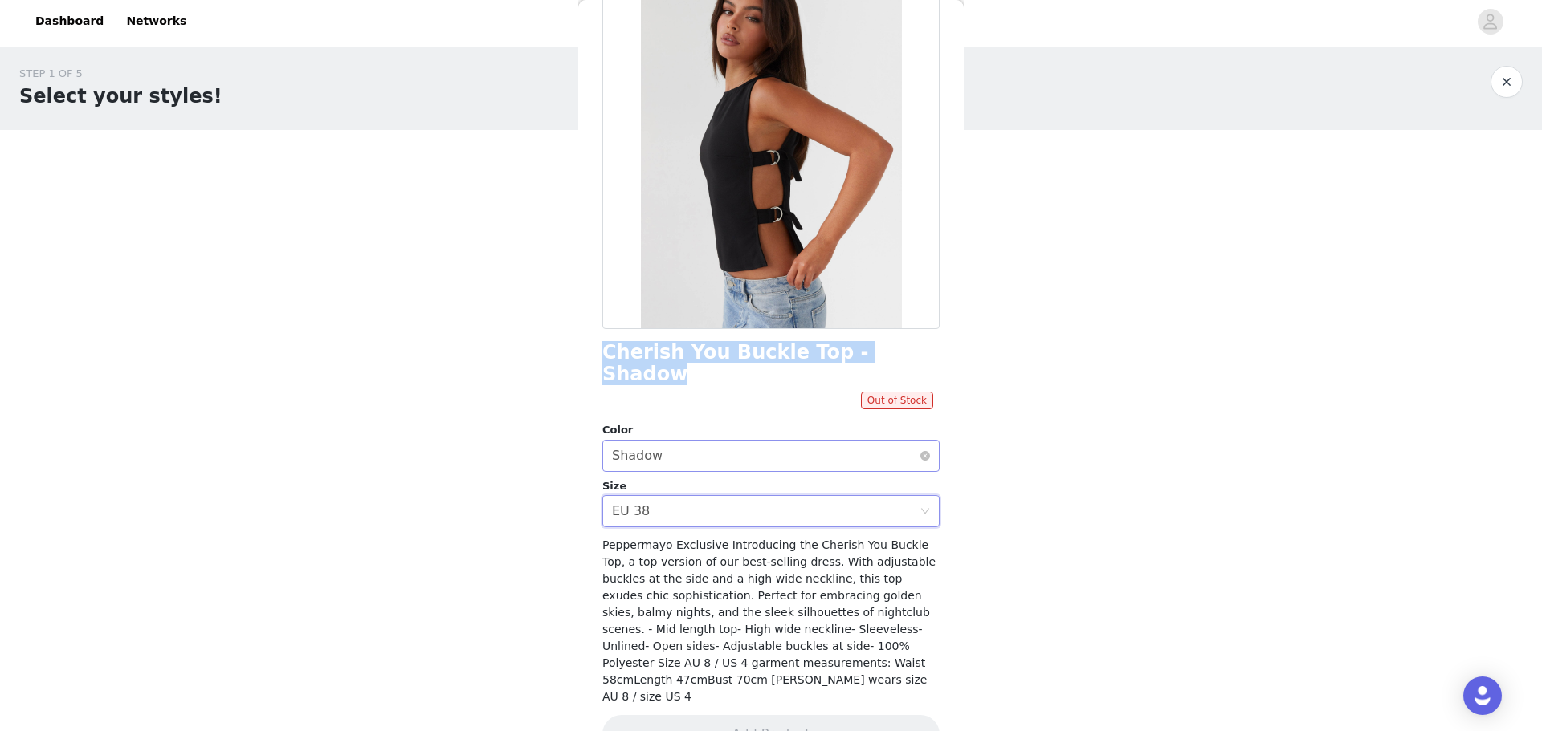
scroll to position [116, 0]
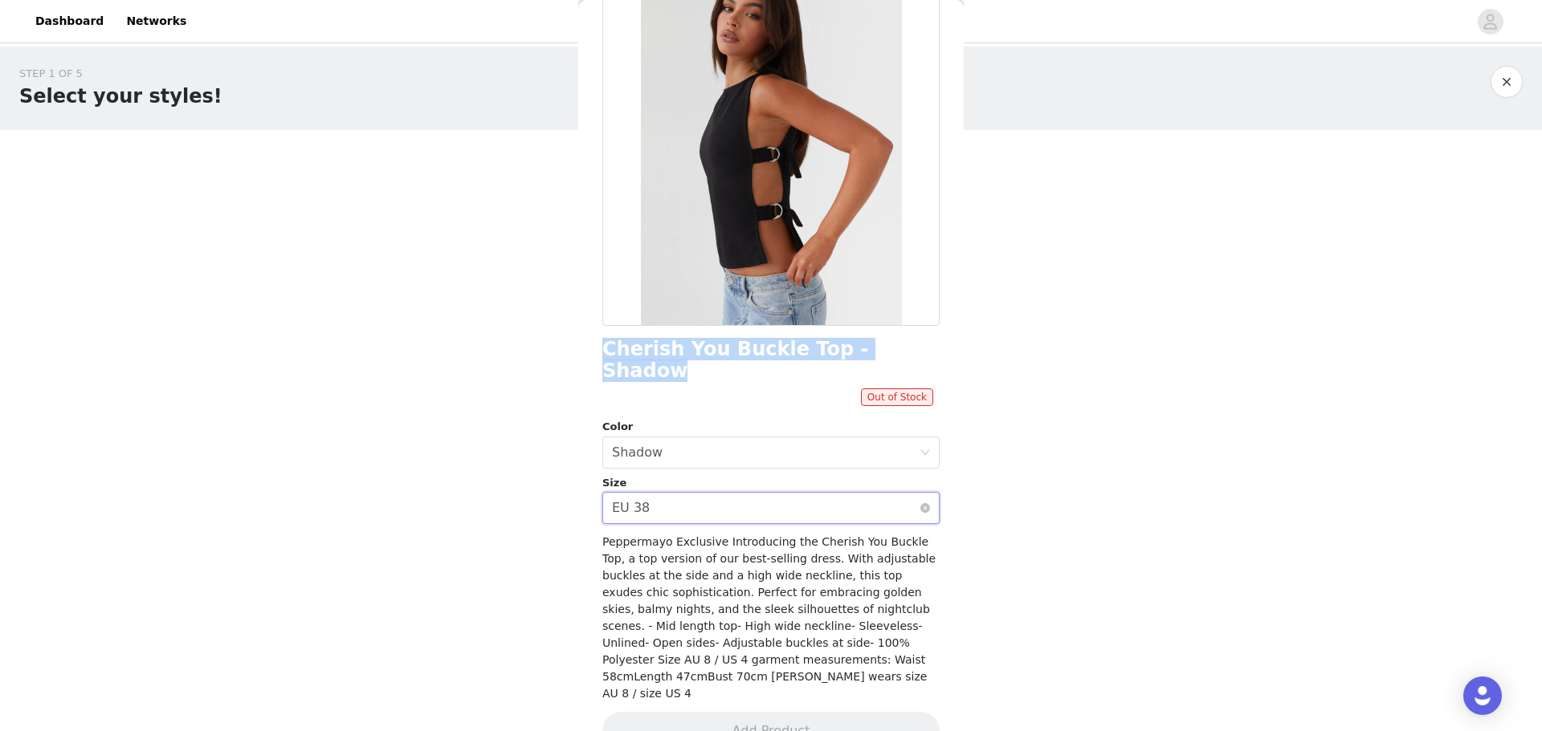
click at [878, 493] on div "Select size EU 38" at bounding box center [765, 508] width 307 height 31
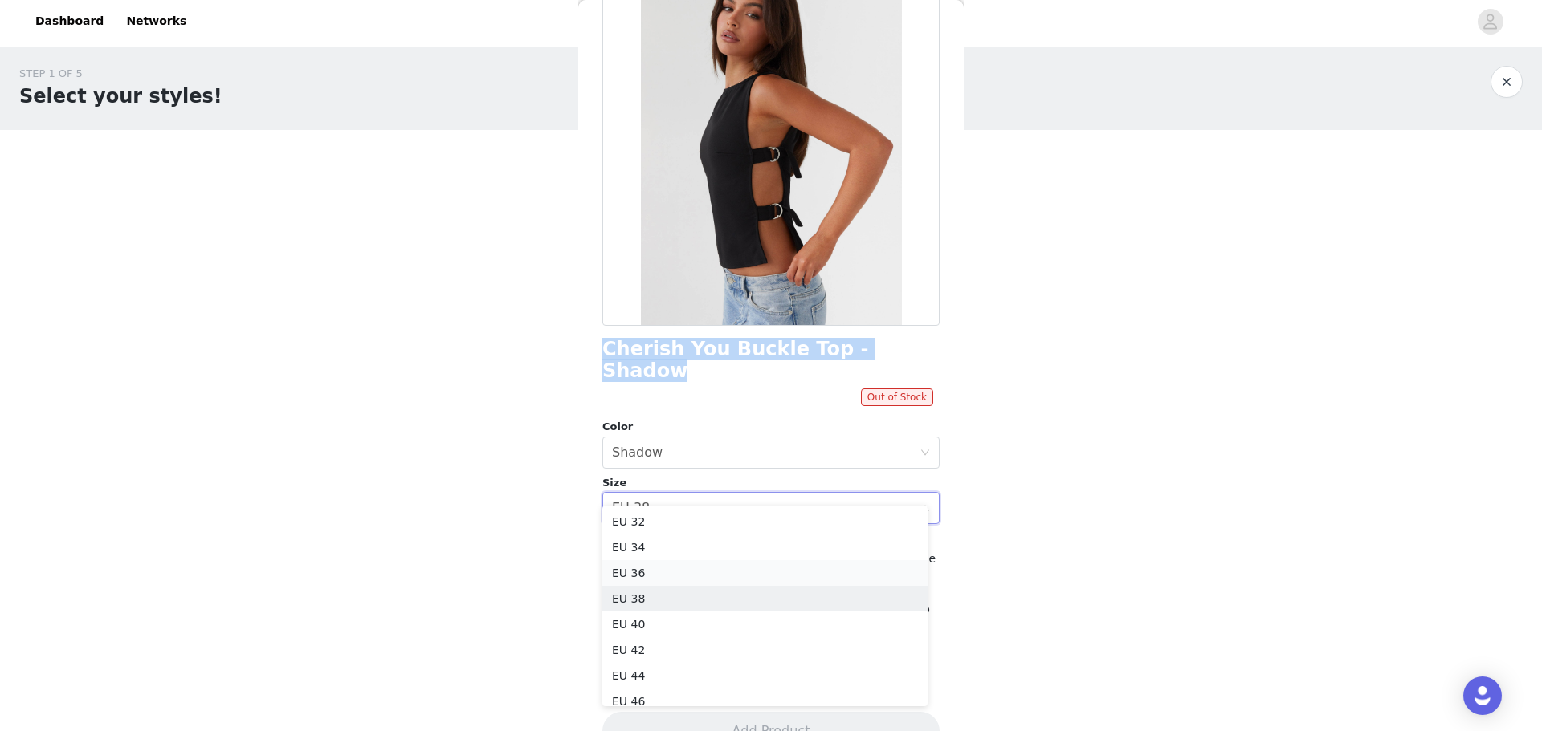
click at [765, 564] on li "EU 36" at bounding box center [764, 573] width 325 height 26
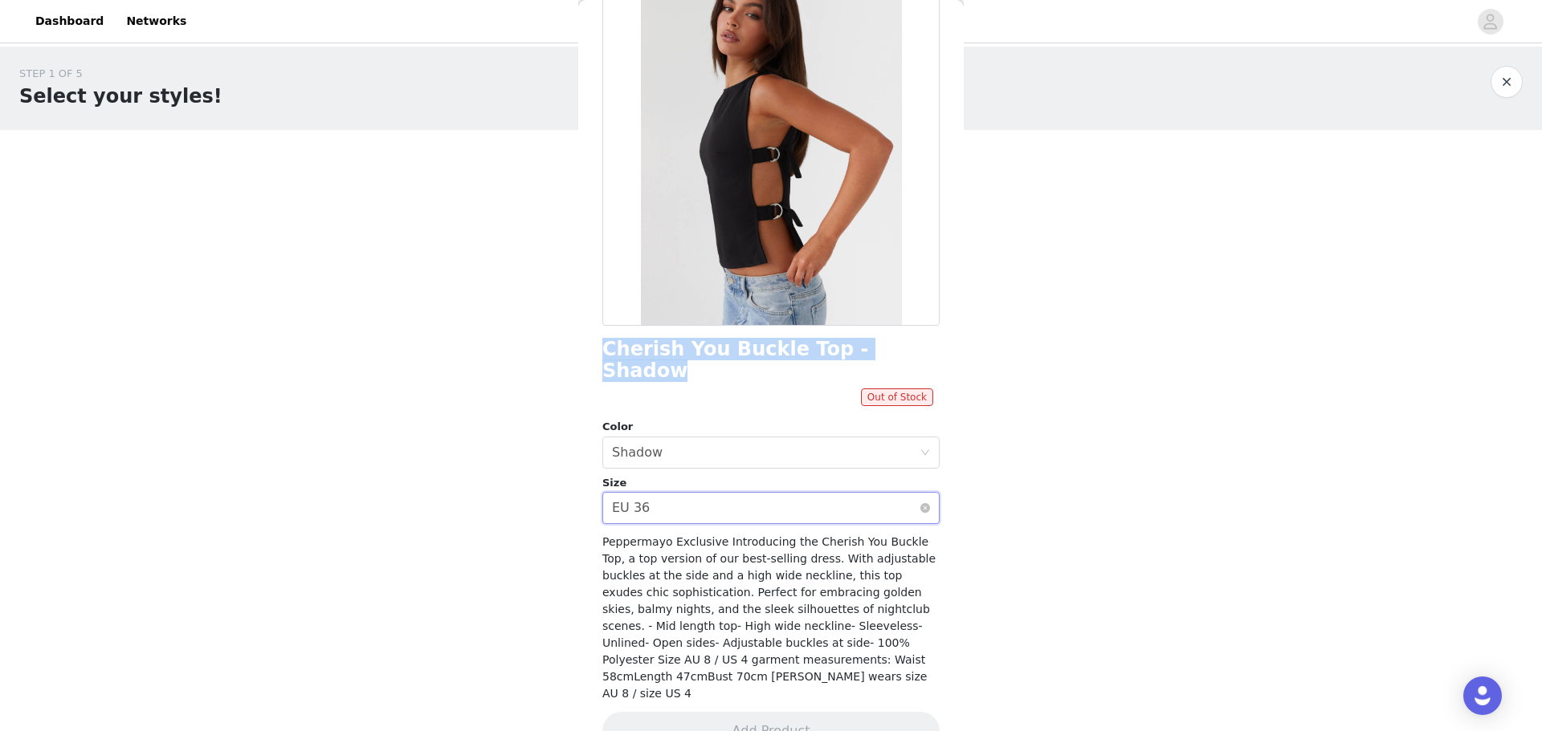
click at [830, 499] on div "Select size EU 36" at bounding box center [765, 508] width 307 height 31
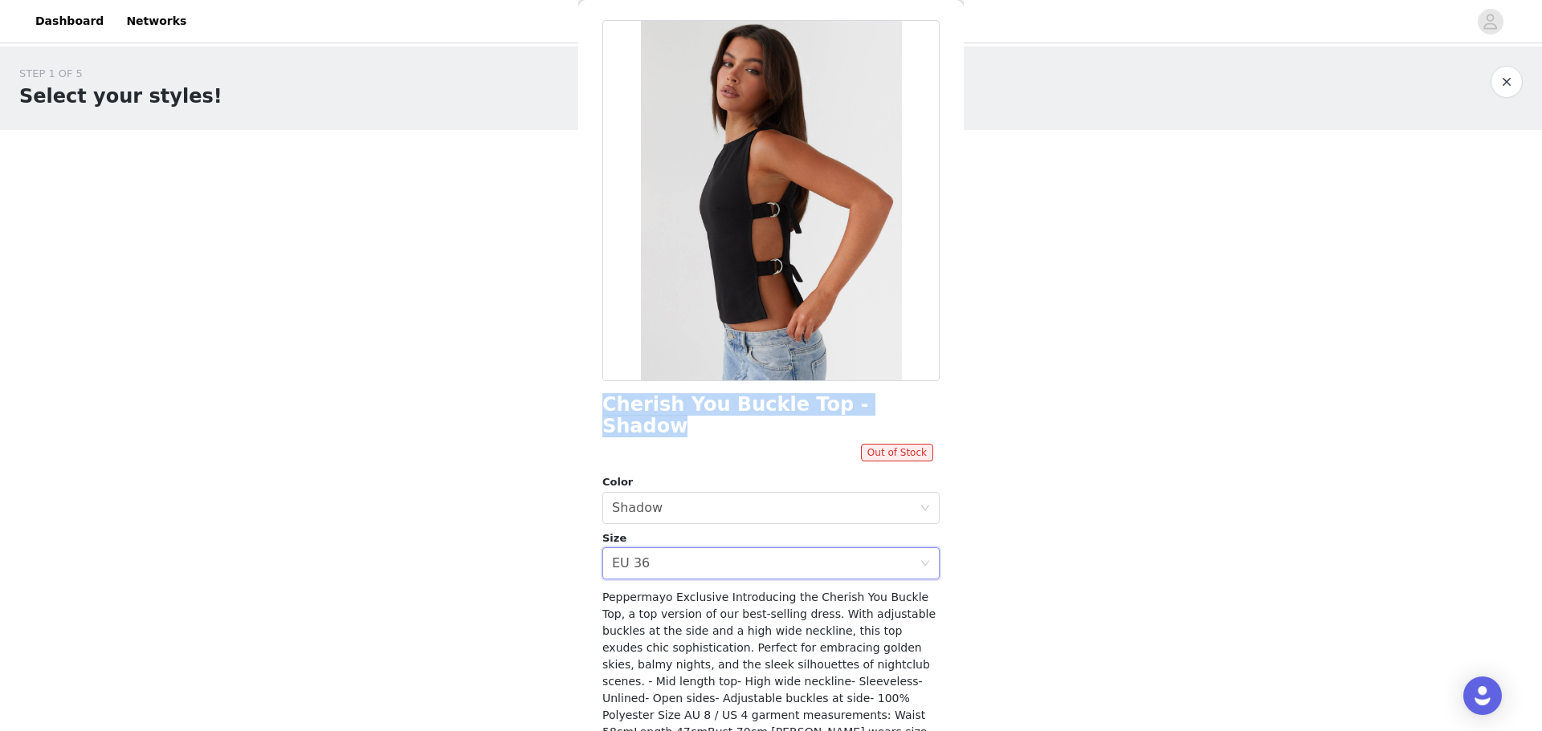
scroll to position [0, 0]
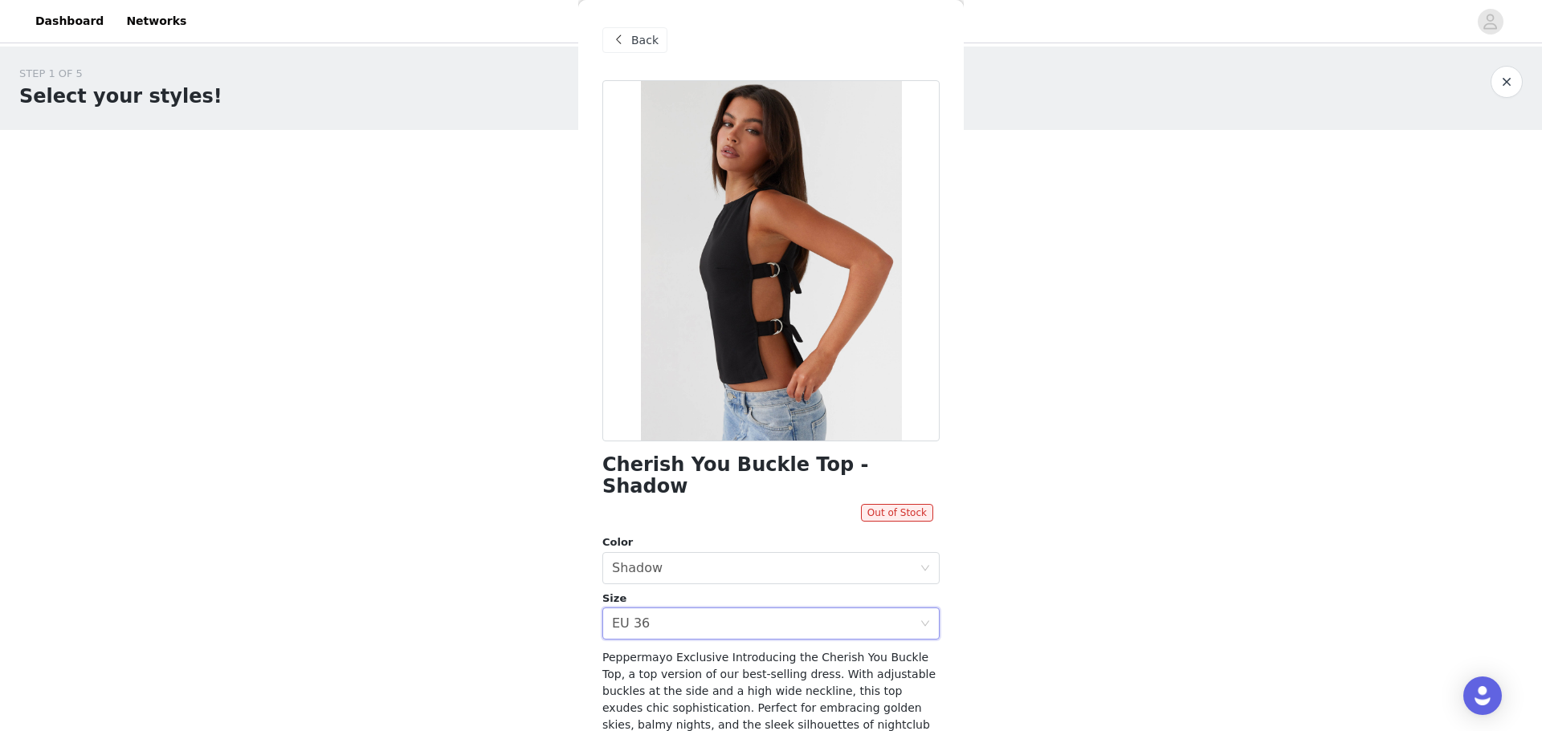
click at [633, 28] on div "Back" at bounding box center [634, 40] width 65 height 26
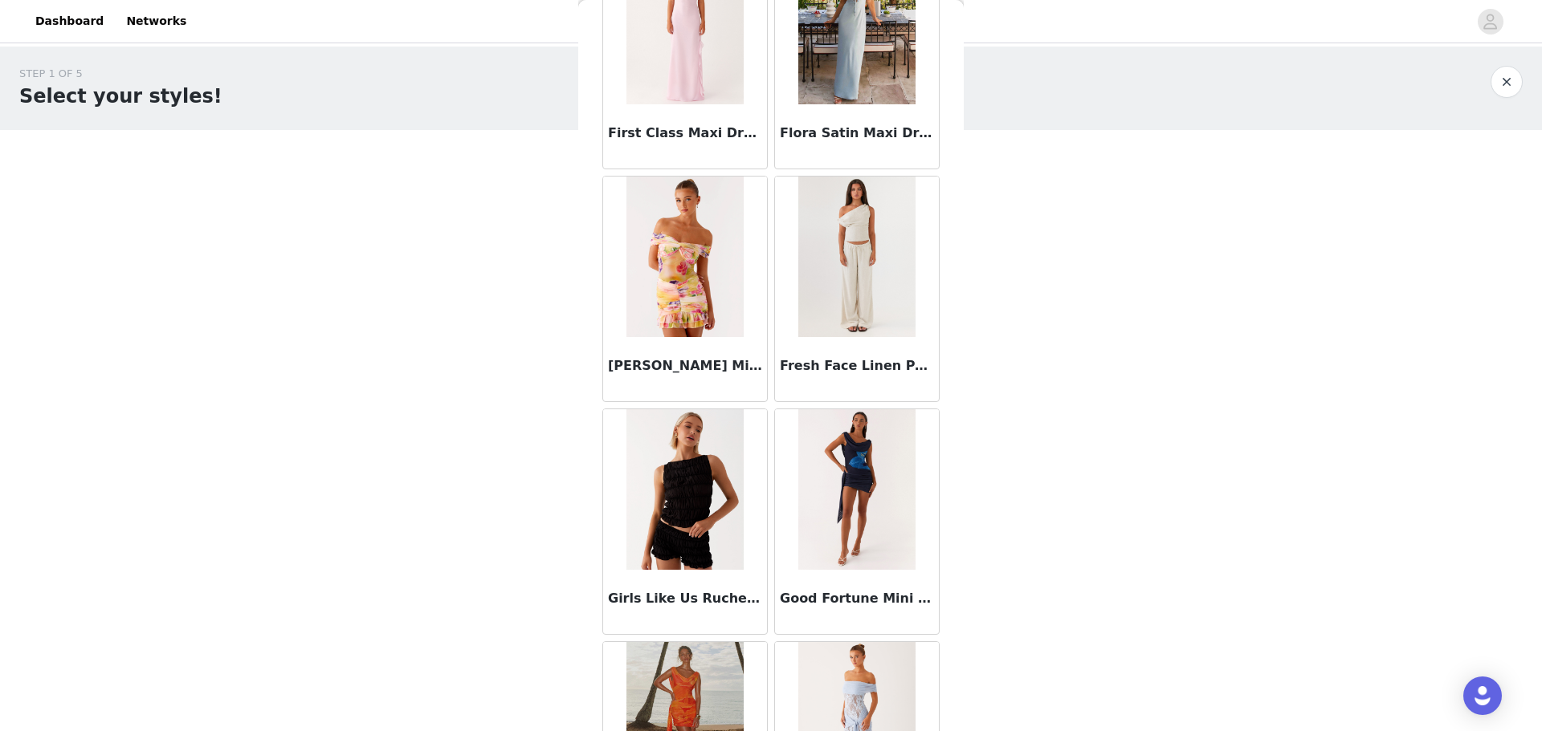
scroll to position [6382, 0]
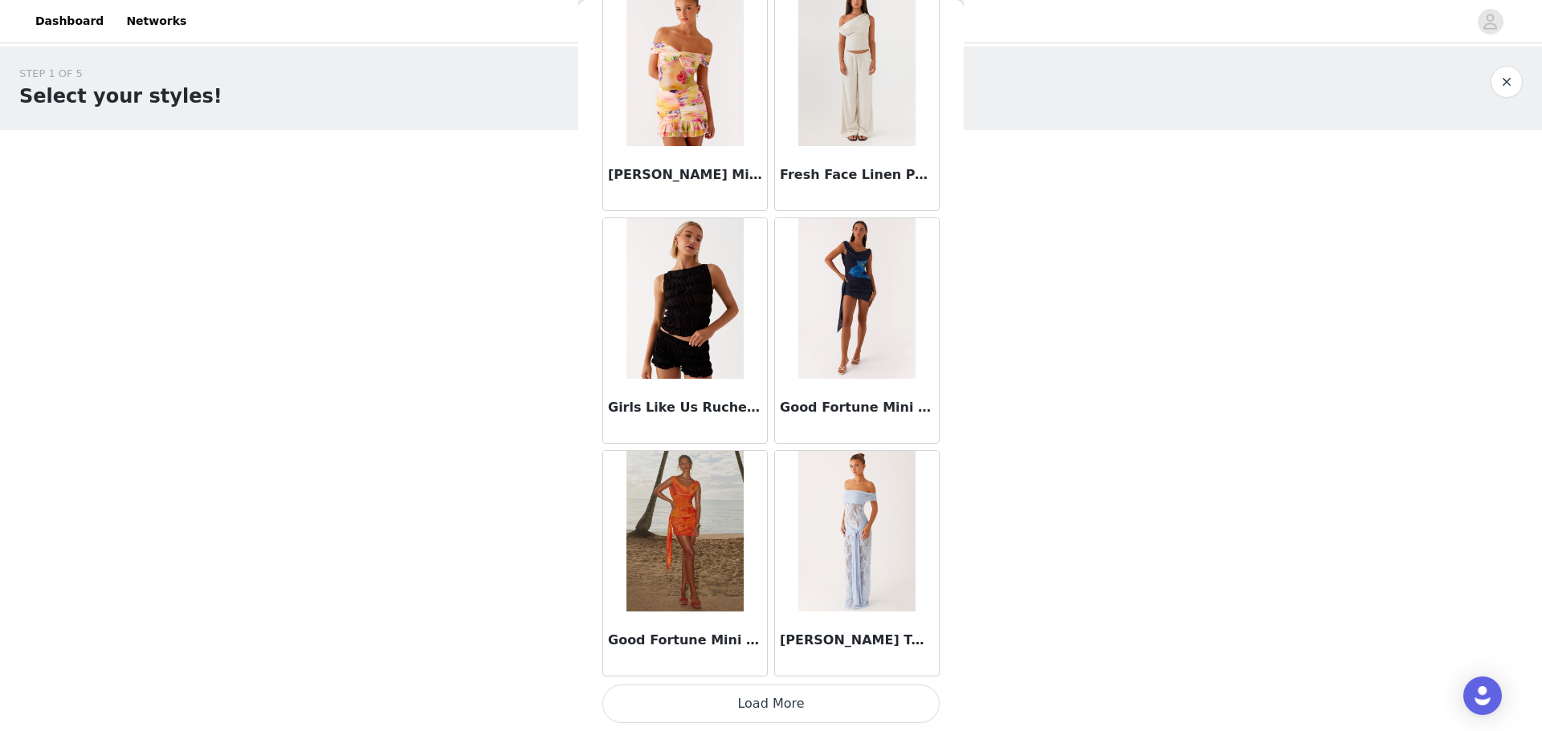
click at [793, 699] on button "Load More" at bounding box center [770, 704] width 337 height 39
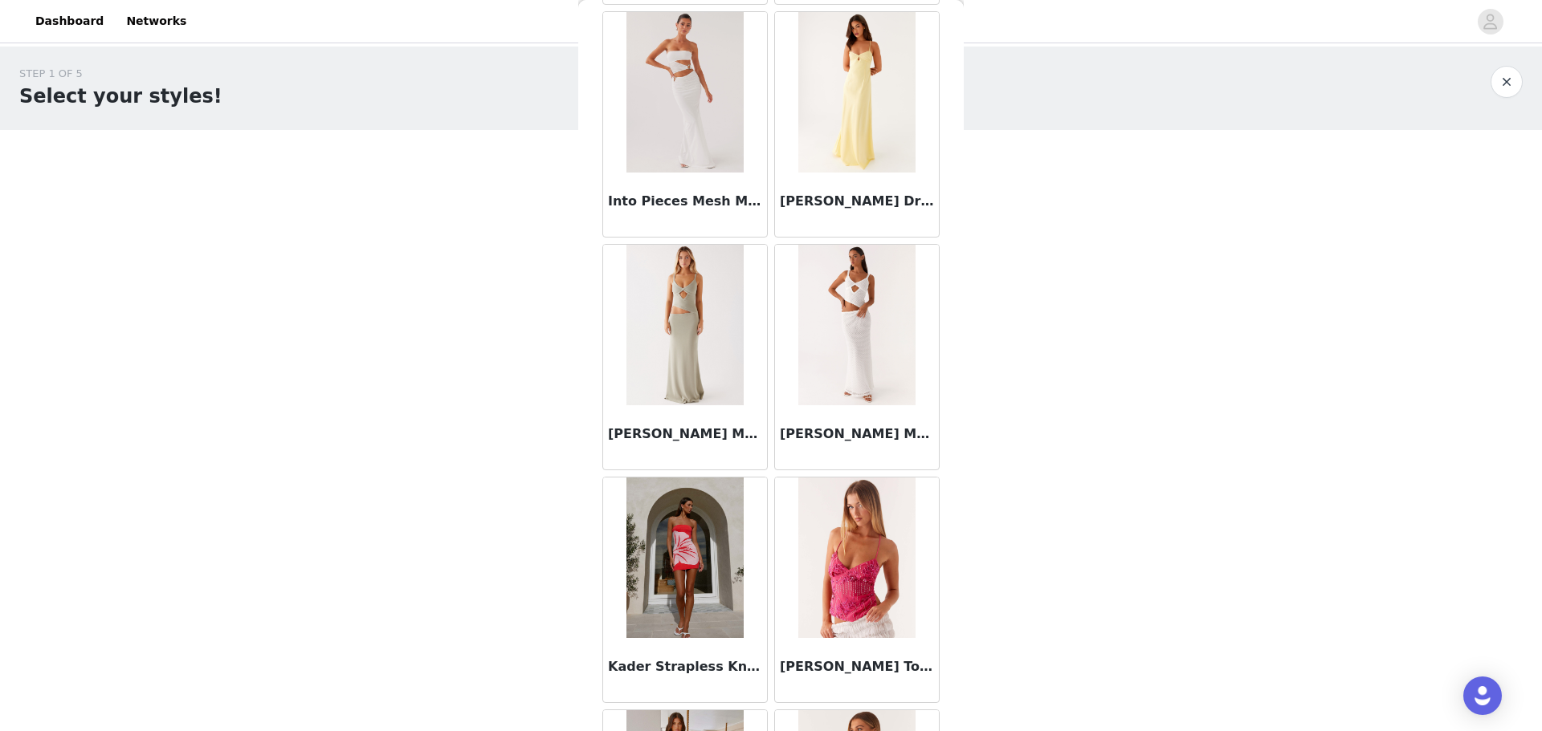
scroll to position [7988, 0]
